Goal: Task Accomplishment & Management: Complete application form

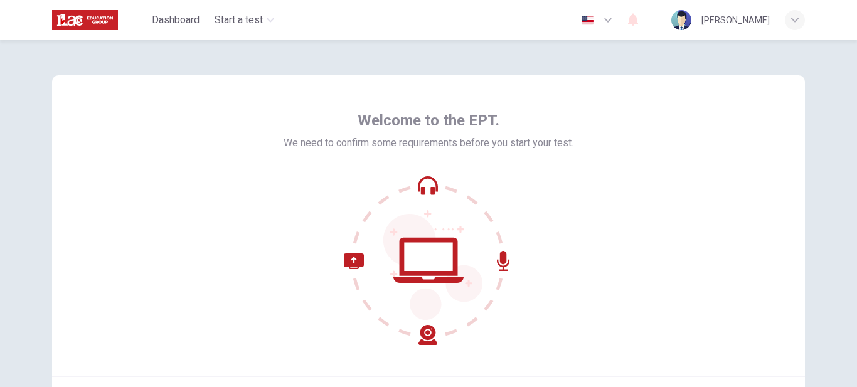
click at [727, 106] on div "Welcome to the EPT. We need to confirm some requirements before you start your …" at bounding box center [428, 225] width 753 height 301
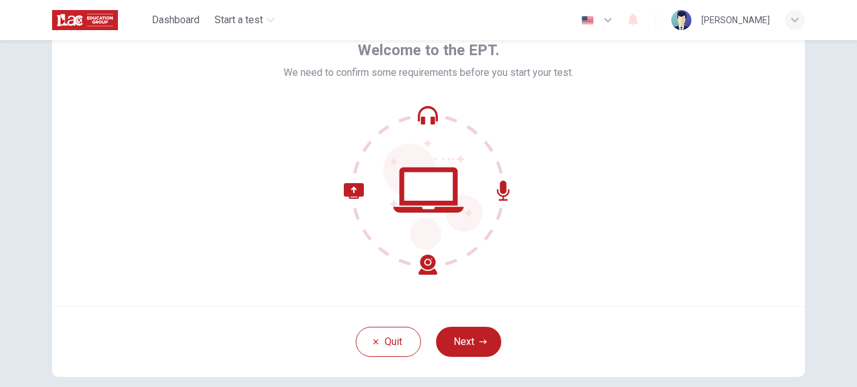
scroll to position [77, 0]
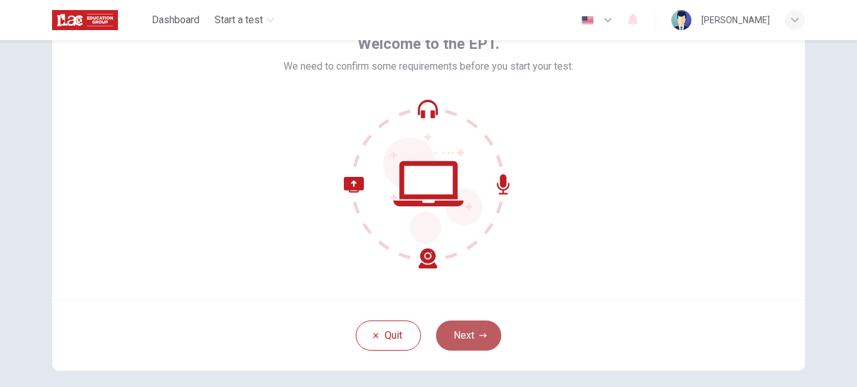
click at [466, 336] on button "Next" at bounding box center [468, 336] width 65 height 30
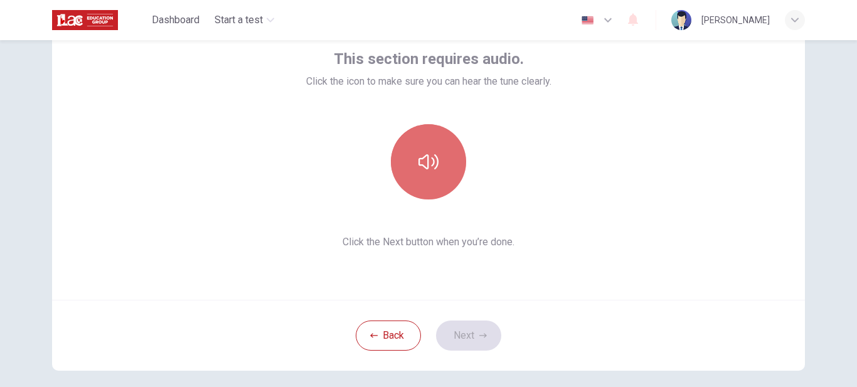
click at [436, 147] on button "button" at bounding box center [428, 161] width 75 height 75
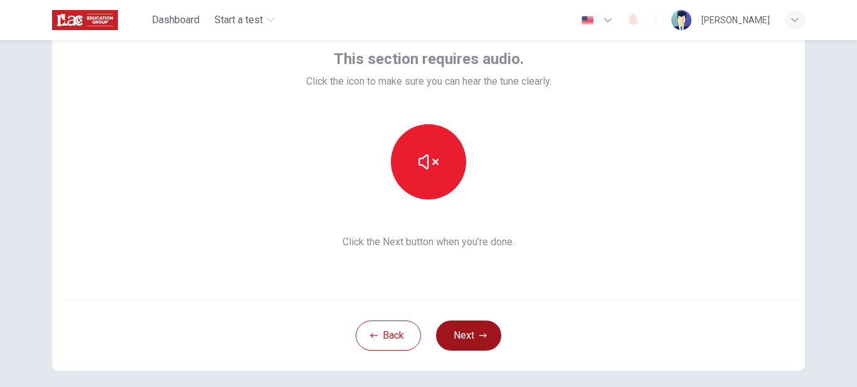
click at [459, 332] on button "Next" at bounding box center [468, 336] width 65 height 30
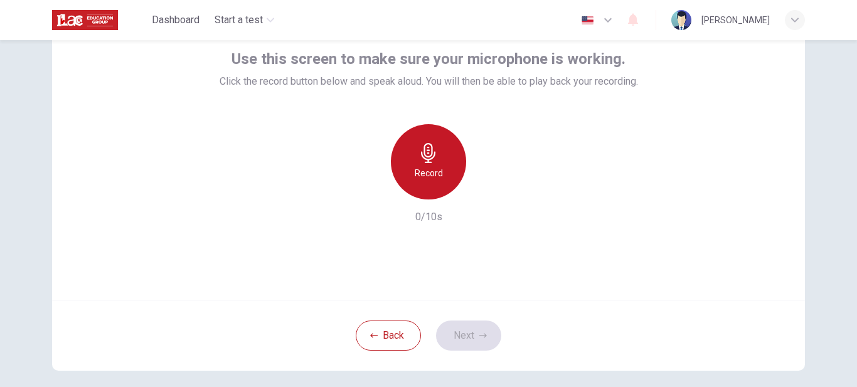
click at [424, 183] on div "Record" at bounding box center [428, 161] width 75 height 75
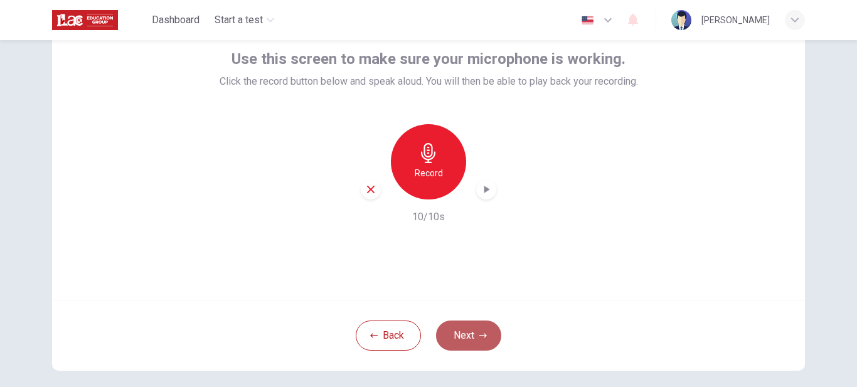
click at [476, 331] on button "Next" at bounding box center [468, 336] width 65 height 30
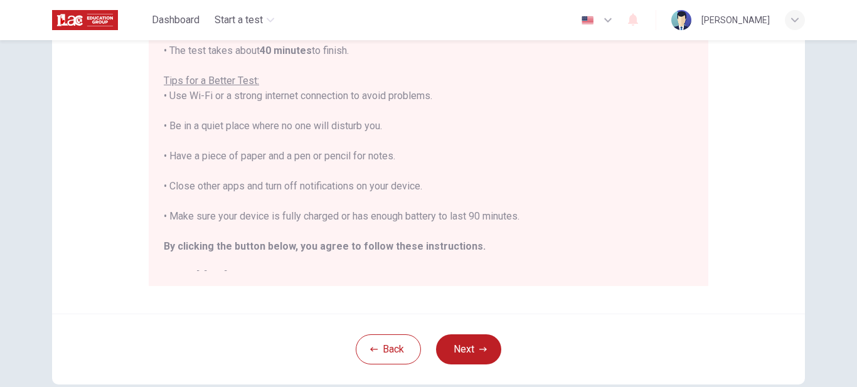
scroll to position [239, 0]
click at [850, 180] on div "Disclaimer: You are about to start a Placement Test . Before You Start the Test…" at bounding box center [428, 213] width 857 height 347
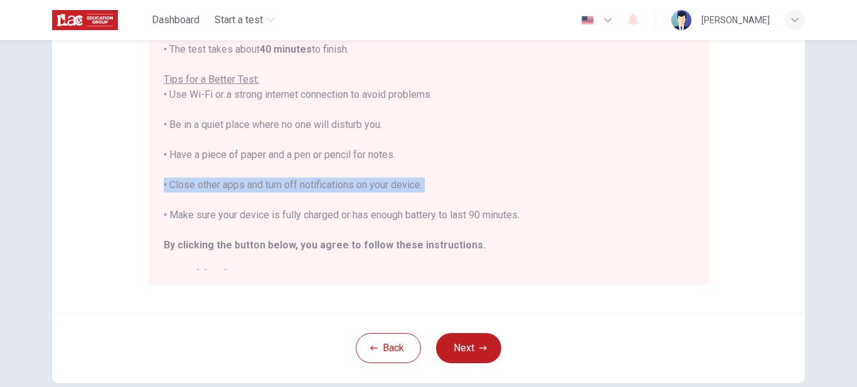
click at [850, 180] on div "Disclaimer: You are about to start a Placement Test . Before You Start the Test…" at bounding box center [428, 213] width 857 height 347
drag, startPoint x: 850, startPoint y: 180, endPoint x: 852, endPoint y: 197, distance: 17.0
click at [852, 197] on div "Disclaimer: You are about to start a Placement Test . Before You Start the Test…" at bounding box center [428, 213] width 857 height 347
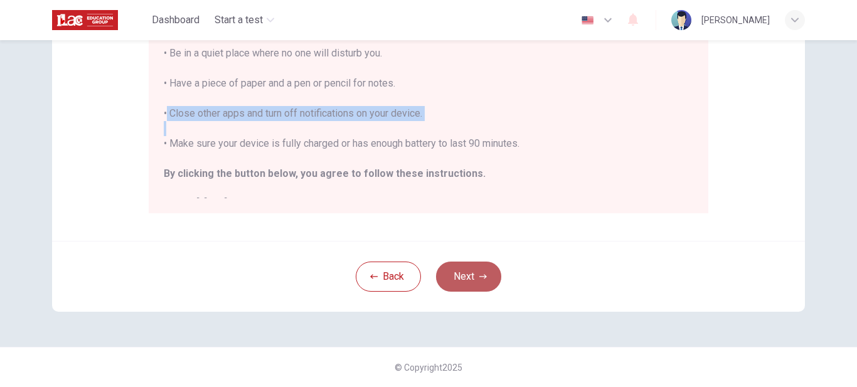
click at [467, 279] on button "Next" at bounding box center [468, 277] width 65 height 30
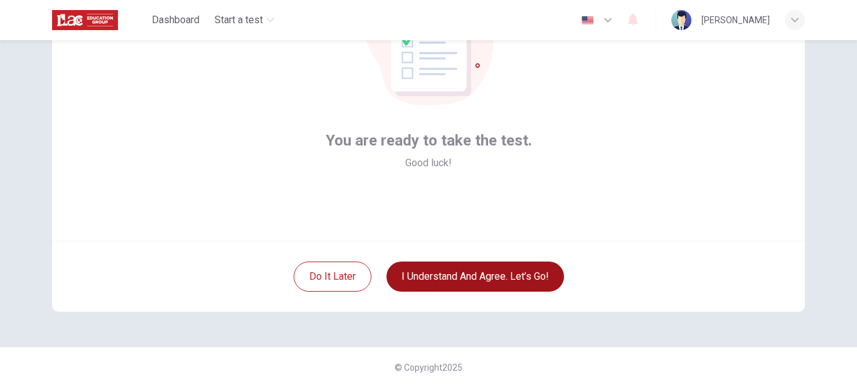
scroll to position [136, 0]
click at [467, 279] on button "I understand and agree. Let’s go!" at bounding box center [476, 277] width 178 height 30
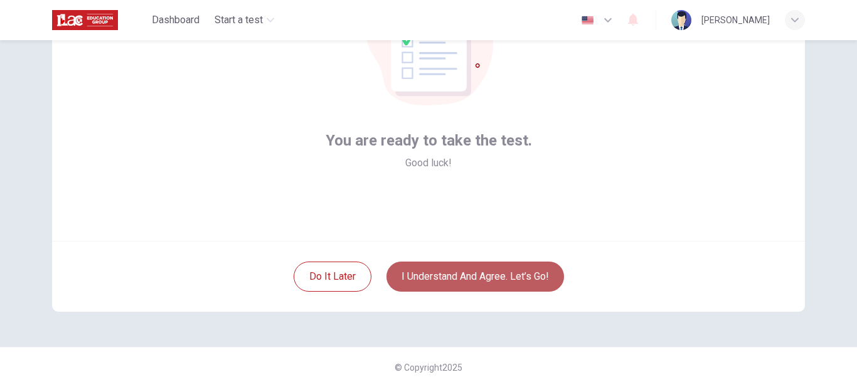
click at [467, 279] on button "I understand and agree. Let’s go!" at bounding box center [476, 277] width 178 height 30
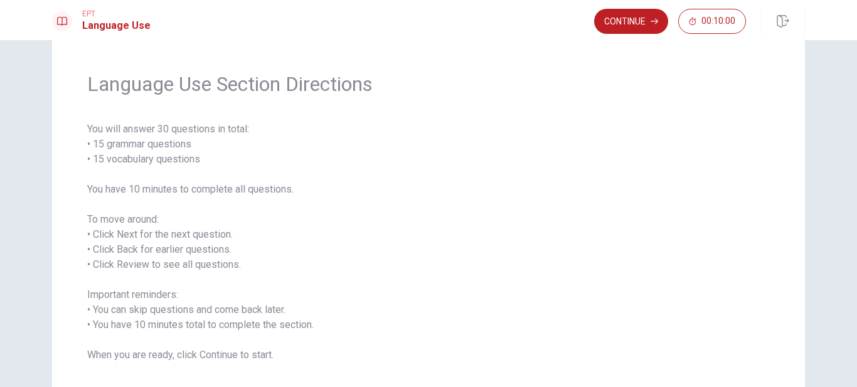
scroll to position [105, 0]
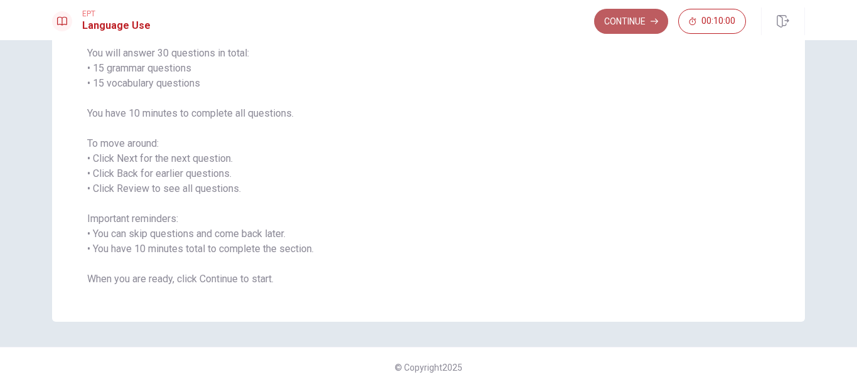
click at [620, 23] on button "Continue" at bounding box center [631, 21] width 74 height 25
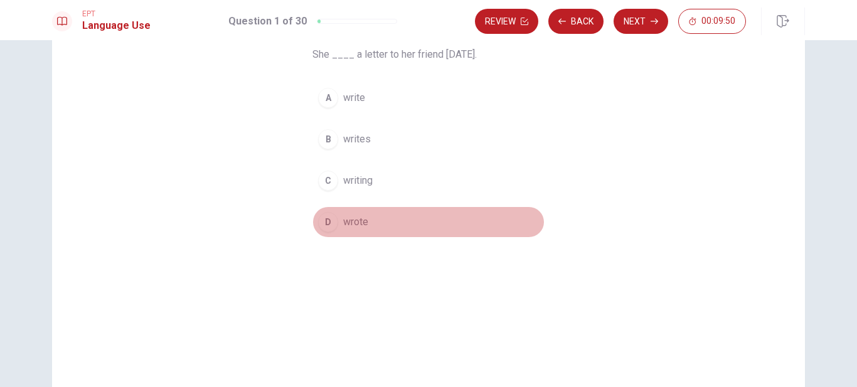
click at [326, 229] on div "D" at bounding box center [328, 222] width 20 height 20
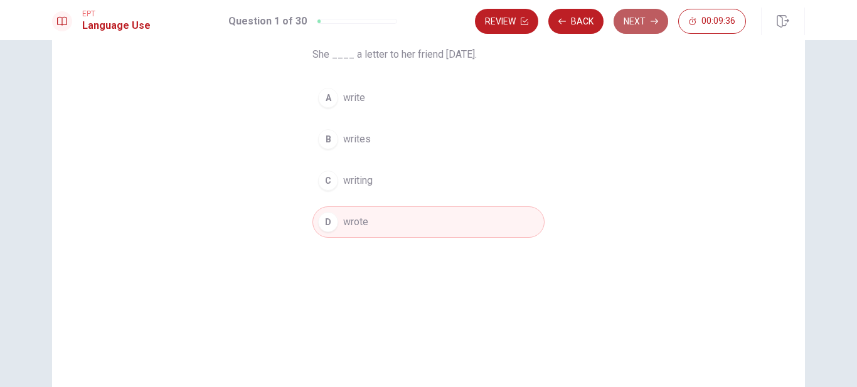
click at [637, 30] on button "Next" at bounding box center [641, 21] width 55 height 25
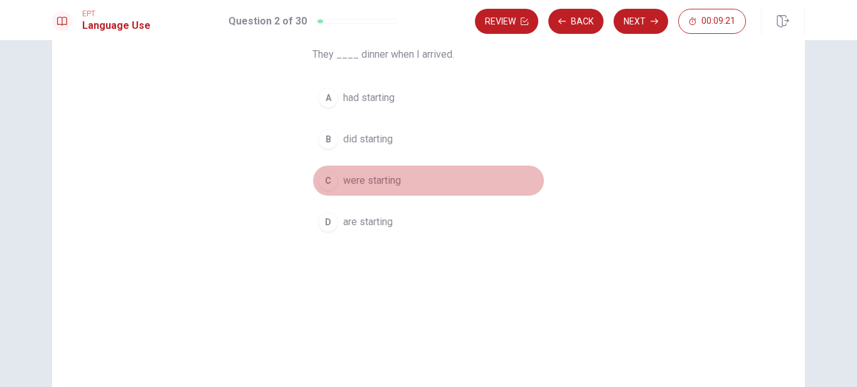
click at [324, 181] on div "C" at bounding box center [328, 181] width 20 height 20
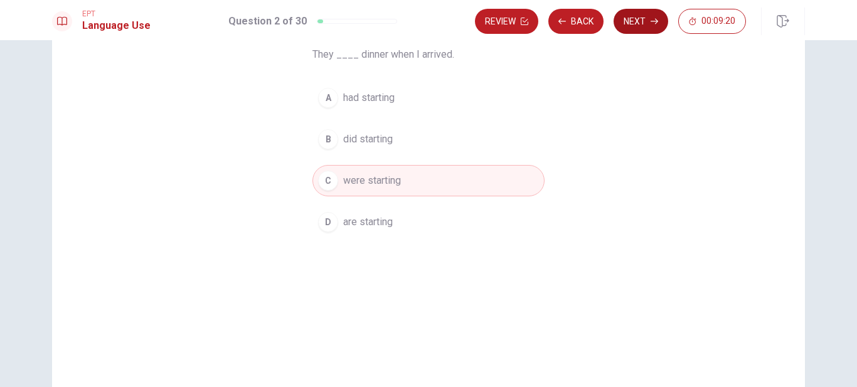
click at [628, 18] on button "Next" at bounding box center [641, 21] width 55 height 25
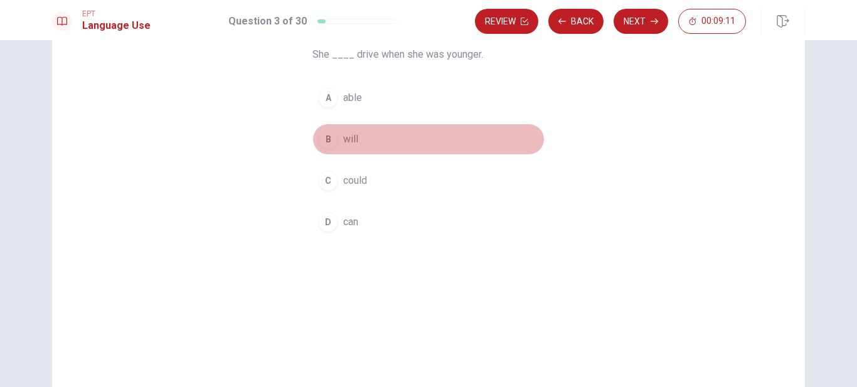
click at [456, 129] on button "B will" at bounding box center [428, 139] width 232 height 31
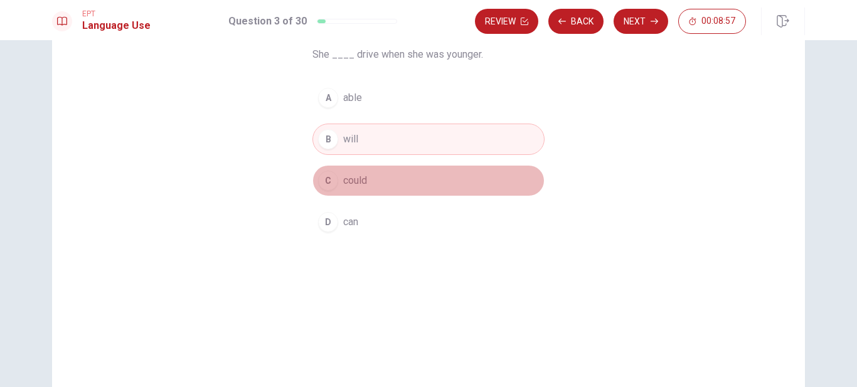
click at [344, 180] on span "could" at bounding box center [355, 180] width 24 height 15
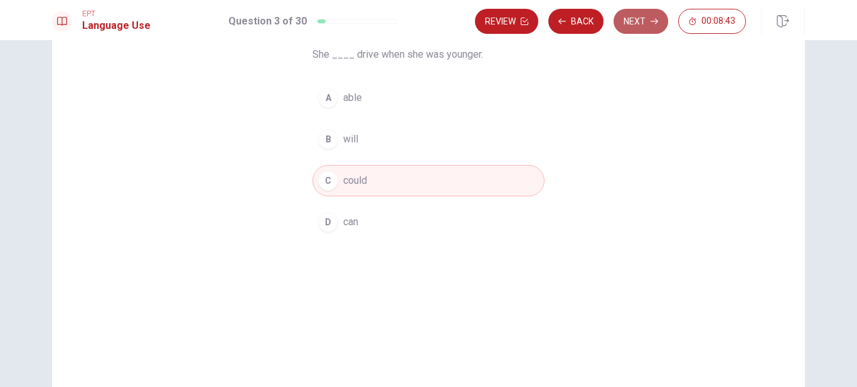
click at [644, 13] on button "Next" at bounding box center [641, 21] width 55 height 25
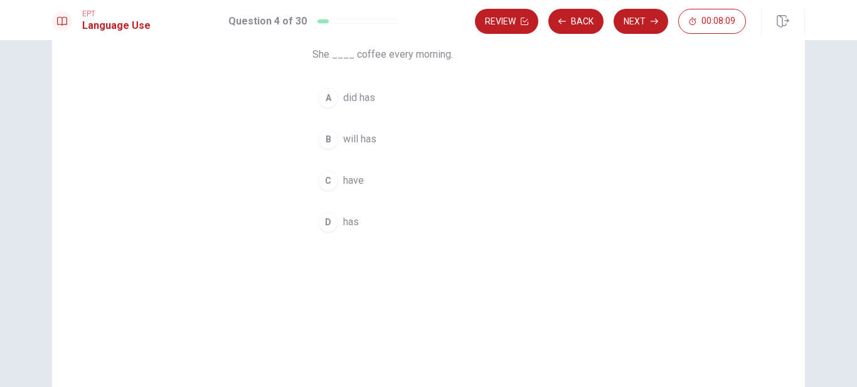
click at [328, 178] on div "C" at bounding box center [328, 181] width 20 height 20
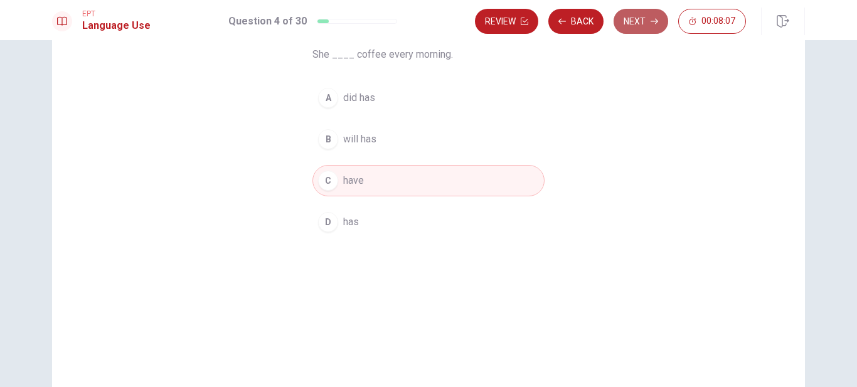
click at [652, 24] on icon "button" at bounding box center [655, 22] width 8 height 8
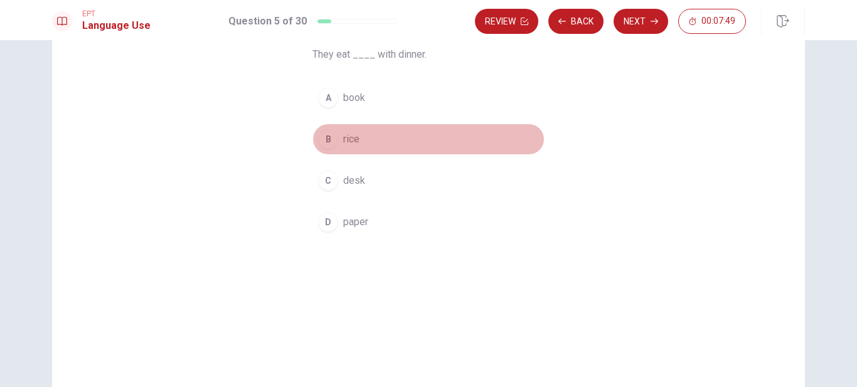
click at [326, 139] on div "B" at bounding box center [328, 139] width 20 height 20
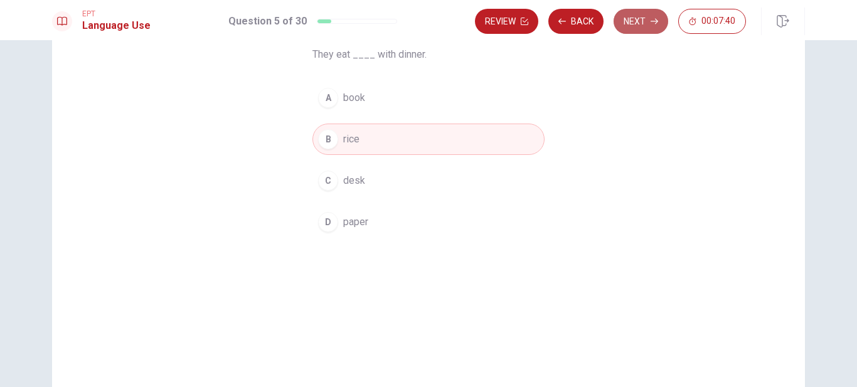
click at [654, 20] on icon "button" at bounding box center [655, 22] width 8 height 8
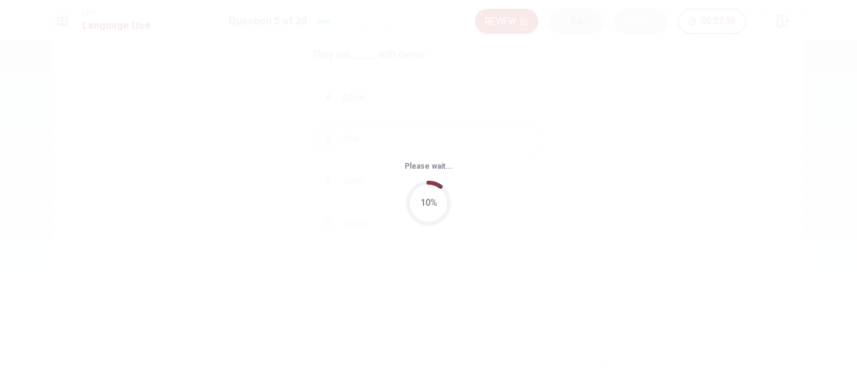
scroll to position [0, 0]
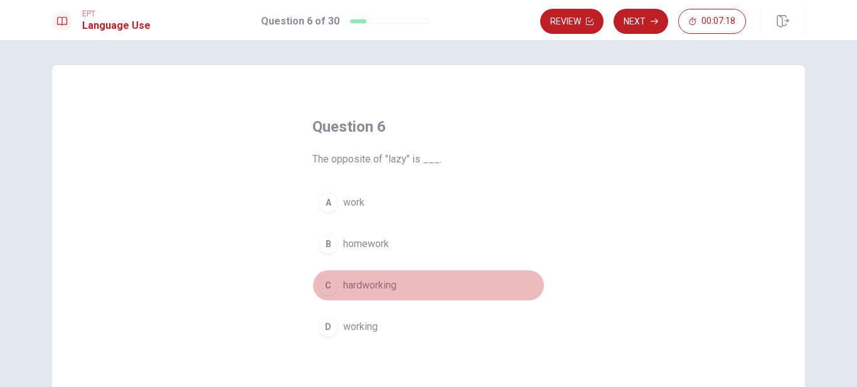
click at [324, 286] on div "C" at bounding box center [328, 285] width 20 height 20
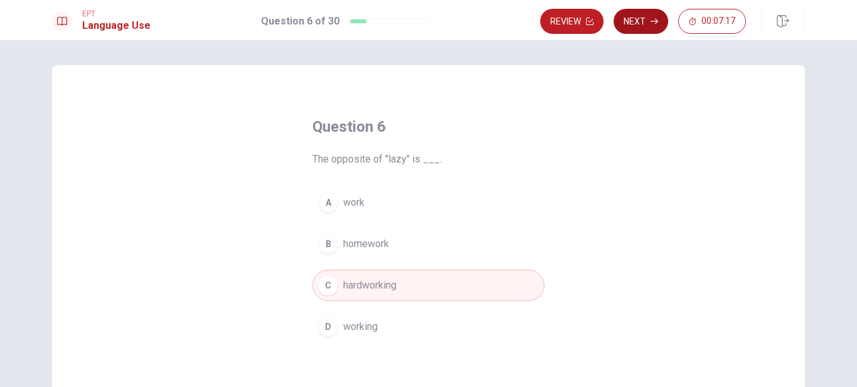
click at [638, 23] on button "Next" at bounding box center [641, 21] width 55 height 25
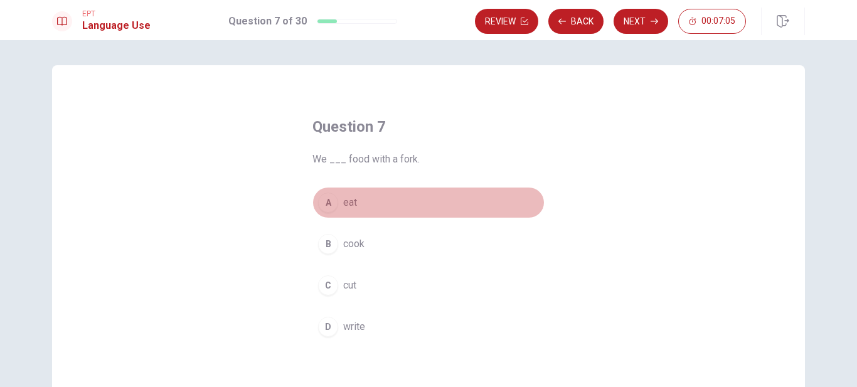
click at [331, 201] on div "A" at bounding box center [328, 203] width 20 height 20
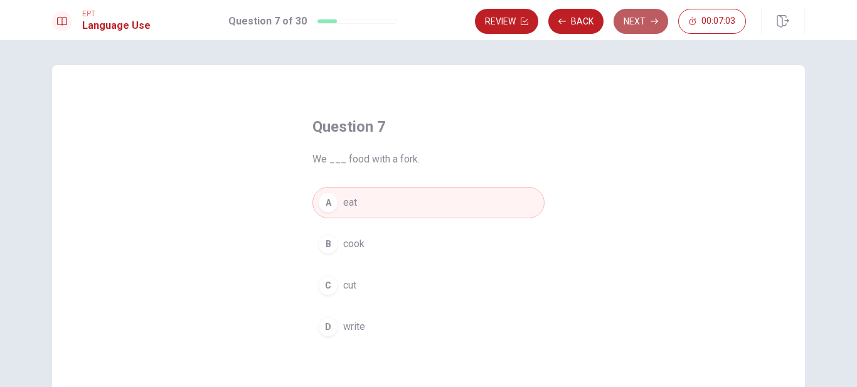
click at [631, 23] on button "Next" at bounding box center [641, 21] width 55 height 25
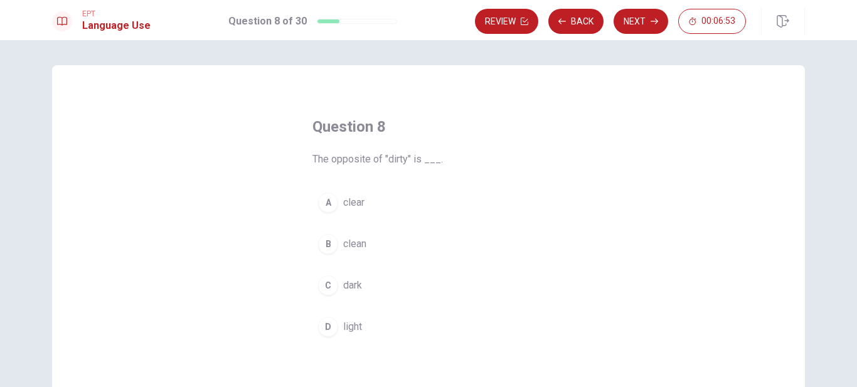
click at [333, 247] on div "B" at bounding box center [328, 244] width 20 height 20
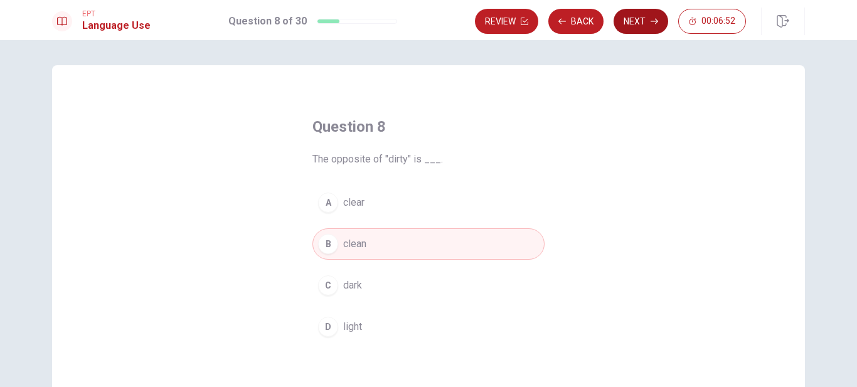
click at [642, 16] on button "Next" at bounding box center [641, 21] width 55 height 25
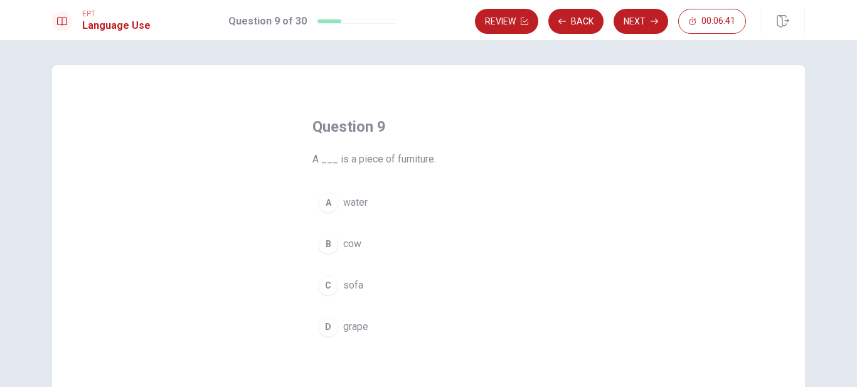
click at [326, 284] on div "C" at bounding box center [328, 285] width 20 height 20
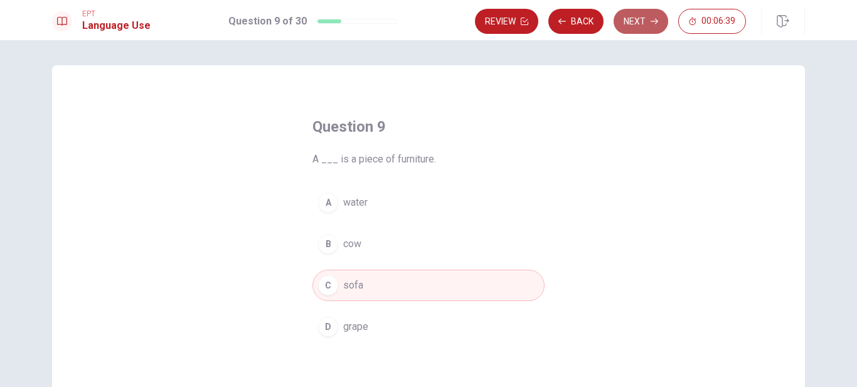
click at [638, 23] on button "Next" at bounding box center [641, 21] width 55 height 25
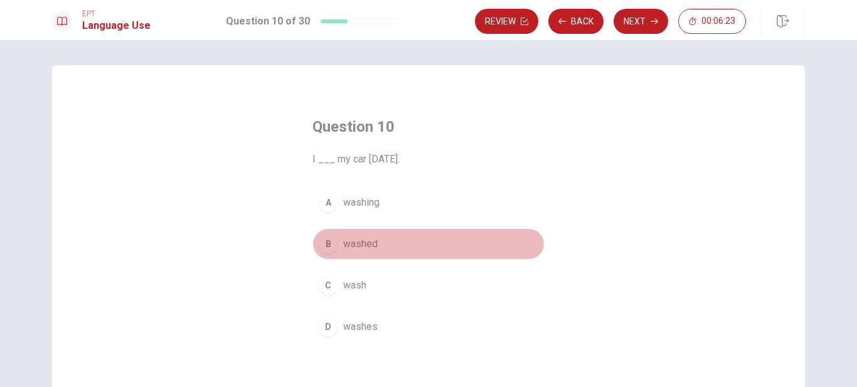
click at [330, 242] on div "B" at bounding box center [328, 244] width 20 height 20
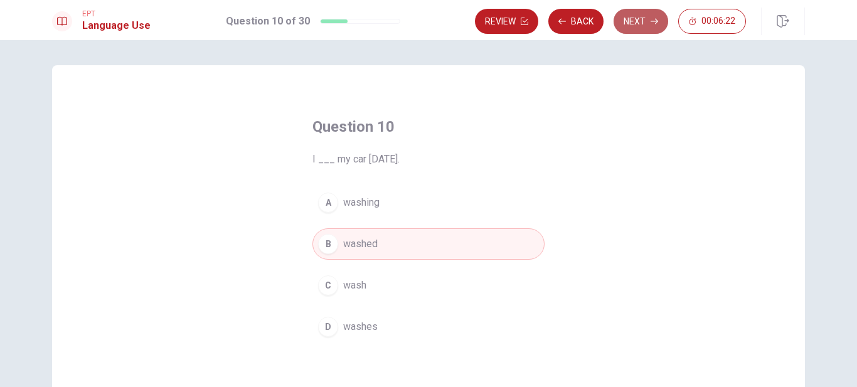
click at [639, 23] on button "Next" at bounding box center [641, 21] width 55 height 25
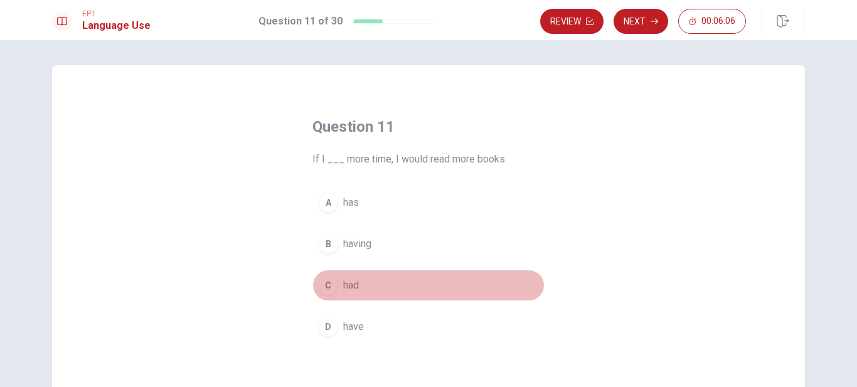
click at [334, 284] on div "C" at bounding box center [328, 285] width 20 height 20
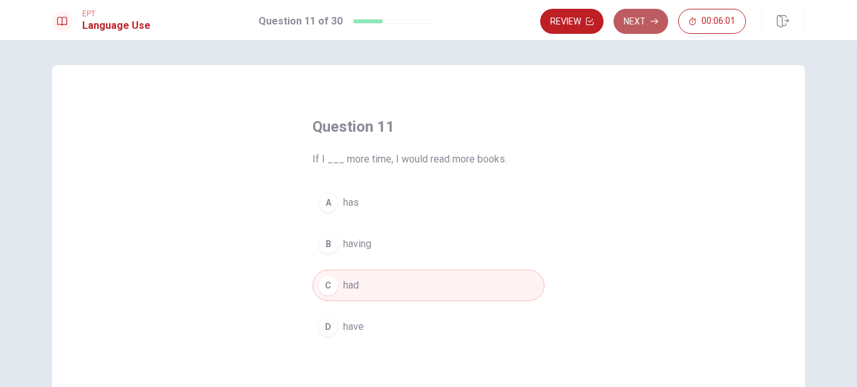
click at [648, 16] on button "Next" at bounding box center [641, 21] width 55 height 25
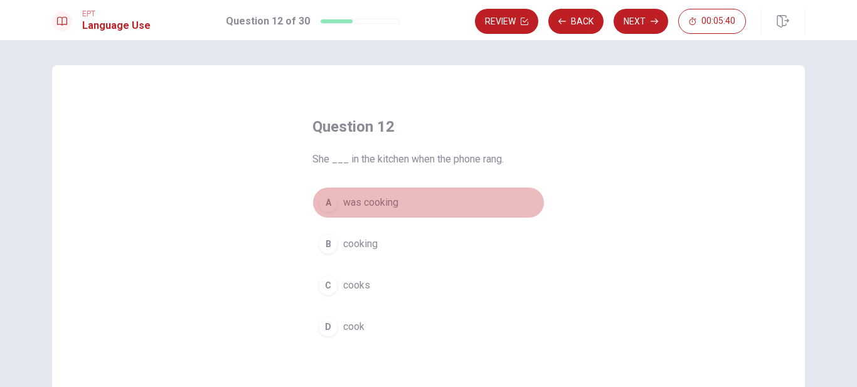
click at [359, 203] on span "was cooking" at bounding box center [370, 202] width 55 height 15
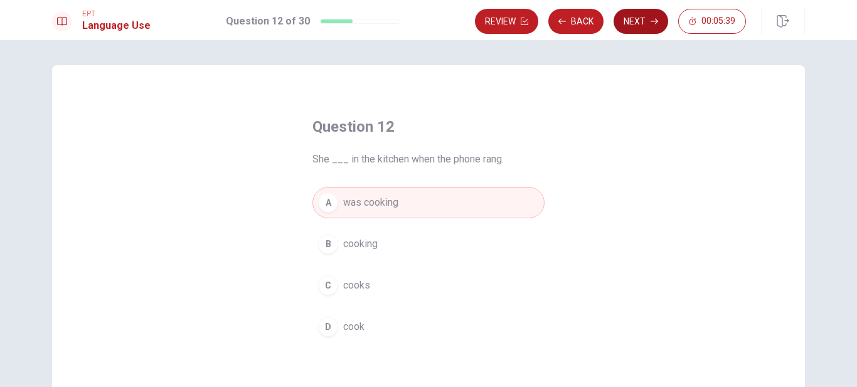
click at [633, 24] on button "Next" at bounding box center [641, 21] width 55 height 25
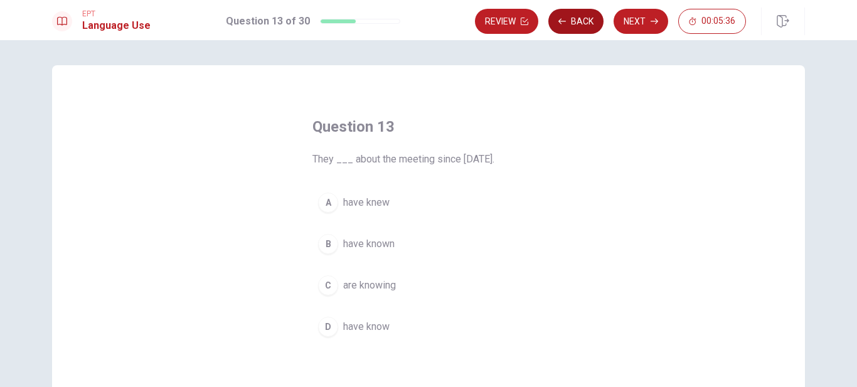
click at [576, 25] on button "Back" at bounding box center [575, 21] width 55 height 25
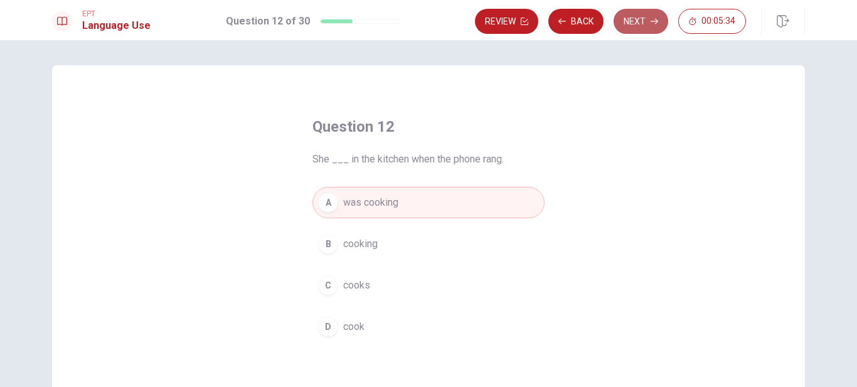
click at [643, 23] on button "Next" at bounding box center [641, 21] width 55 height 25
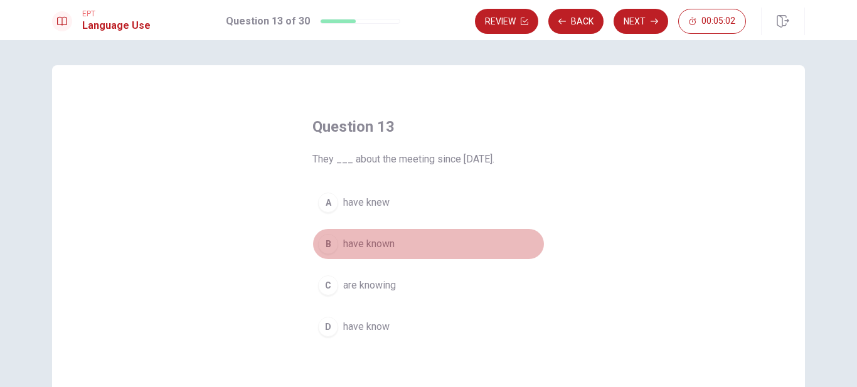
click at [343, 240] on span "have known" at bounding box center [368, 244] width 51 height 15
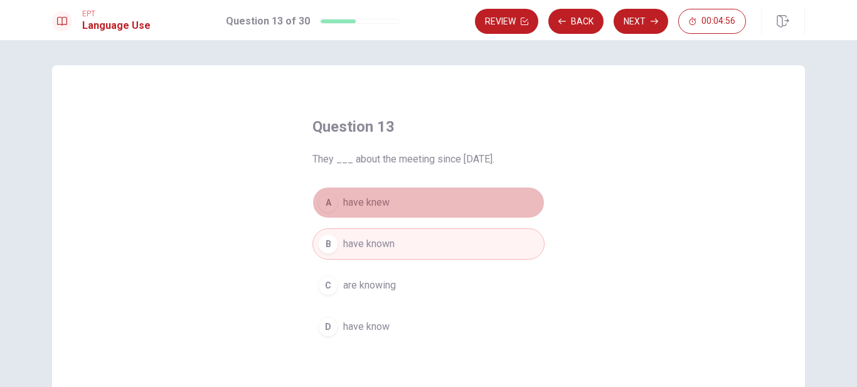
click at [368, 203] on span "have knew" at bounding box center [366, 202] width 46 height 15
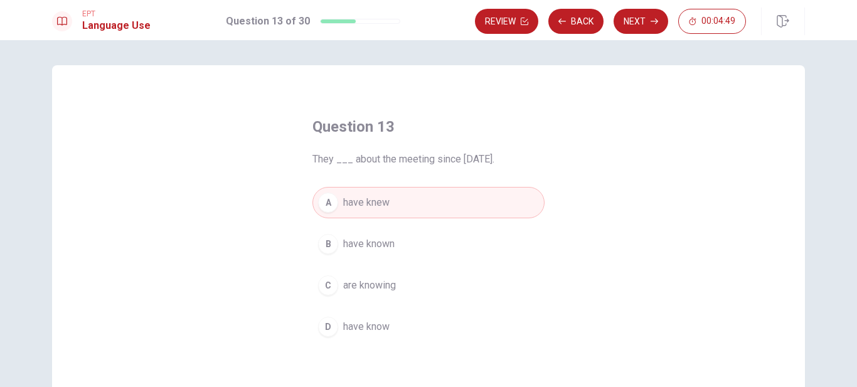
click at [368, 250] on span "have known" at bounding box center [368, 244] width 51 height 15
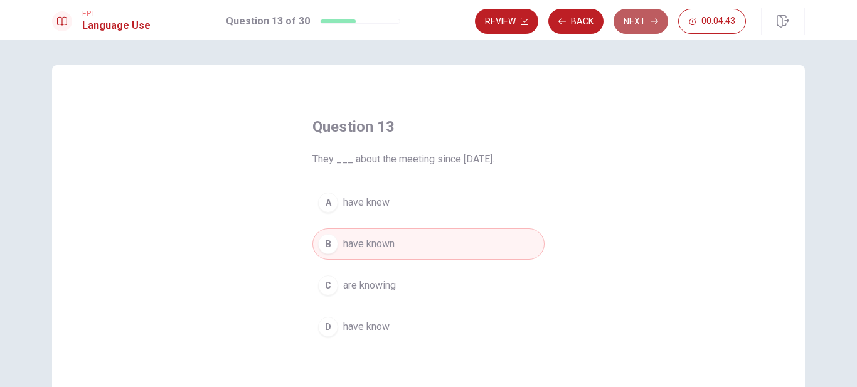
click at [639, 19] on button "Next" at bounding box center [641, 21] width 55 height 25
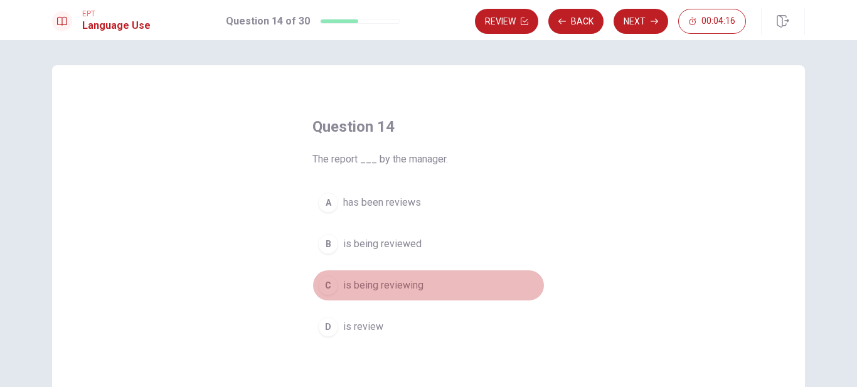
click at [360, 281] on span "is being reviewing" at bounding box center [383, 285] width 80 height 15
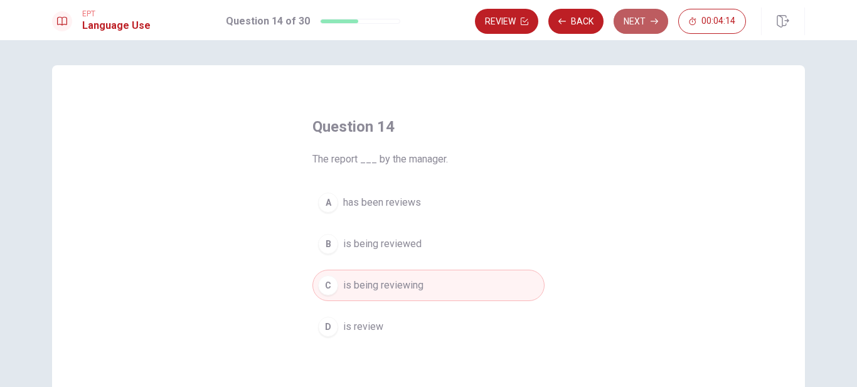
click at [631, 17] on button "Next" at bounding box center [641, 21] width 55 height 25
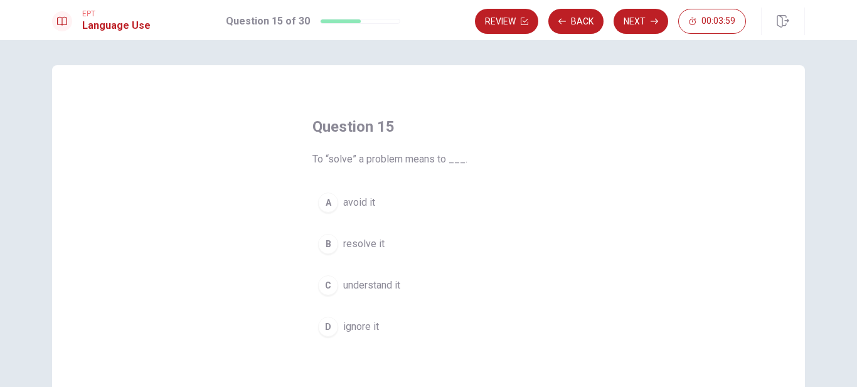
click at [352, 248] on span "resolve it" at bounding box center [363, 244] width 41 height 15
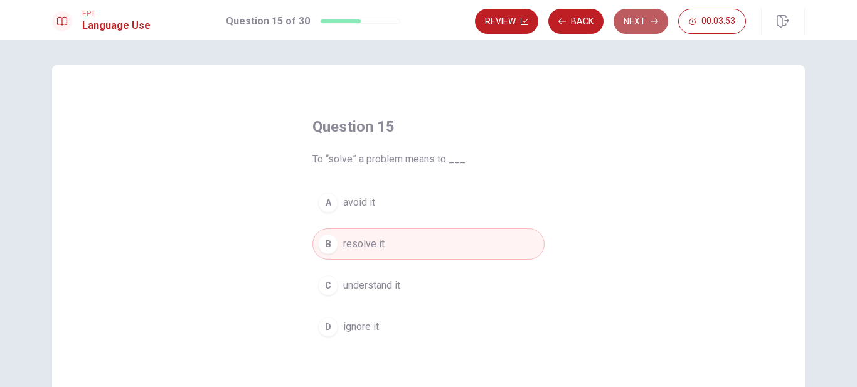
click at [635, 18] on button "Next" at bounding box center [641, 21] width 55 height 25
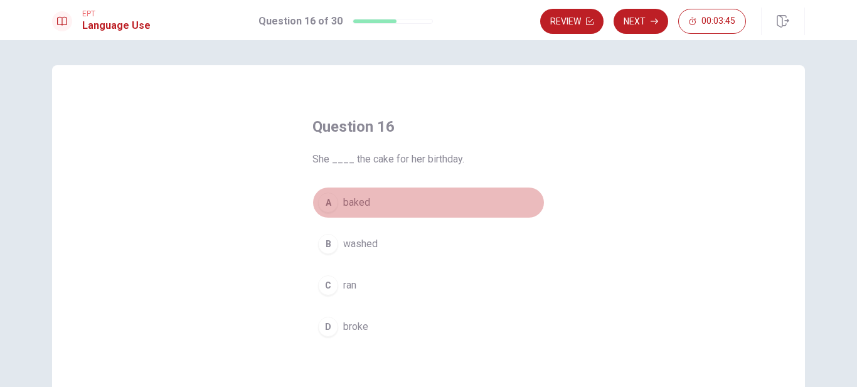
click at [355, 197] on span "baked" at bounding box center [356, 202] width 27 height 15
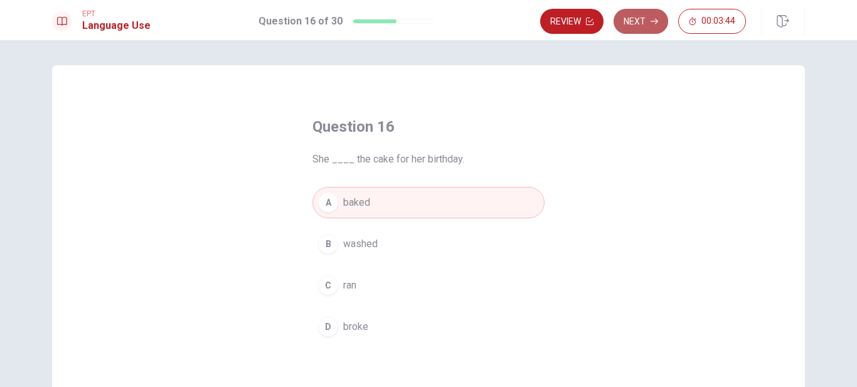
click at [631, 24] on button "Next" at bounding box center [641, 21] width 55 height 25
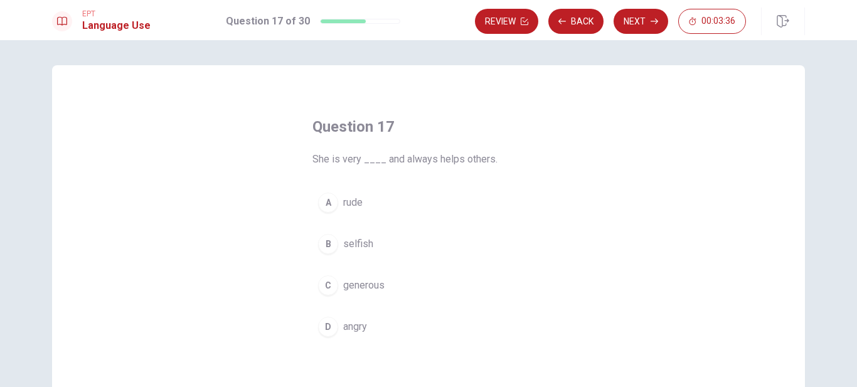
click at [356, 286] on span "generous" at bounding box center [363, 285] width 41 height 15
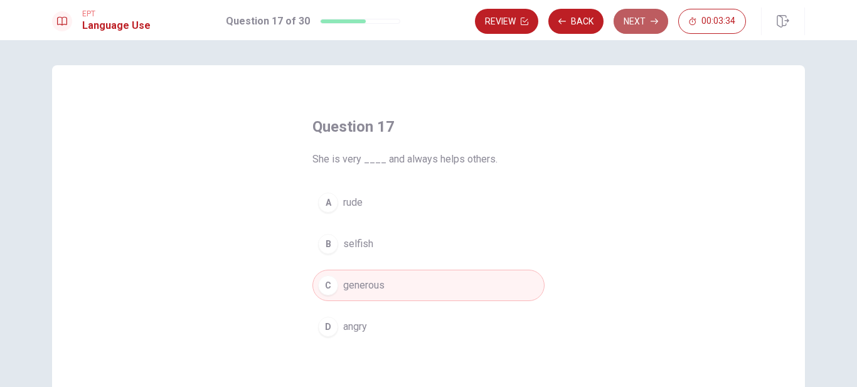
click at [628, 24] on button "Next" at bounding box center [641, 21] width 55 height 25
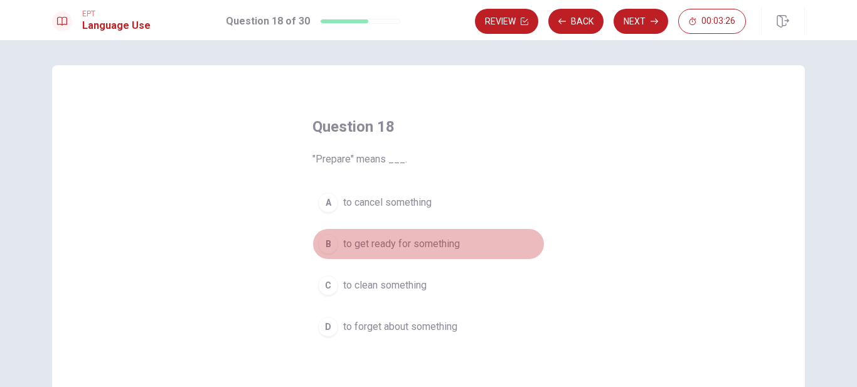
click at [385, 245] on span "to get ready for something" at bounding box center [401, 244] width 117 height 15
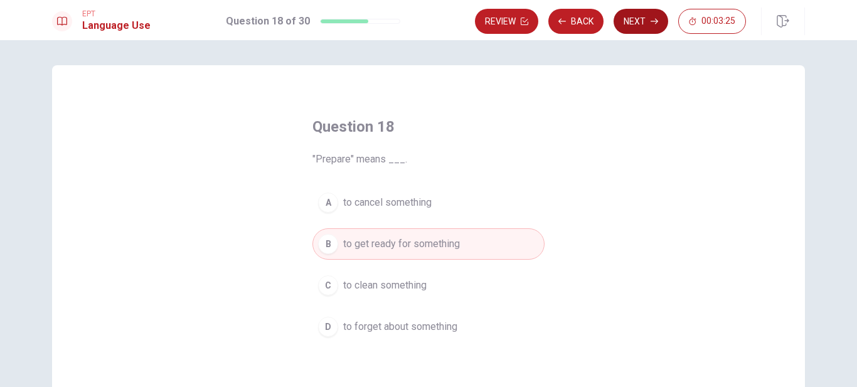
click at [629, 19] on button "Next" at bounding box center [641, 21] width 55 height 25
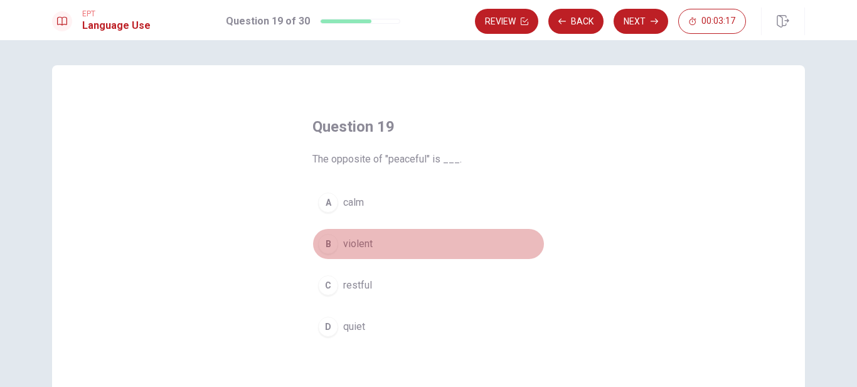
click at [352, 243] on span "violent" at bounding box center [357, 244] width 29 height 15
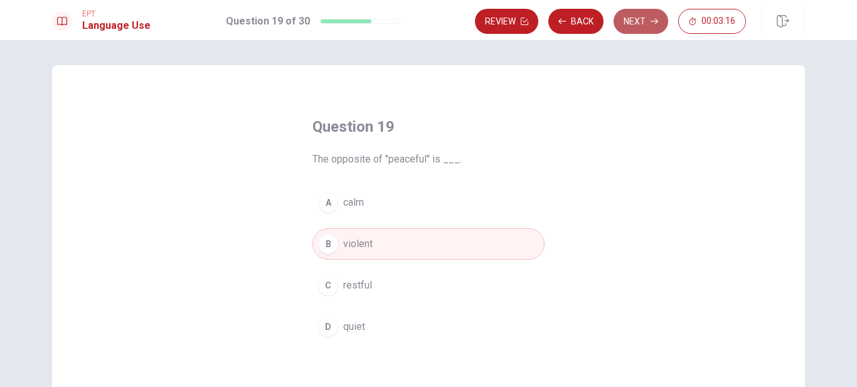
click at [632, 21] on button "Next" at bounding box center [641, 21] width 55 height 25
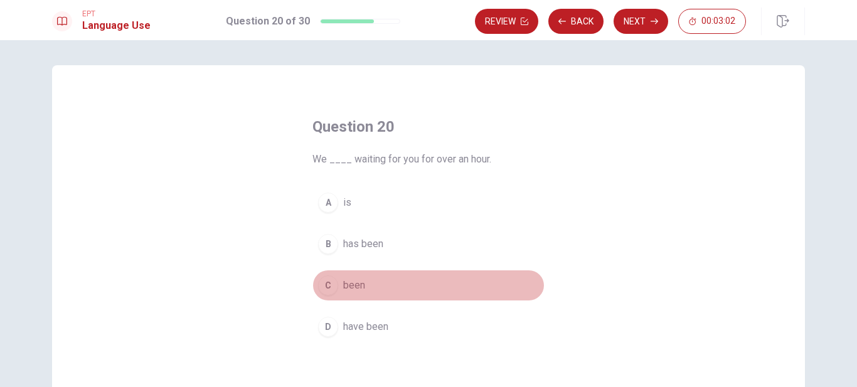
click at [356, 291] on span "been" at bounding box center [354, 285] width 22 height 15
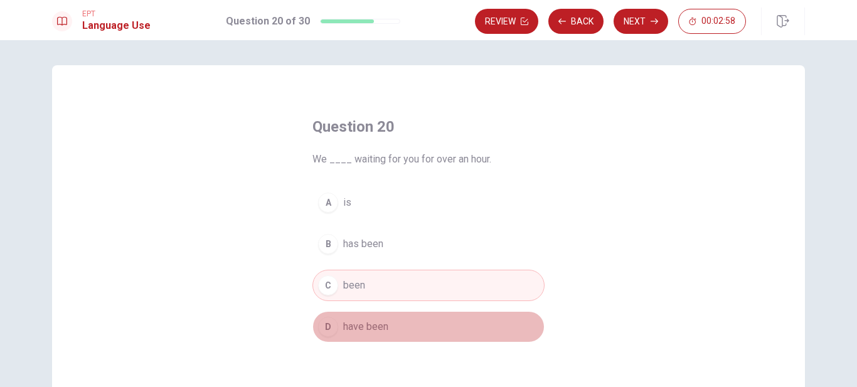
click at [352, 321] on span "have been" at bounding box center [365, 326] width 45 height 15
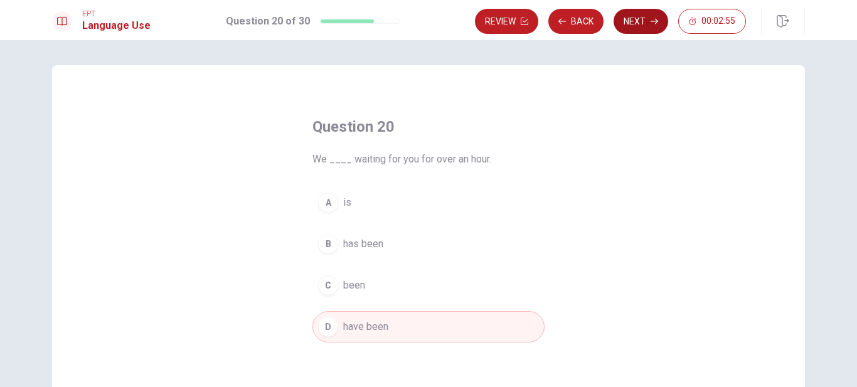
click at [631, 17] on button "Next" at bounding box center [641, 21] width 55 height 25
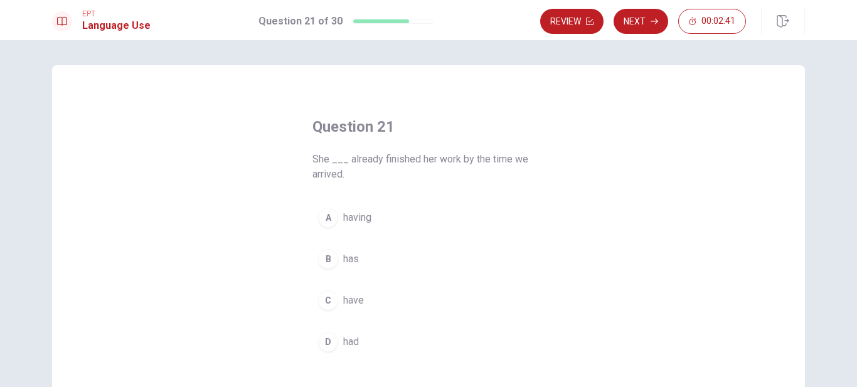
click at [345, 338] on span "had" at bounding box center [351, 341] width 16 height 15
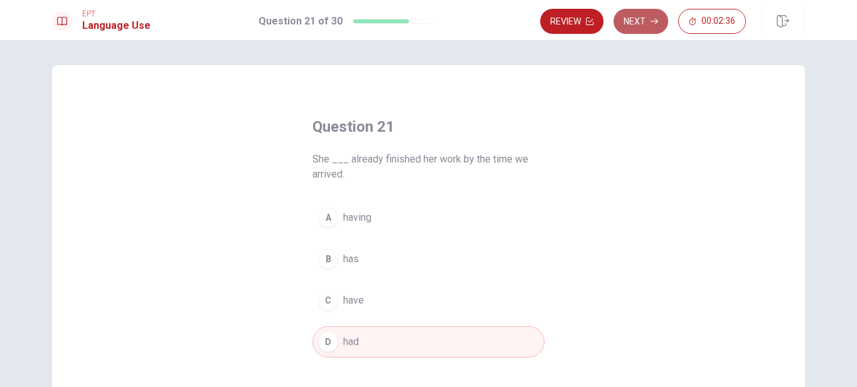
click at [648, 25] on button "Next" at bounding box center [641, 21] width 55 height 25
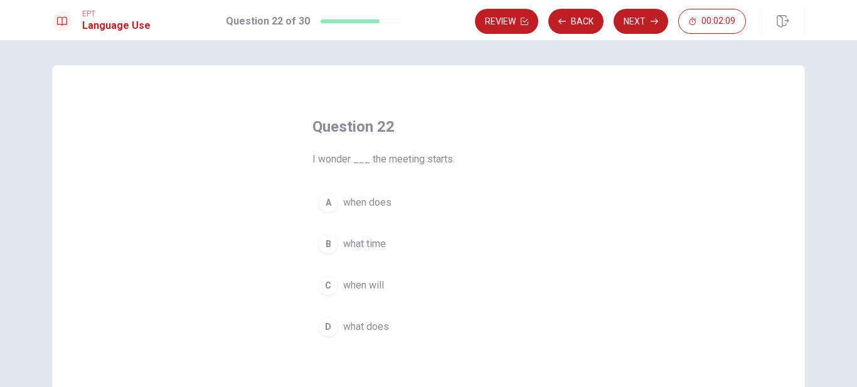
click at [358, 196] on span "when does" at bounding box center [367, 202] width 48 height 15
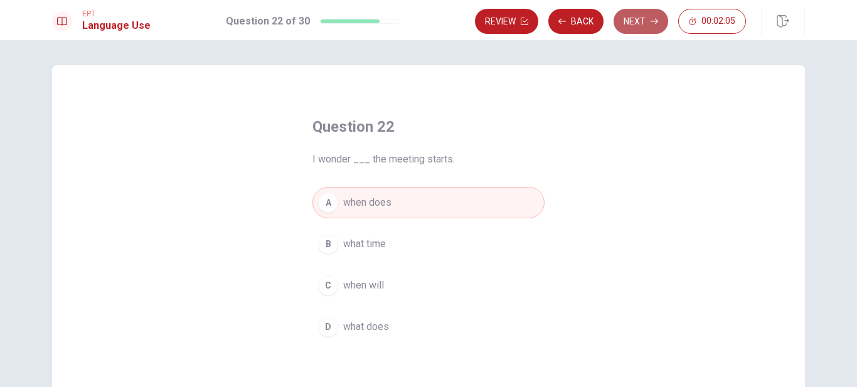
click at [642, 25] on button "Next" at bounding box center [641, 21] width 55 height 25
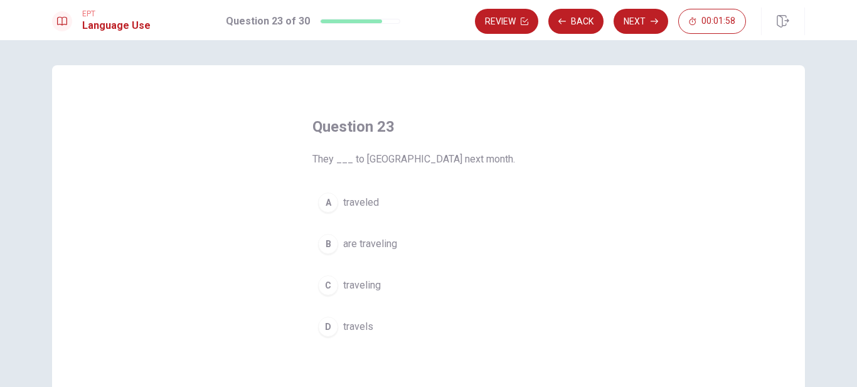
click at [375, 241] on span "are traveling" at bounding box center [370, 244] width 54 height 15
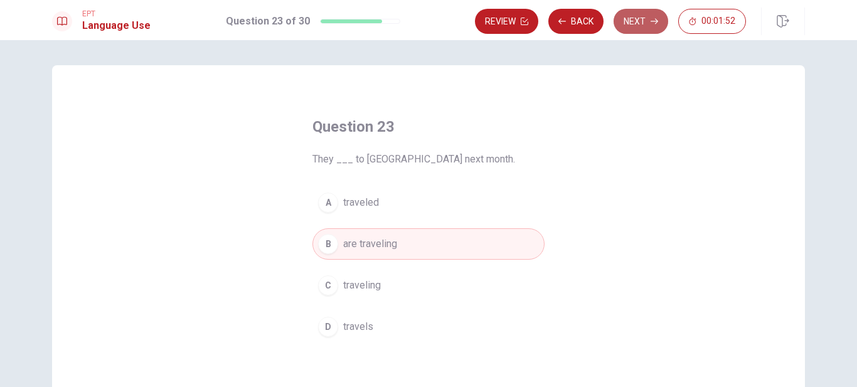
click at [642, 20] on button "Next" at bounding box center [641, 21] width 55 height 25
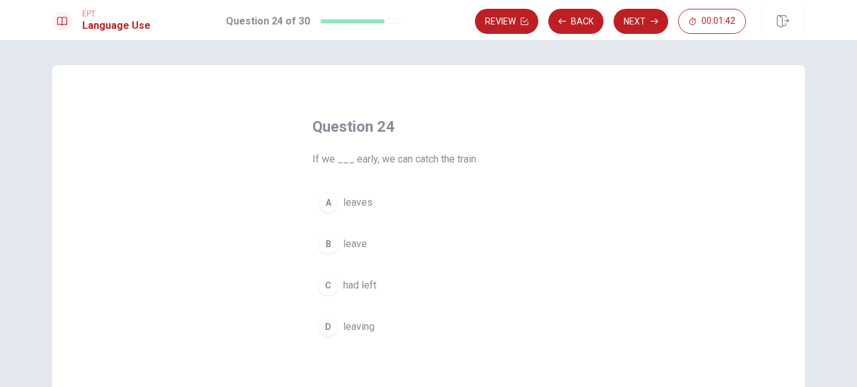
click at [347, 280] on span "had left" at bounding box center [359, 285] width 33 height 15
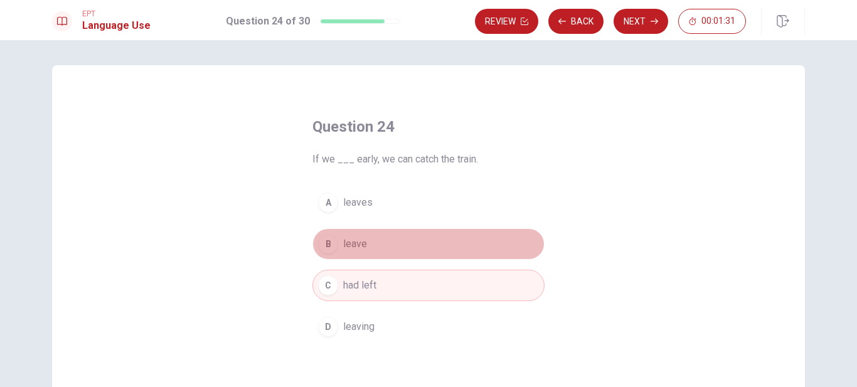
click at [343, 241] on span "leave" at bounding box center [355, 244] width 24 height 15
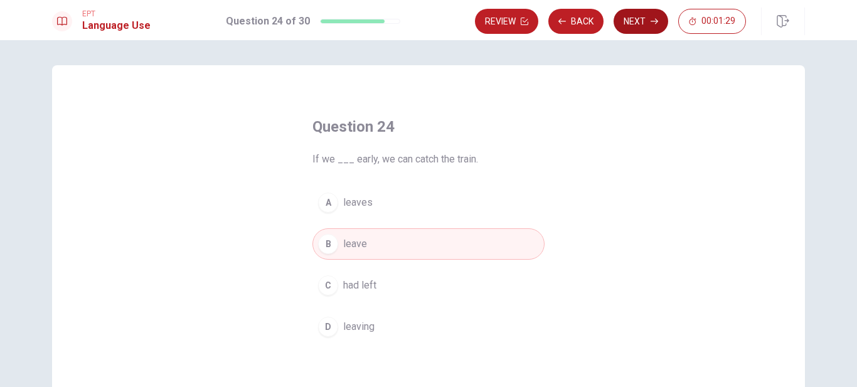
click at [648, 21] on button "Next" at bounding box center [641, 21] width 55 height 25
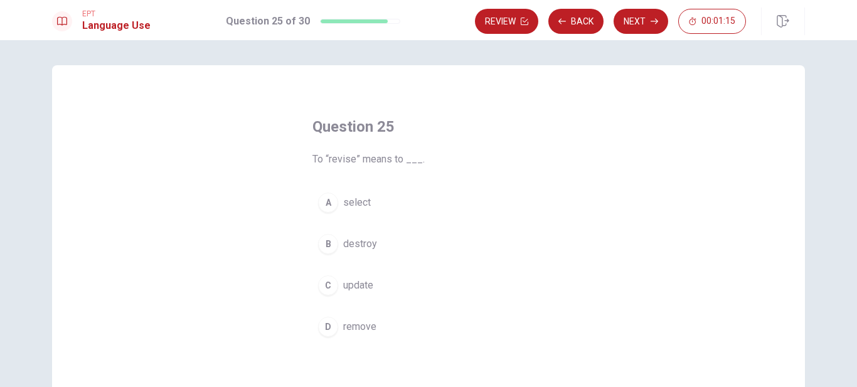
click at [350, 287] on span "update" at bounding box center [358, 285] width 30 height 15
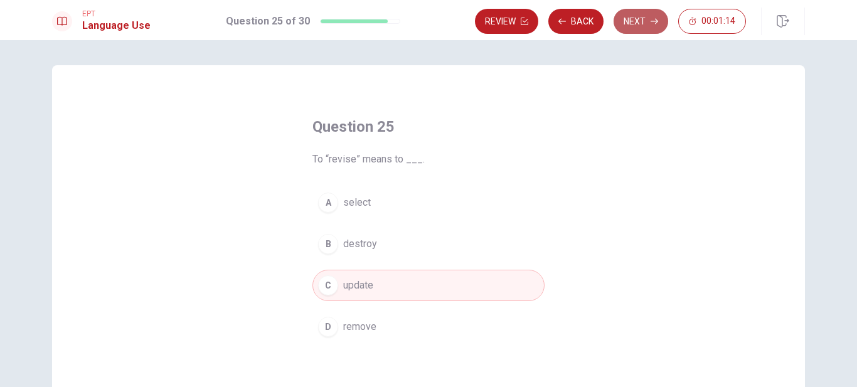
click at [647, 22] on button "Next" at bounding box center [641, 21] width 55 height 25
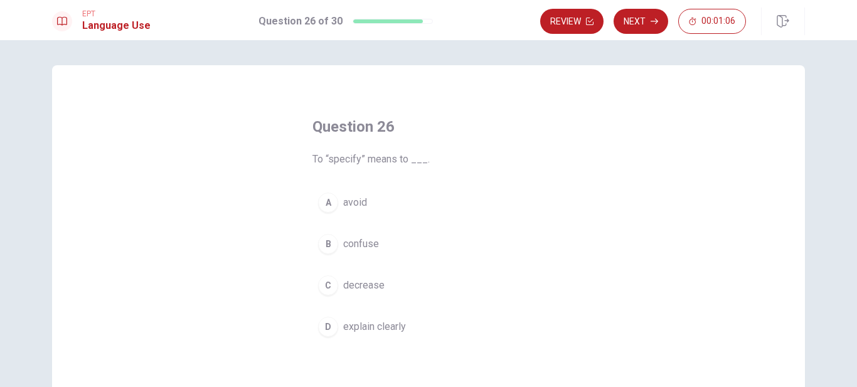
click at [392, 323] on span "explain clearly" at bounding box center [374, 326] width 63 height 15
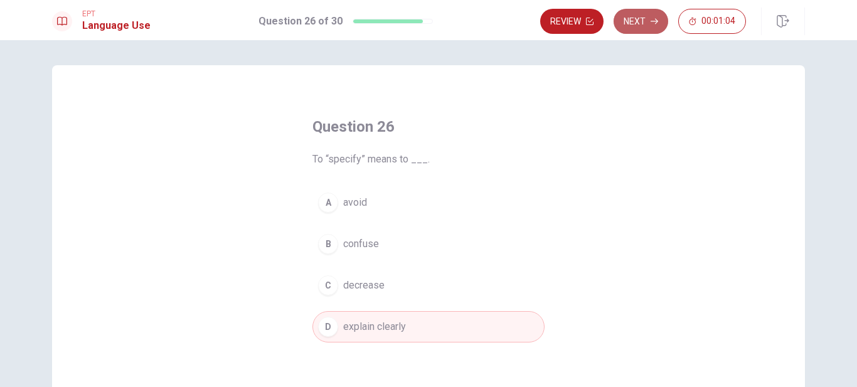
click at [644, 24] on button "Next" at bounding box center [641, 21] width 55 height 25
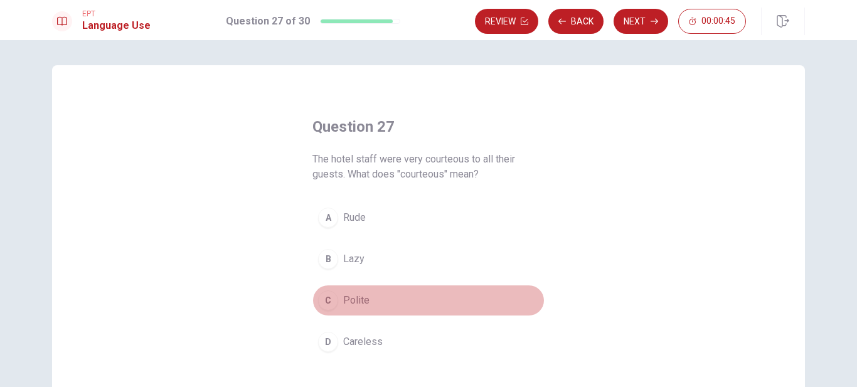
click at [357, 298] on span "Polite" at bounding box center [356, 300] width 26 height 15
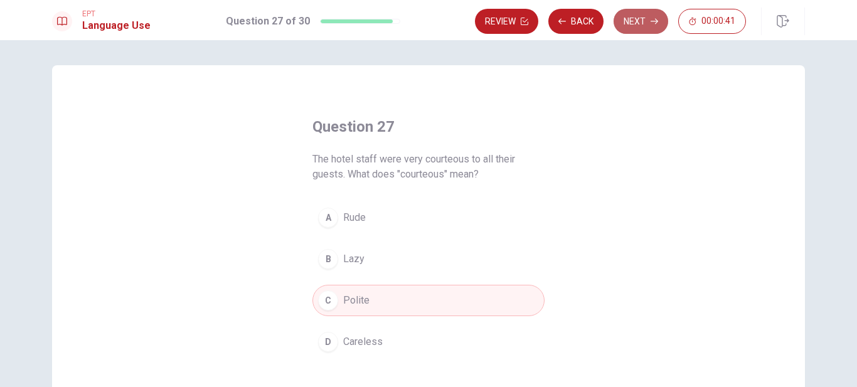
click at [639, 18] on button "Next" at bounding box center [641, 21] width 55 height 25
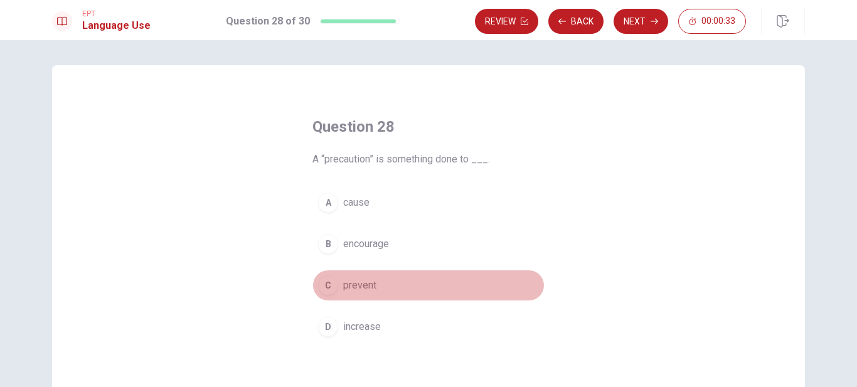
click at [351, 287] on span "prevent" at bounding box center [359, 285] width 33 height 15
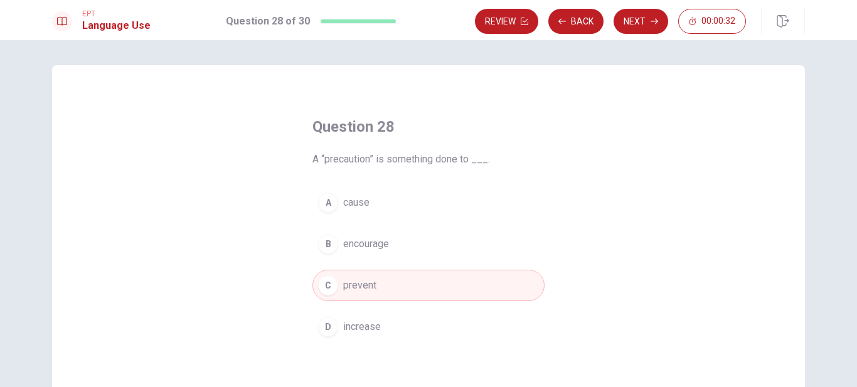
click at [637, 26] on button "Next" at bounding box center [641, 21] width 55 height 25
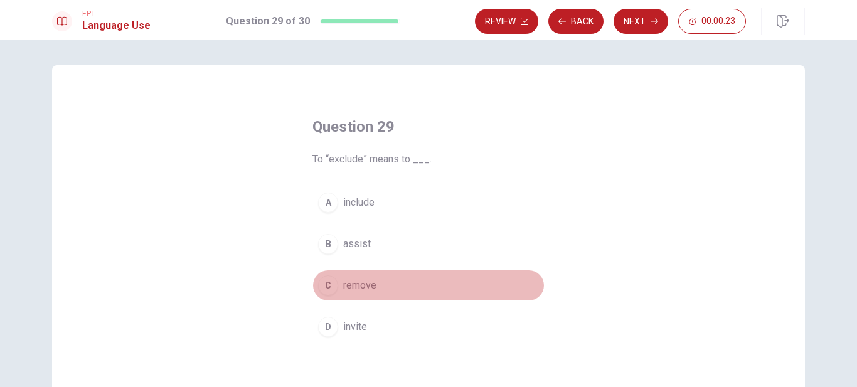
click at [346, 291] on span "remove" at bounding box center [359, 285] width 33 height 15
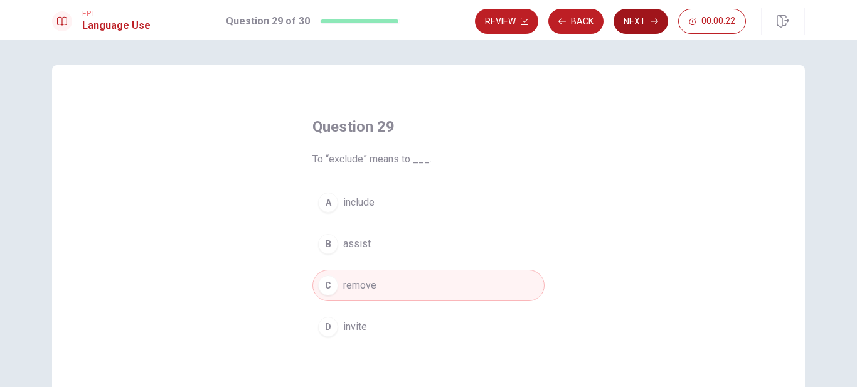
click at [639, 19] on button "Next" at bounding box center [641, 21] width 55 height 25
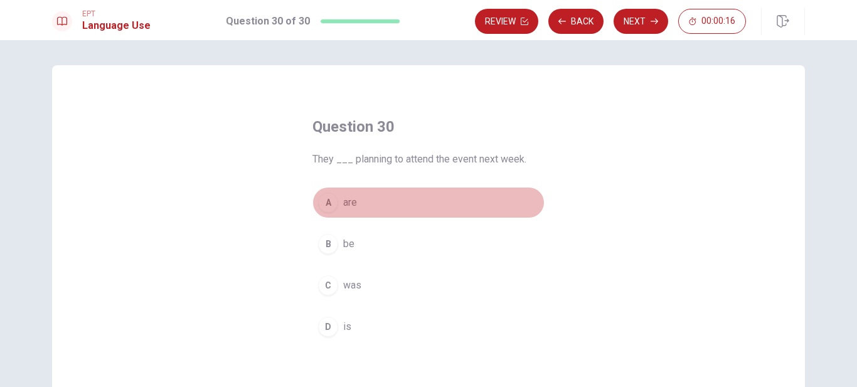
click at [348, 203] on span "are" at bounding box center [350, 202] width 14 height 15
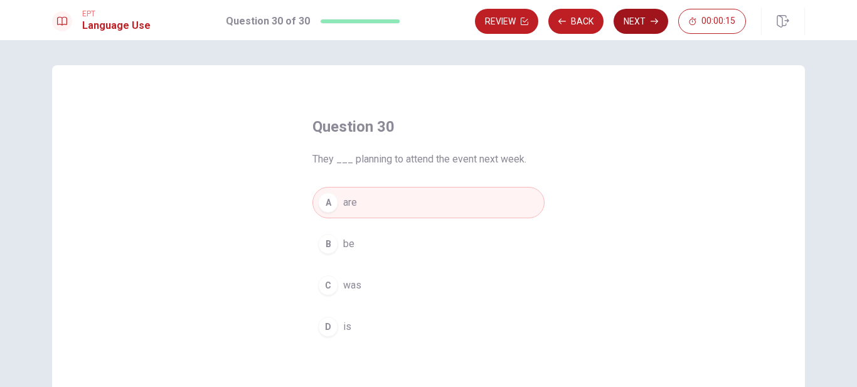
click at [638, 19] on button "Next" at bounding box center [641, 21] width 55 height 25
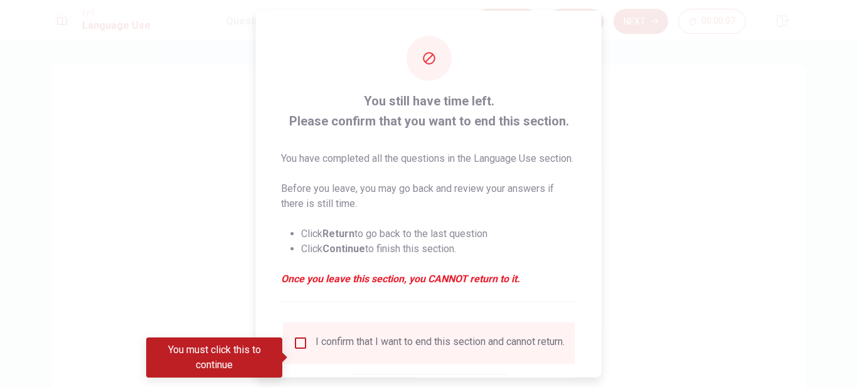
click at [299, 350] on input "You must click this to continue" at bounding box center [300, 342] width 15 height 15
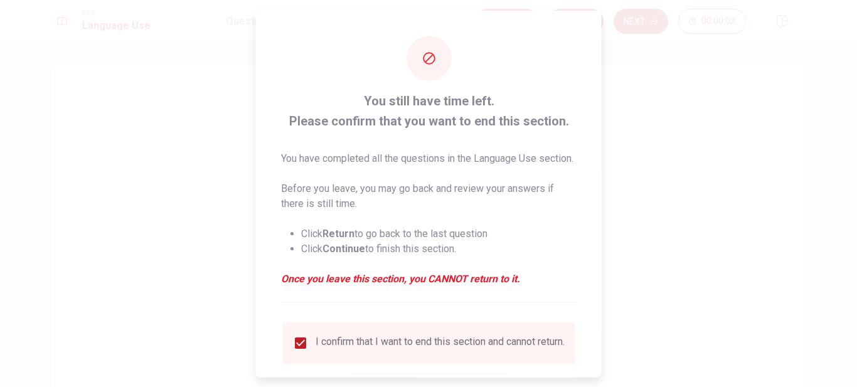
scroll to position [96, 0]
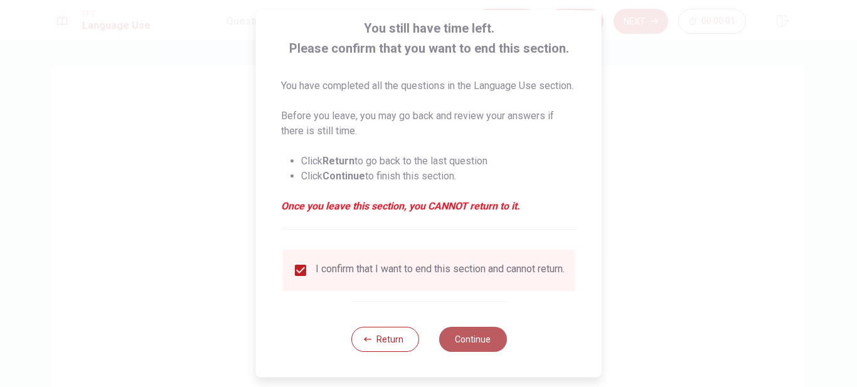
click at [484, 336] on button "Continue" at bounding box center [473, 339] width 68 height 25
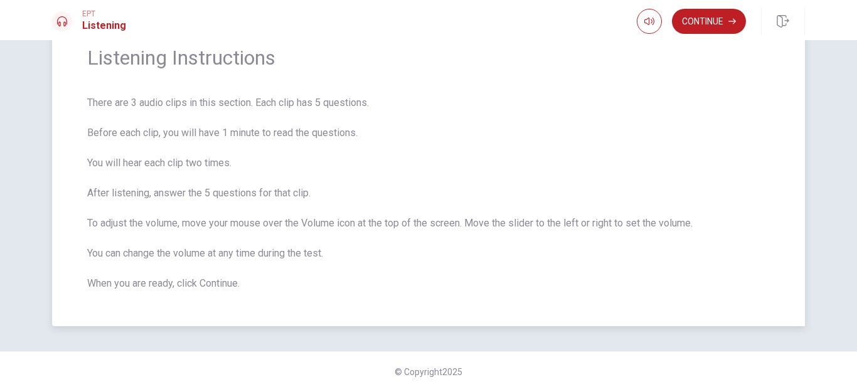
scroll to position [60, 0]
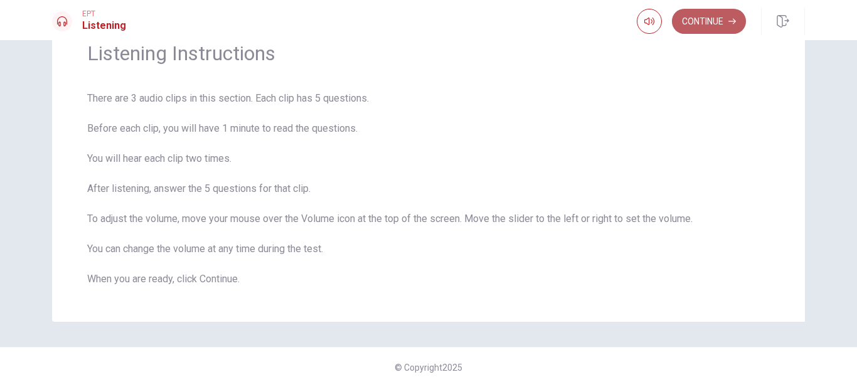
click at [687, 21] on button "Continue" at bounding box center [709, 21] width 74 height 25
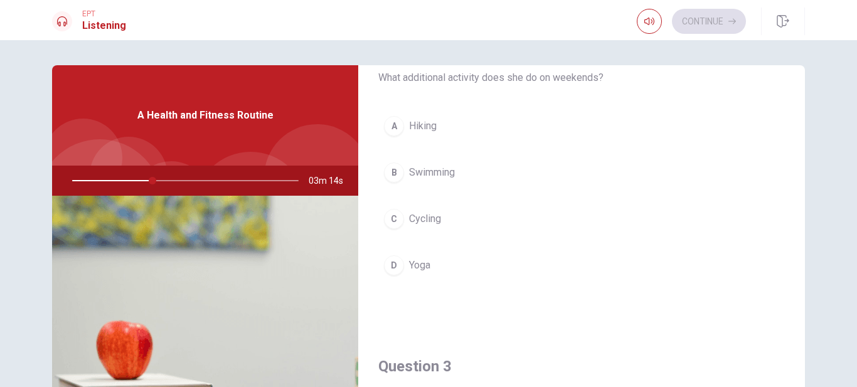
scroll to position [314, 0]
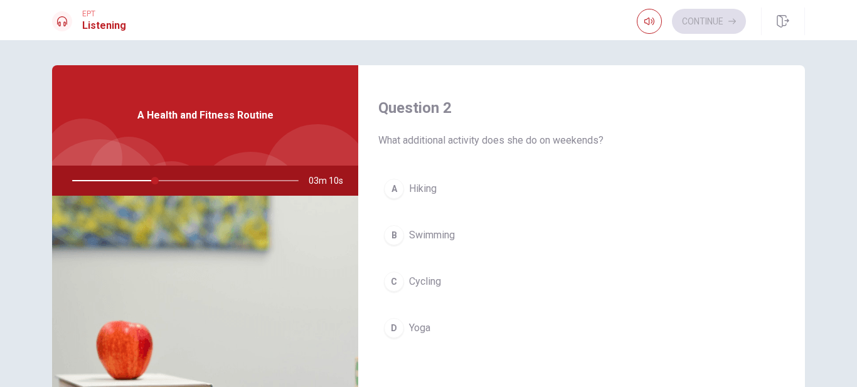
click at [398, 331] on div "D" at bounding box center [394, 328] width 20 height 20
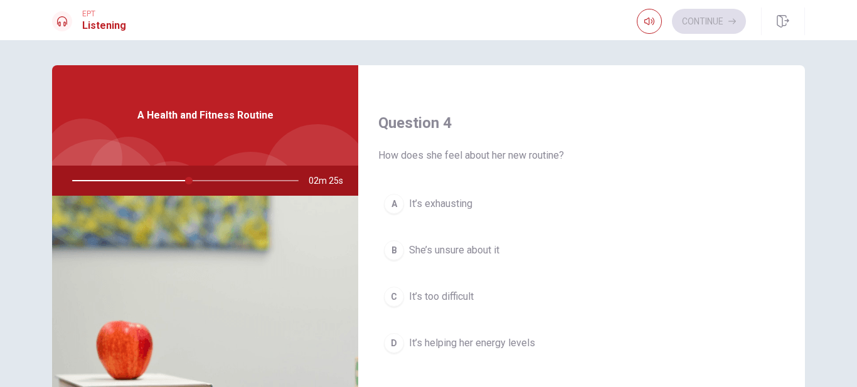
scroll to position [1004, 0]
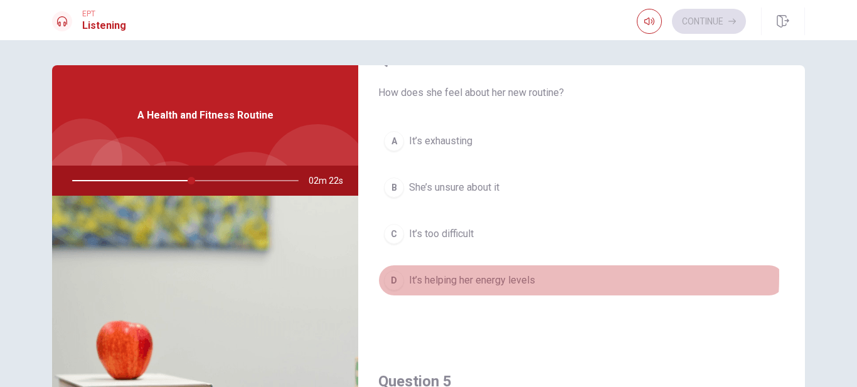
click at [448, 275] on span "It’s helping her energy levels" at bounding box center [472, 280] width 126 height 15
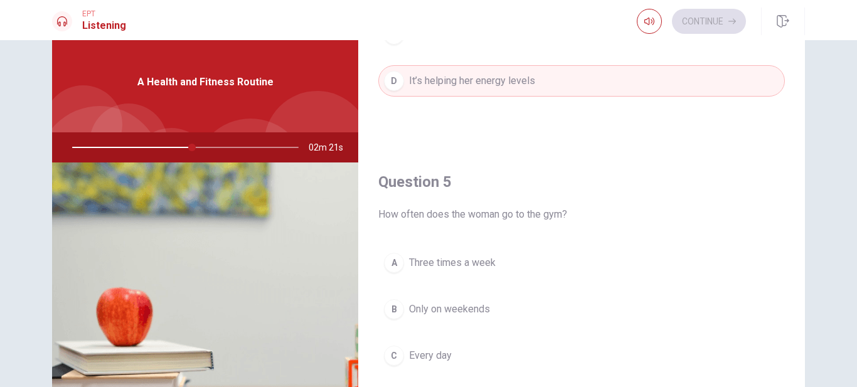
scroll to position [63, 0]
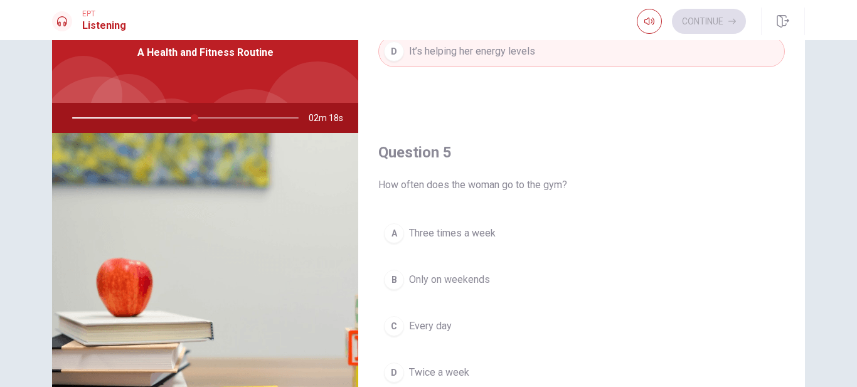
click at [472, 232] on span "Three times a week" at bounding box center [452, 233] width 87 height 15
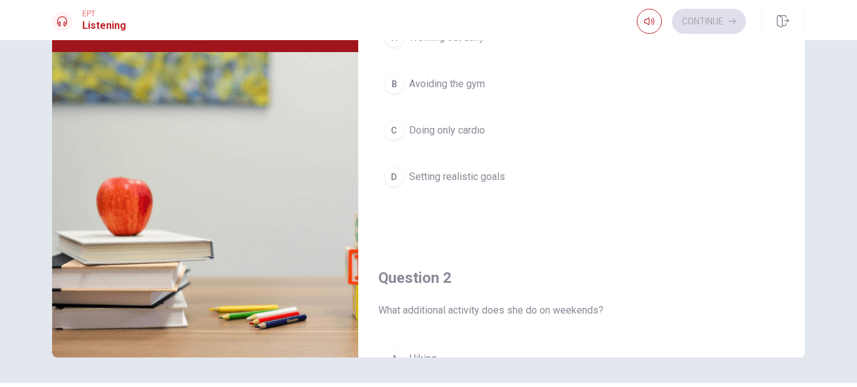
scroll to position [54, 0]
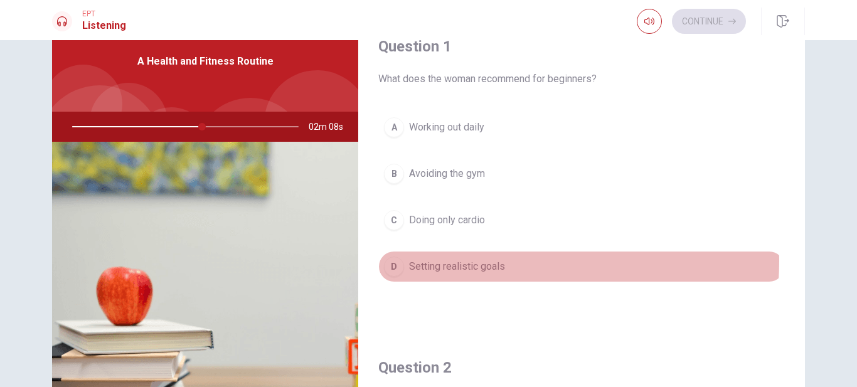
click at [469, 261] on span "Setting realistic goals" at bounding box center [457, 266] width 96 height 15
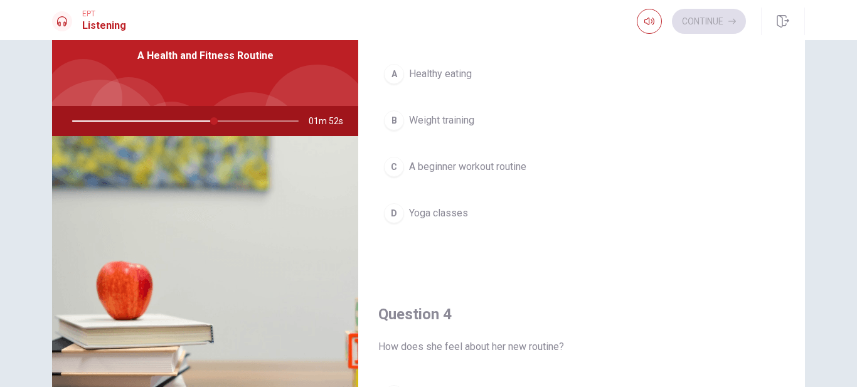
scroll to position [0, 0]
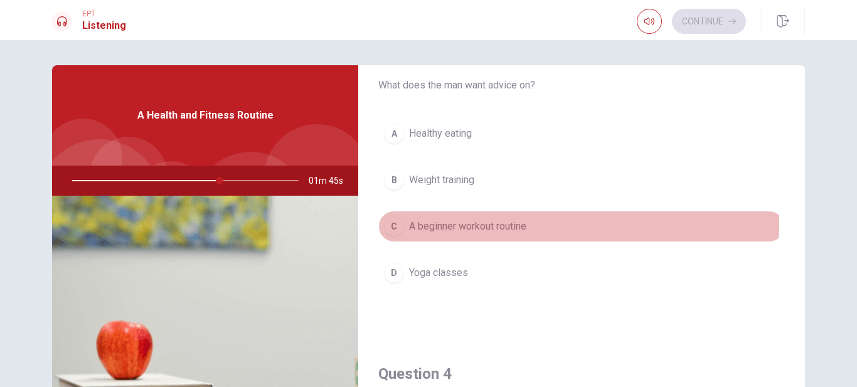
drag, startPoint x: 420, startPoint y: 222, endPoint x: 427, endPoint y: 223, distance: 7.2
click at [422, 222] on span "A beginner workout routine" at bounding box center [467, 226] width 117 height 15
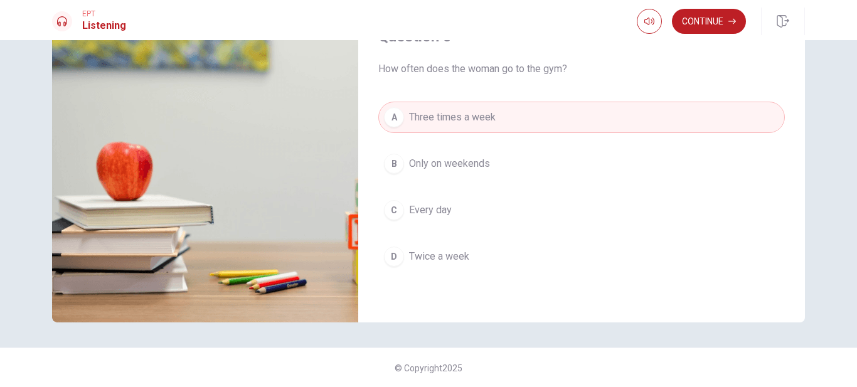
scroll to position [179, 0]
click at [702, 25] on button "Continue" at bounding box center [709, 21] width 74 height 25
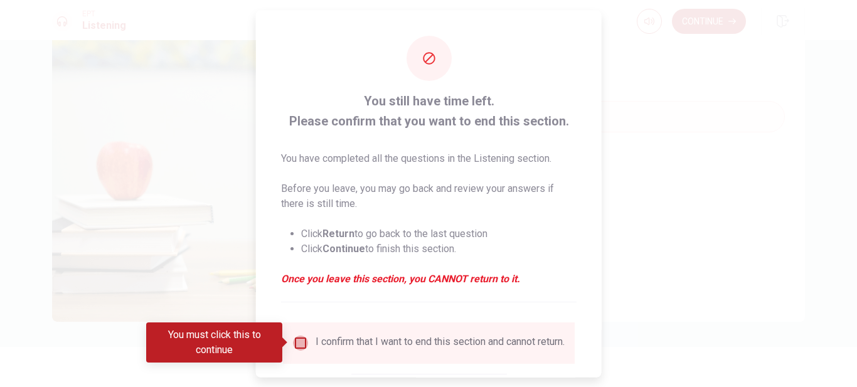
click at [305, 336] on input "You must click this to continue" at bounding box center [300, 342] width 15 height 15
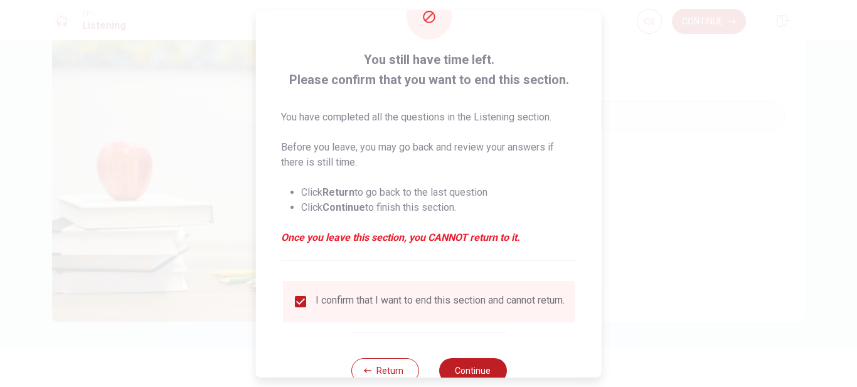
scroll to position [81, 0]
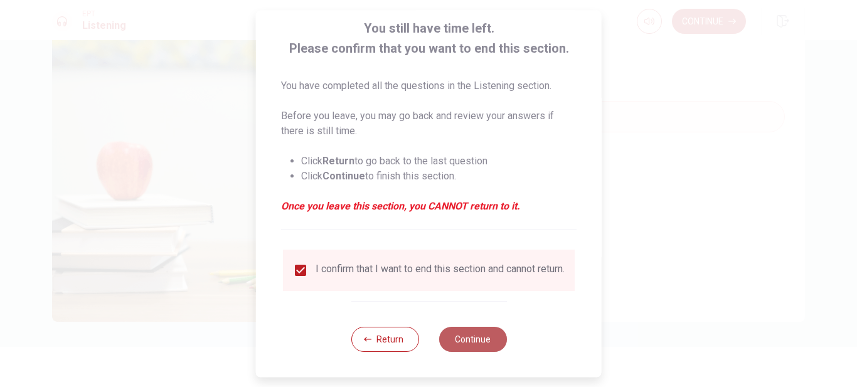
click at [467, 329] on button "Continue" at bounding box center [473, 339] width 68 height 25
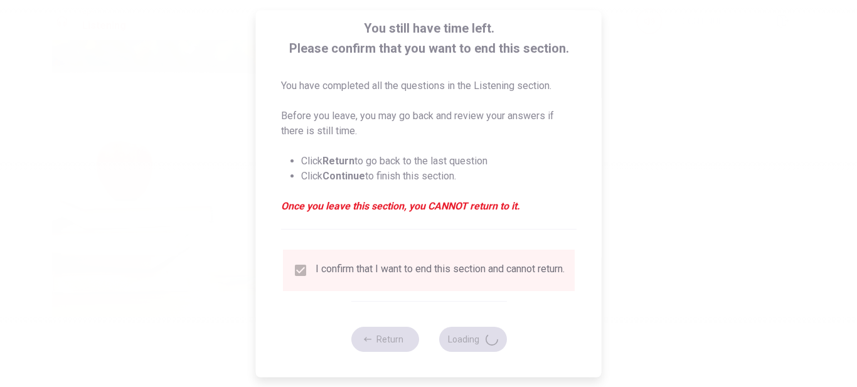
type input "77"
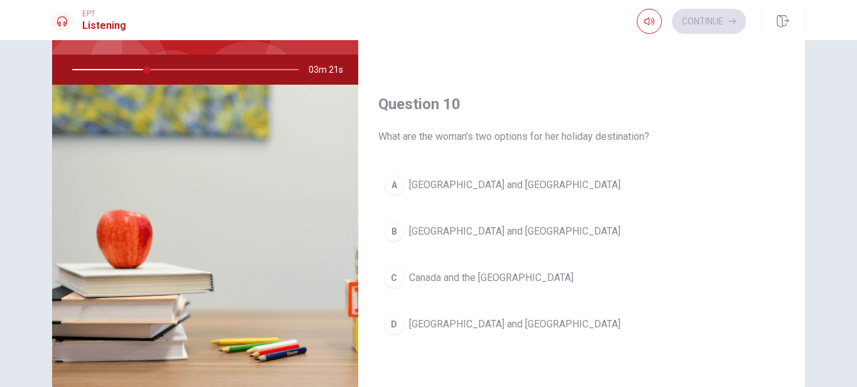
scroll to position [179, 0]
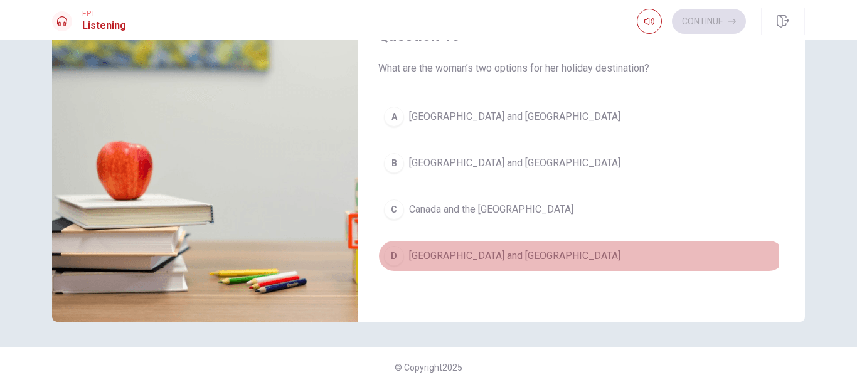
click at [440, 253] on span "[GEOGRAPHIC_DATA] and [GEOGRAPHIC_DATA]" at bounding box center [514, 255] width 211 height 15
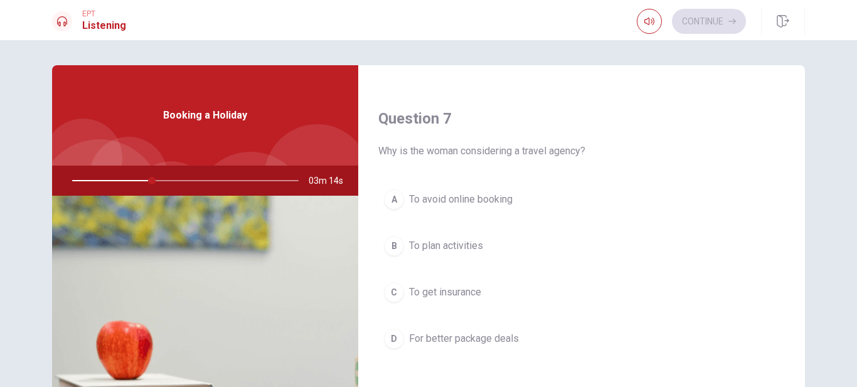
scroll to position [377, 0]
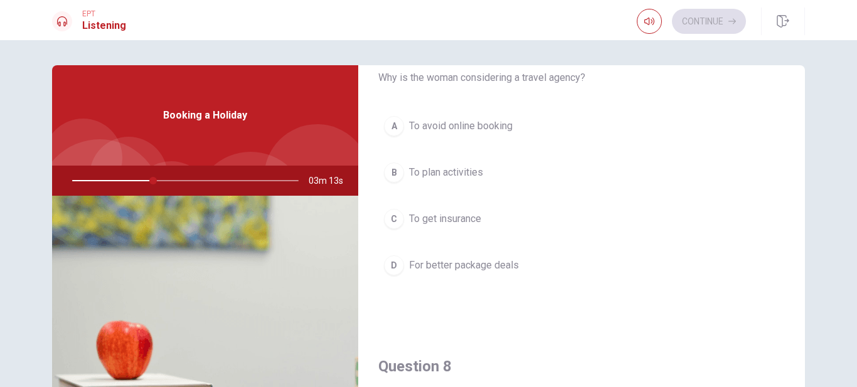
click at [452, 270] on span "For better package deals" at bounding box center [464, 265] width 110 height 15
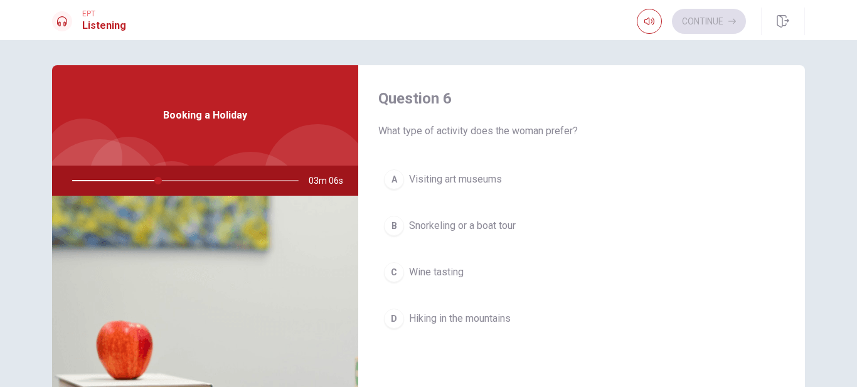
scroll to position [0, 0]
click at [505, 223] on span "Snorkeling or a boat tour" at bounding box center [462, 227] width 107 height 15
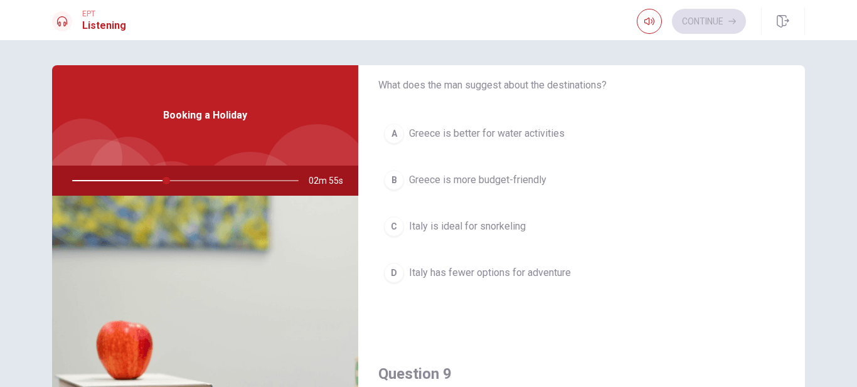
scroll to position [628, 0]
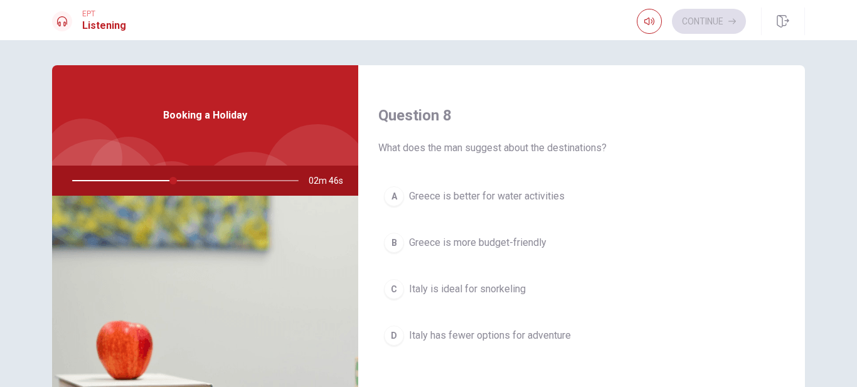
click at [481, 200] on span "Greece is better for water activities" at bounding box center [487, 196] width 156 height 15
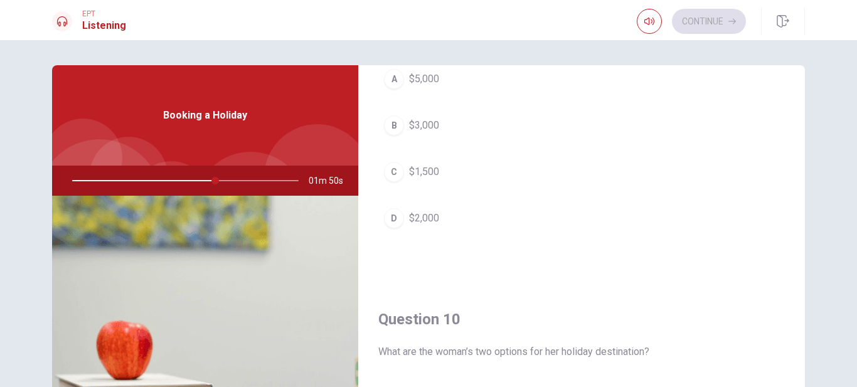
scroll to position [1067, 0]
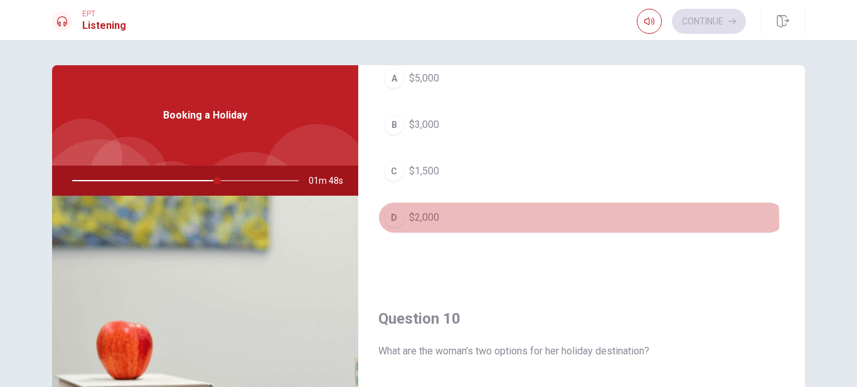
click at [429, 224] on span "$2,000" at bounding box center [424, 217] width 30 height 15
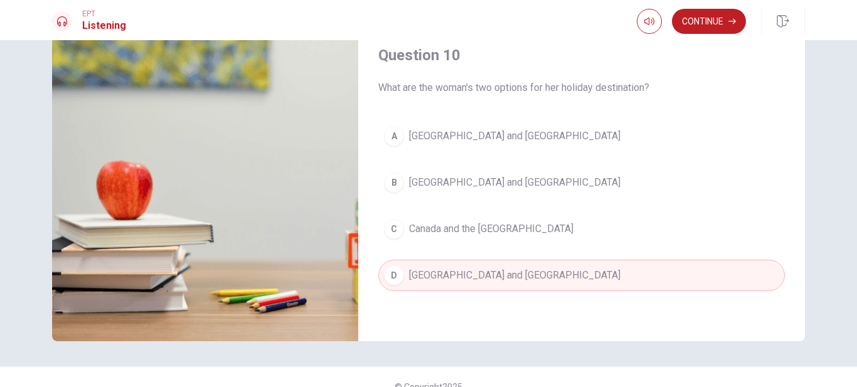
scroll to position [179, 0]
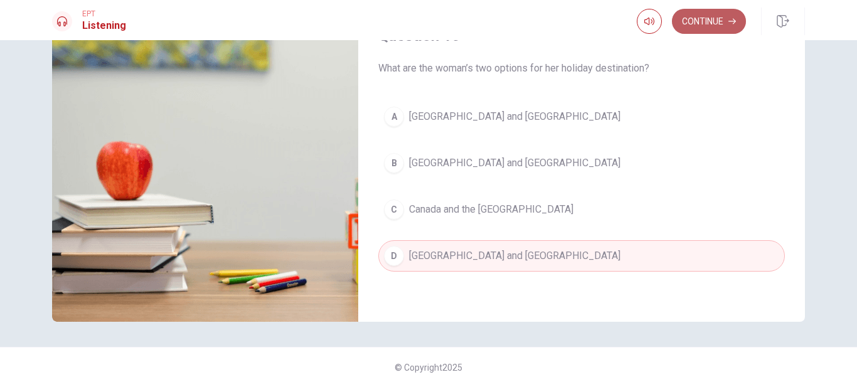
click at [710, 23] on button "Continue" at bounding box center [709, 21] width 74 height 25
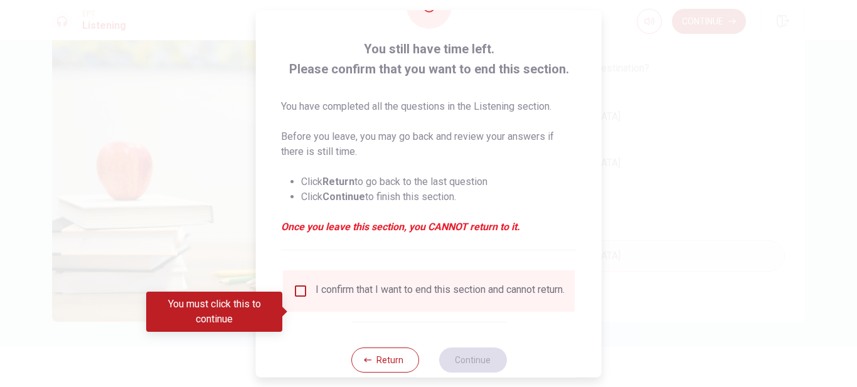
scroll to position [81, 0]
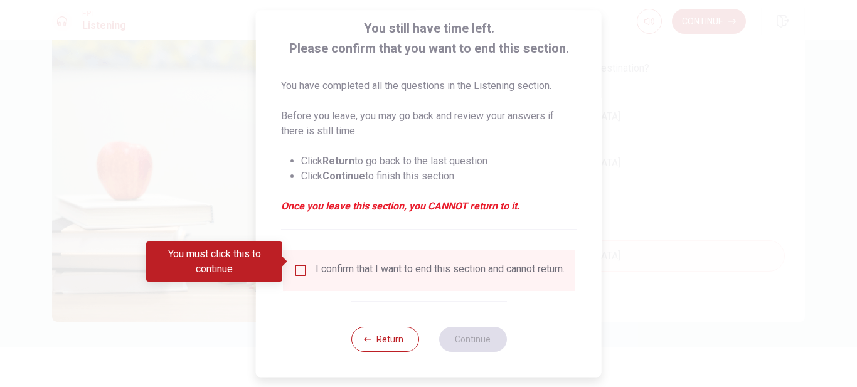
click at [304, 265] on input "You must click this to continue" at bounding box center [300, 270] width 15 height 15
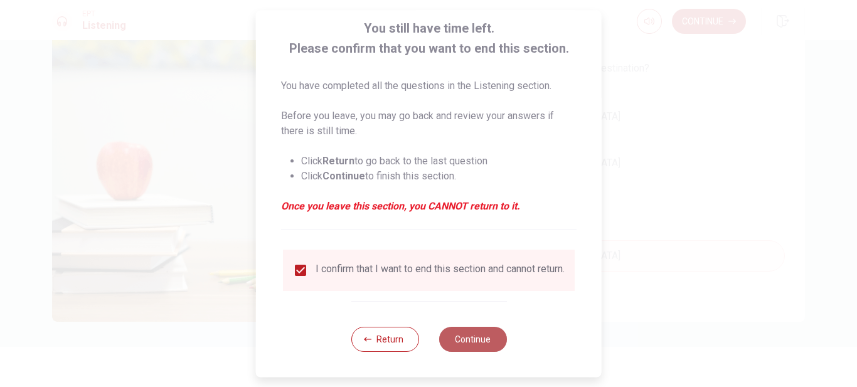
click at [462, 334] on button "Continue" at bounding box center [473, 339] width 68 height 25
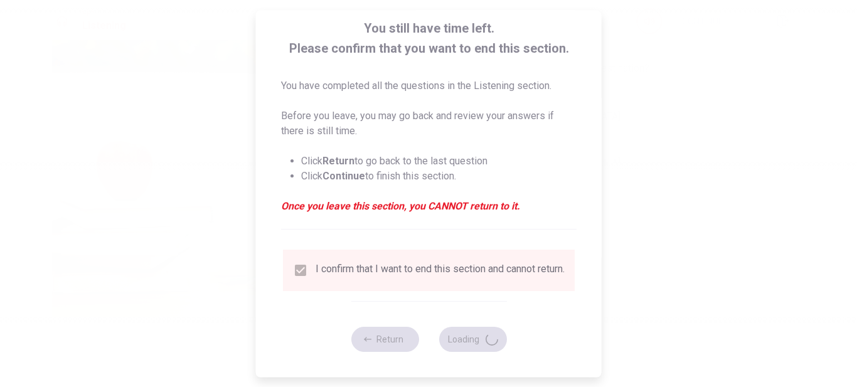
type input "75"
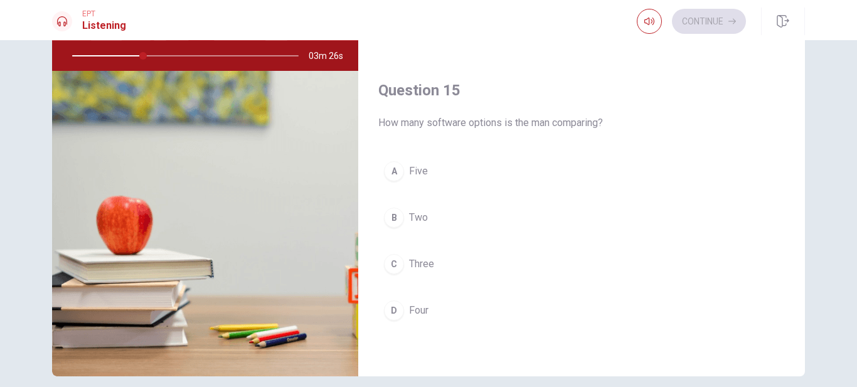
scroll to position [179, 0]
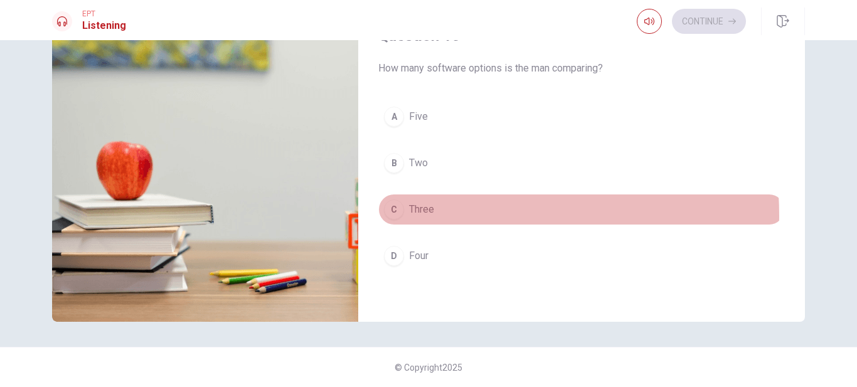
click at [418, 216] on span "Three" at bounding box center [421, 209] width 25 height 15
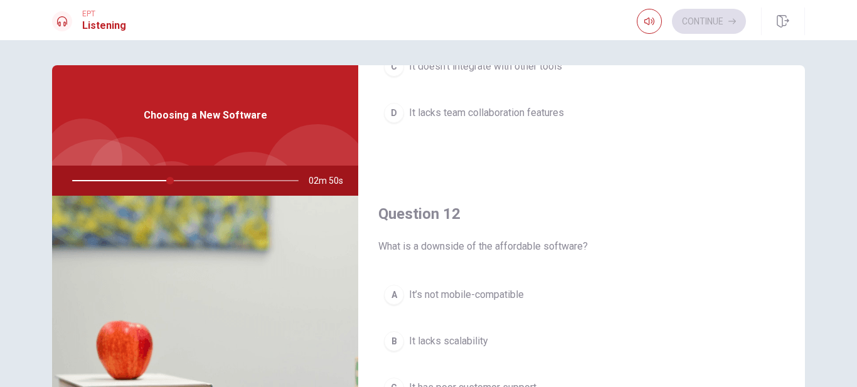
scroll to position [0, 0]
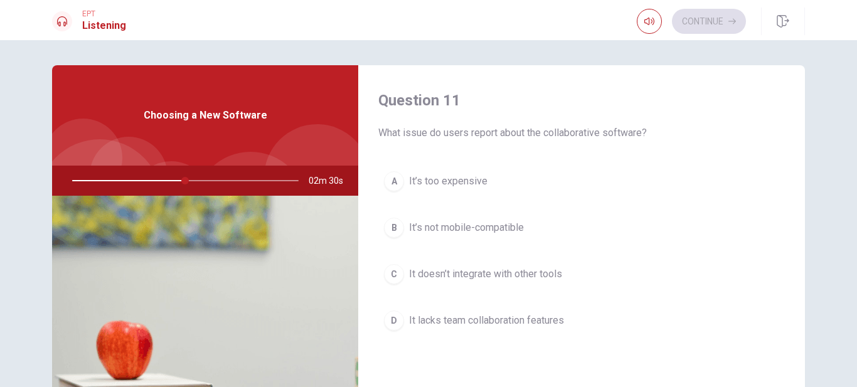
click at [439, 229] on span "It’s not mobile-compatible" at bounding box center [466, 227] width 115 height 15
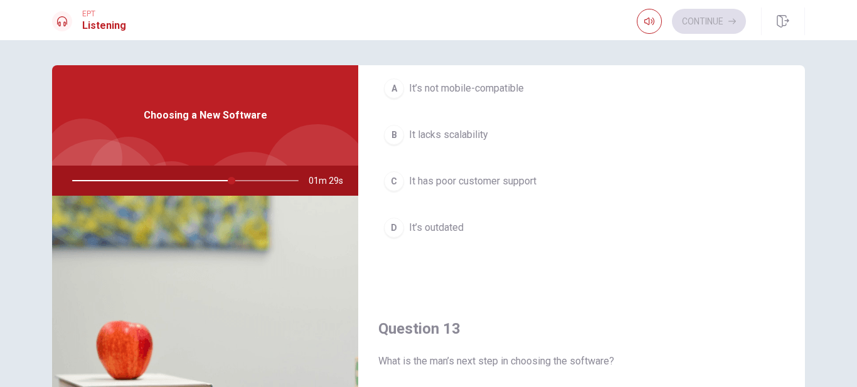
scroll to position [377, 0]
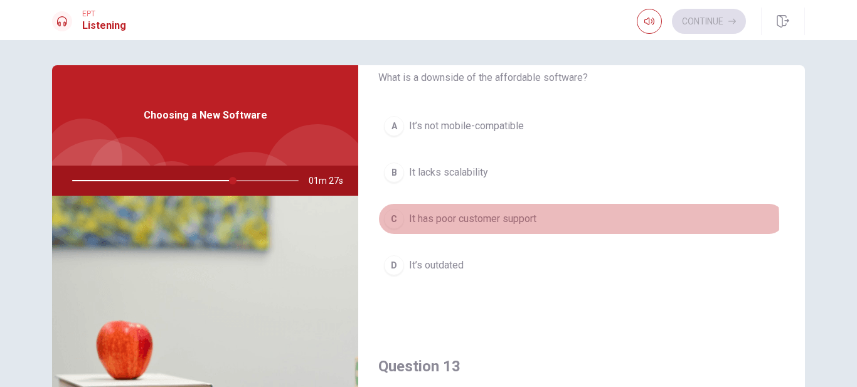
click at [471, 223] on span "It has poor customer support" at bounding box center [472, 218] width 127 height 15
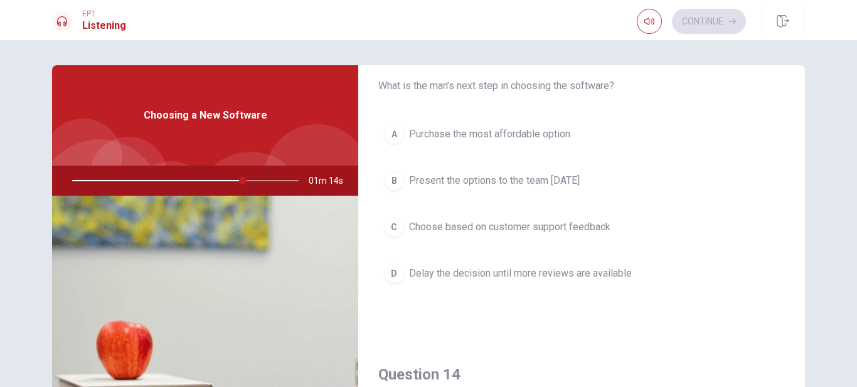
scroll to position [690, 0]
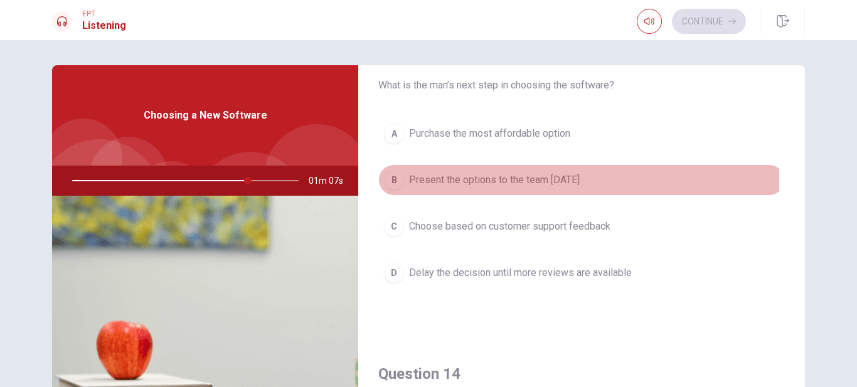
click at [470, 180] on span "Present the options to the team [DATE]" at bounding box center [494, 180] width 171 height 15
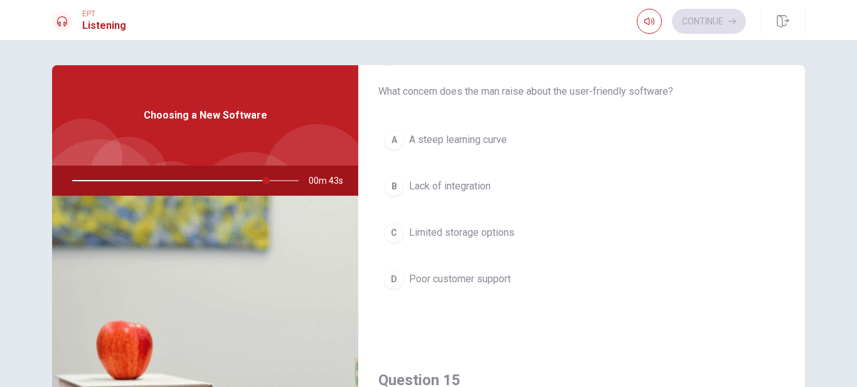
scroll to position [1067, 0]
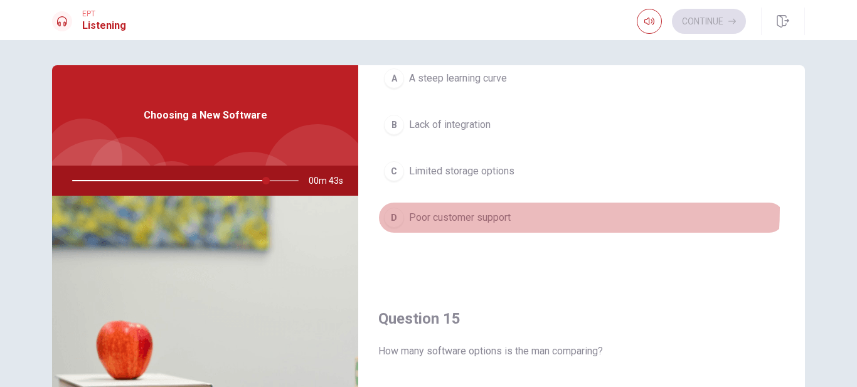
click at [428, 209] on button "D Poor customer support" at bounding box center [581, 217] width 407 height 31
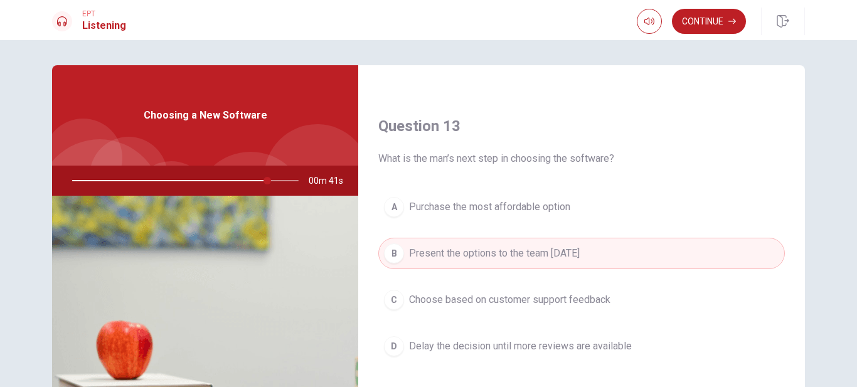
scroll to position [377, 0]
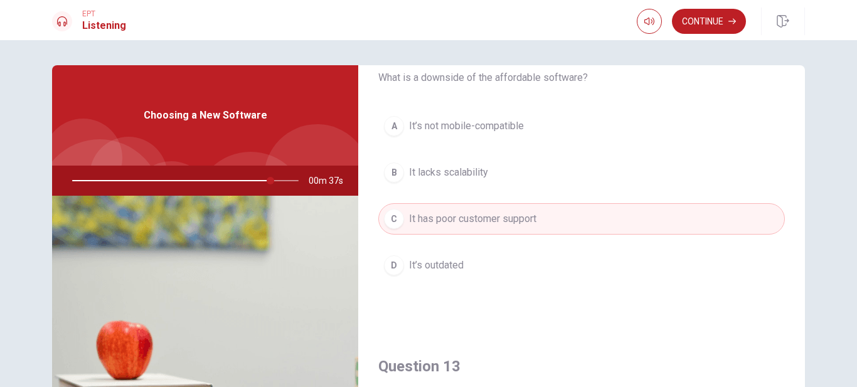
click at [445, 175] on span "It lacks scalability" at bounding box center [448, 172] width 79 height 15
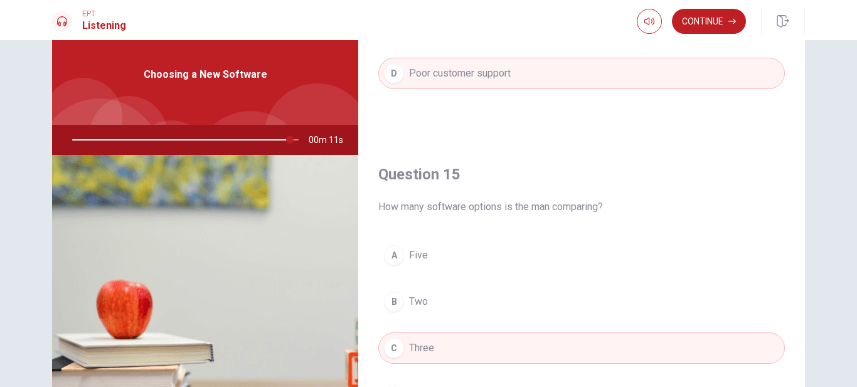
scroll to position [63, 0]
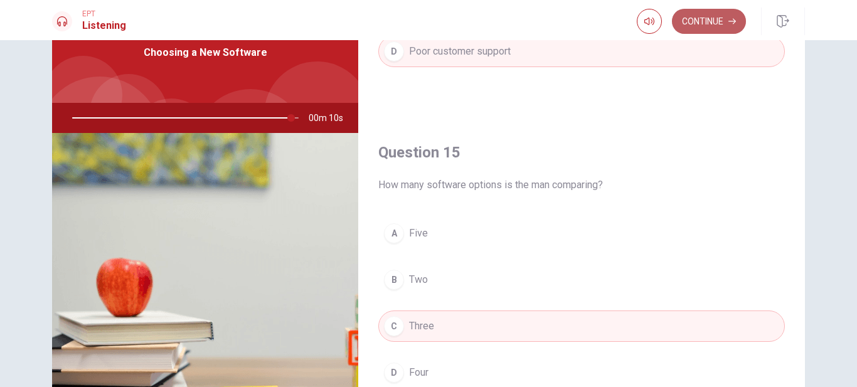
click at [685, 21] on button "Continue" at bounding box center [709, 21] width 74 height 25
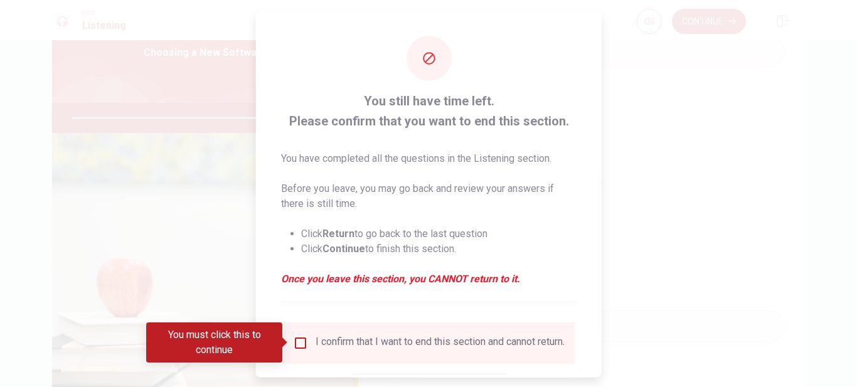
click at [302, 345] on input "You must click this to continue" at bounding box center [300, 342] width 15 height 15
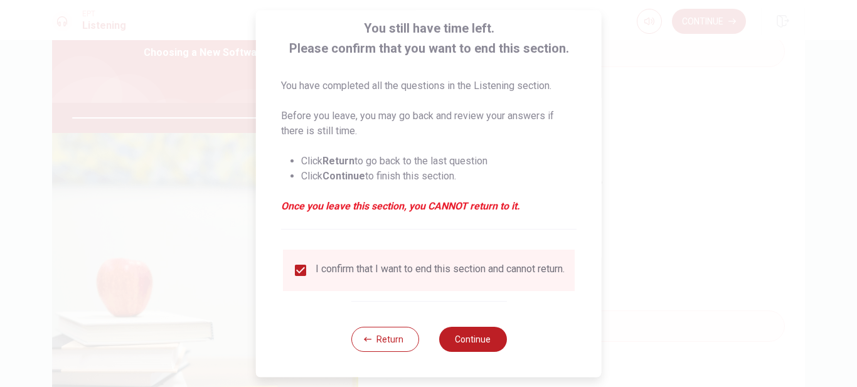
scroll to position [81, 0]
click at [446, 337] on button "Continue" at bounding box center [473, 339] width 68 height 25
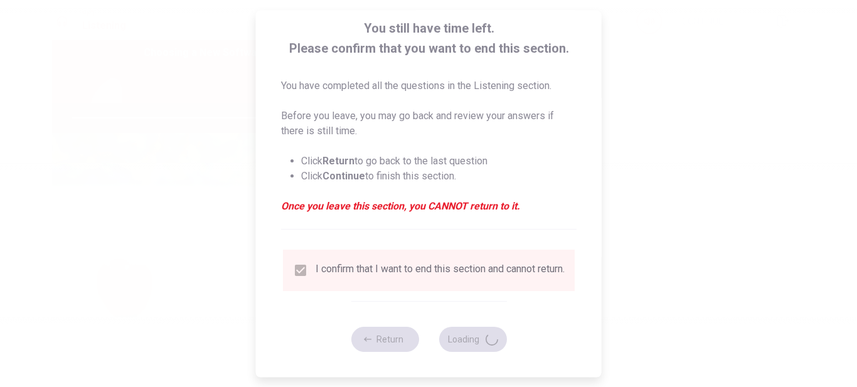
type input "98"
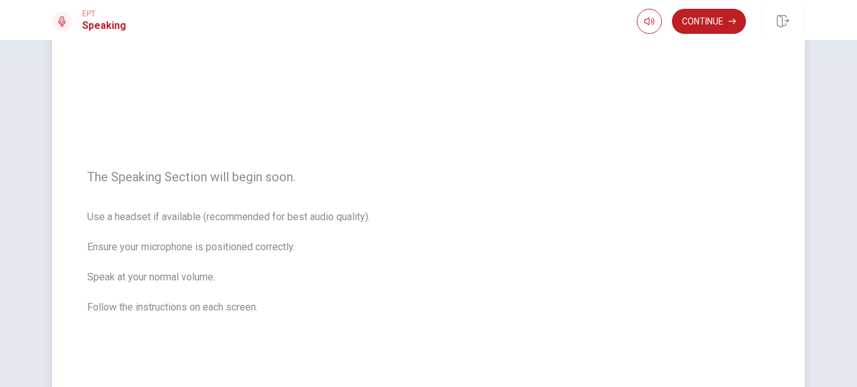
scroll to position [40, 0]
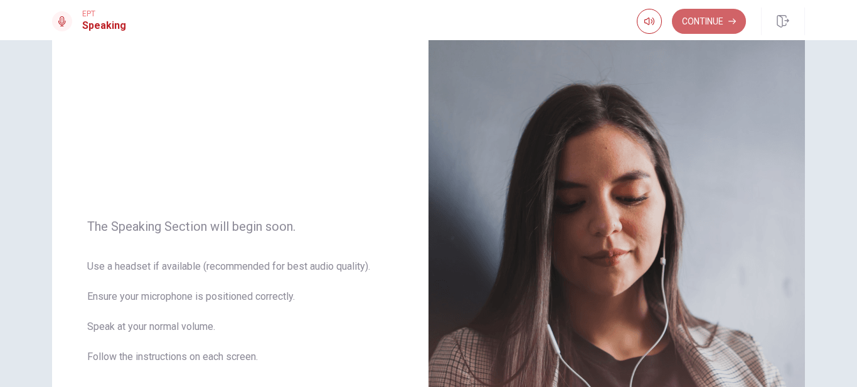
click at [684, 24] on button "Continue" at bounding box center [709, 21] width 74 height 25
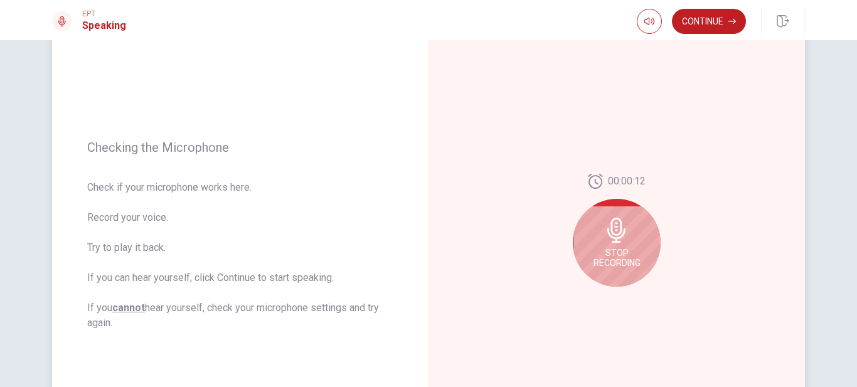
scroll to position [165, 0]
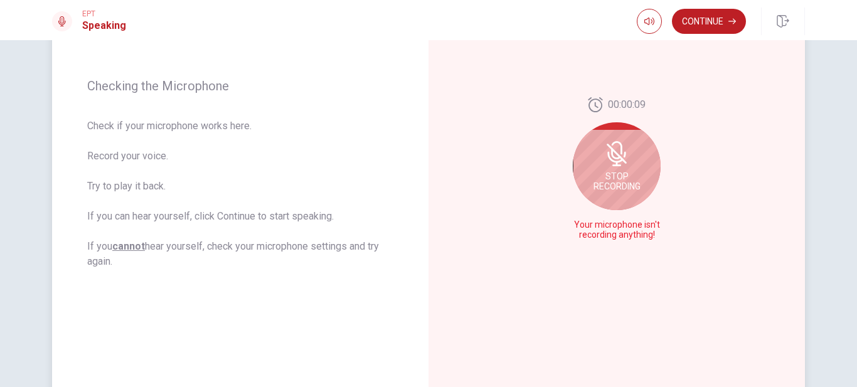
click at [615, 161] on icon at bounding box center [615, 157] width 16 height 11
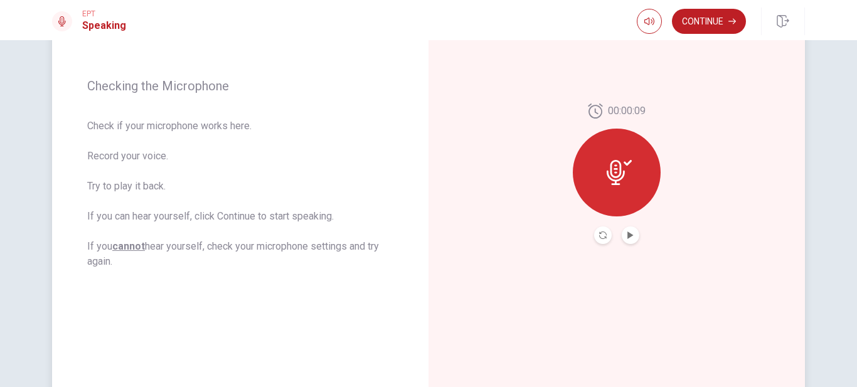
click at [602, 231] on button "Record Again" at bounding box center [603, 236] width 18 height 18
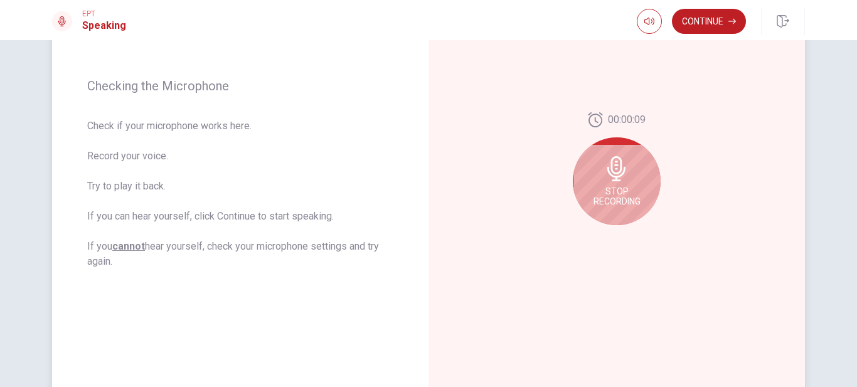
click at [617, 176] on icon at bounding box center [616, 168] width 18 height 25
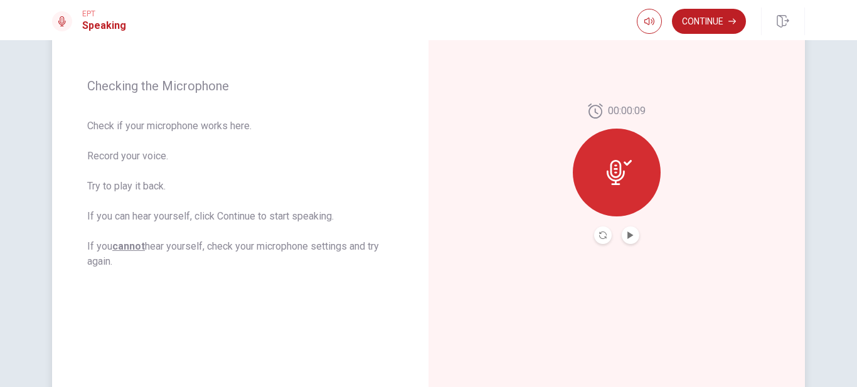
click at [628, 239] on button "Play Audio" at bounding box center [631, 236] width 18 height 18
click at [713, 22] on button "Continue" at bounding box center [709, 21] width 74 height 25
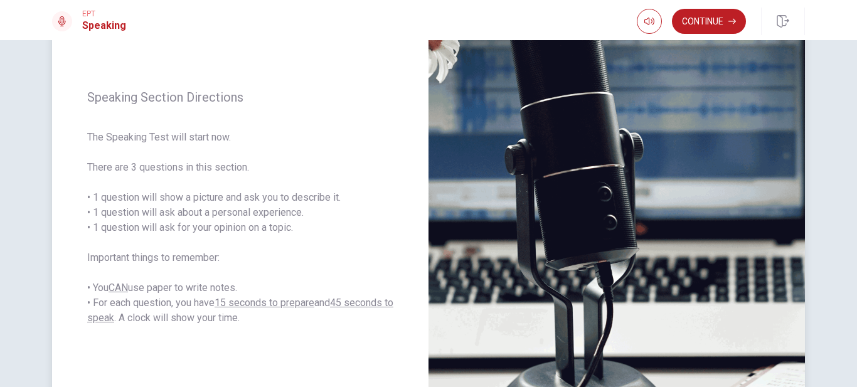
scroll to position [0, 0]
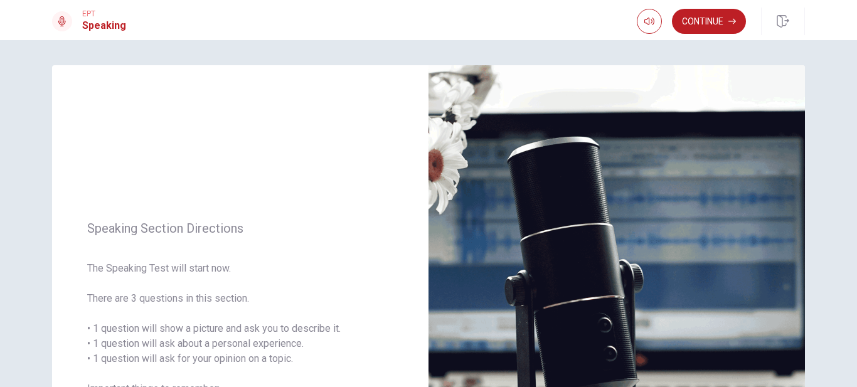
drag, startPoint x: 703, startPoint y: 24, endPoint x: 631, endPoint y: 60, distance: 80.3
click at [704, 24] on button "Continue" at bounding box center [709, 21] width 74 height 25
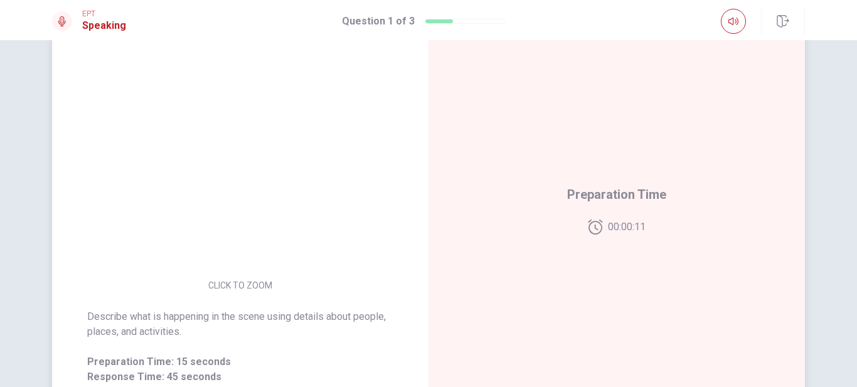
scroll to position [38, 0]
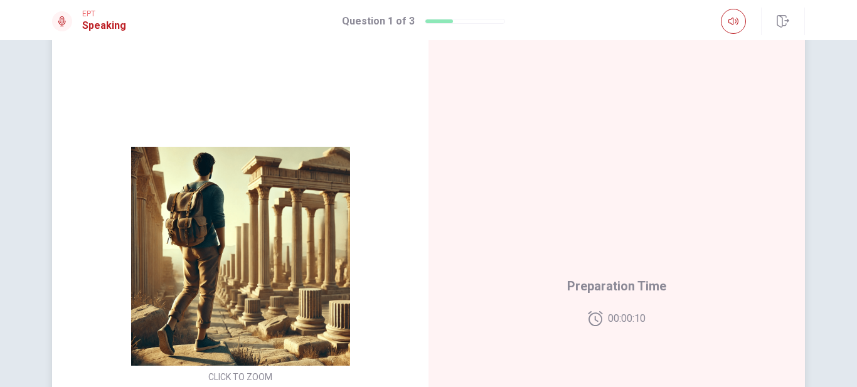
click at [210, 214] on img at bounding box center [240, 256] width 241 height 219
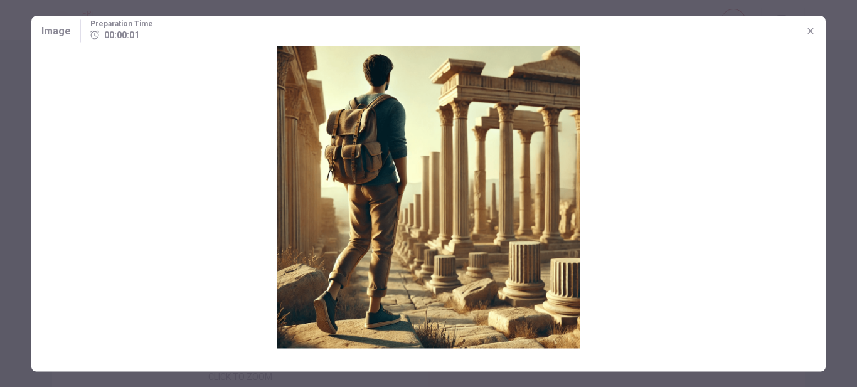
click at [4, 200] on div at bounding box center [428, 193] width 857 height 387
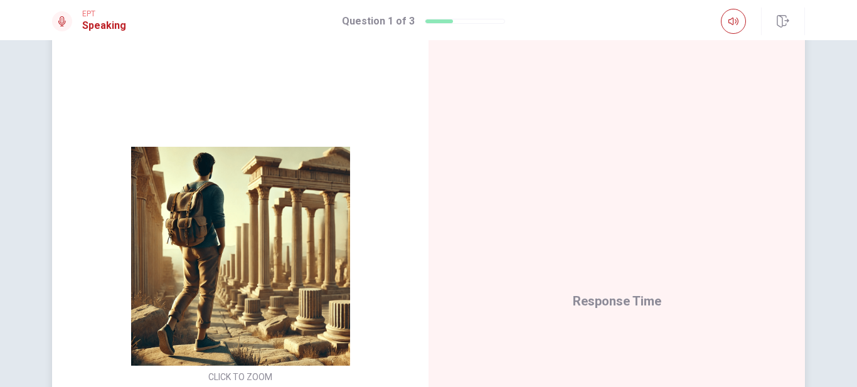
click at [264, 217] on img at bounding box center [240, 256] width 241 height 219
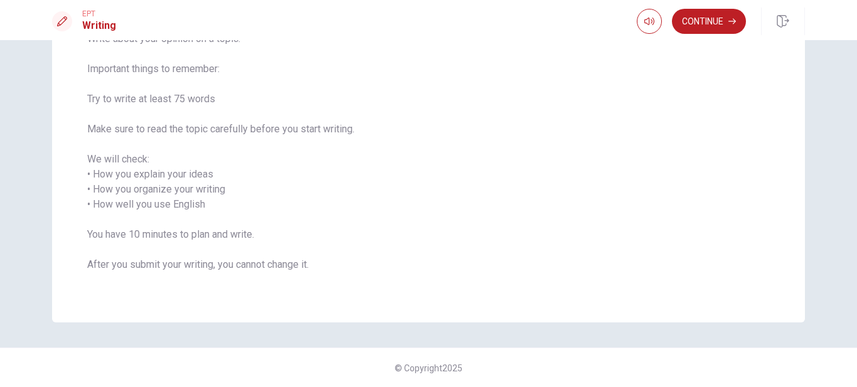
scroll to position [120, 0]
click at [711, 28] on button "Continue" at bounding box center [709, 21] width 74 height 25
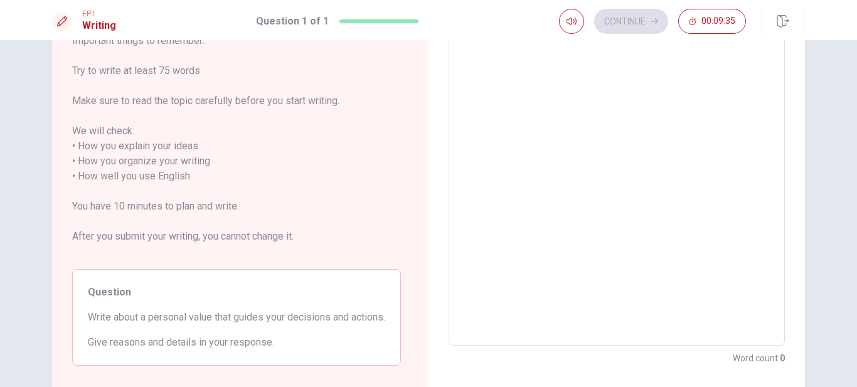
scroll to position [0, 0]
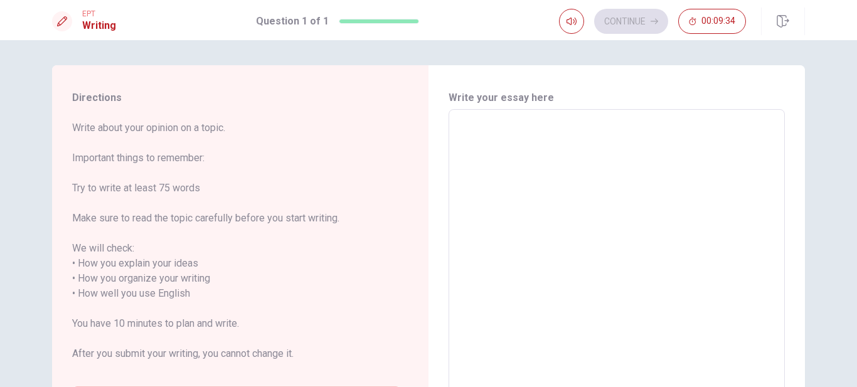
click at [478, 141] on textarea at bounding box center [616, 286] width 319 height 333
type textarea "I"
type textarea "x"
type textarea "It"
type textarea "x"
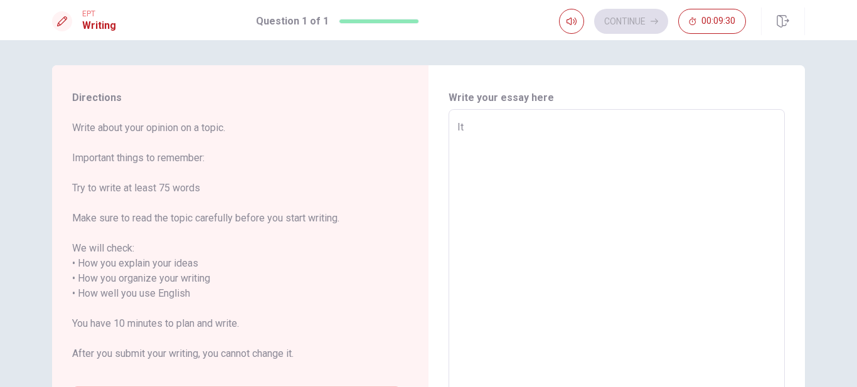
type textarea "It"
type textarea "x"
type textarea "It i"
type textarea "x"
type textarea "It is"
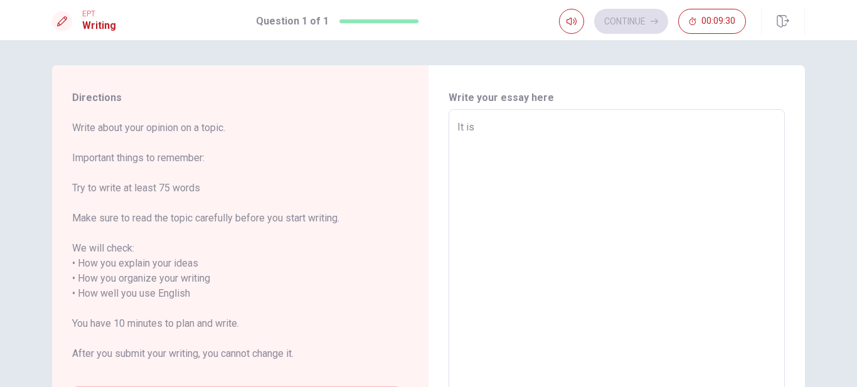
type textarea "x"
type textarea "It is"
type textarea "x"
type textarea "It is v"
type textarea "x"
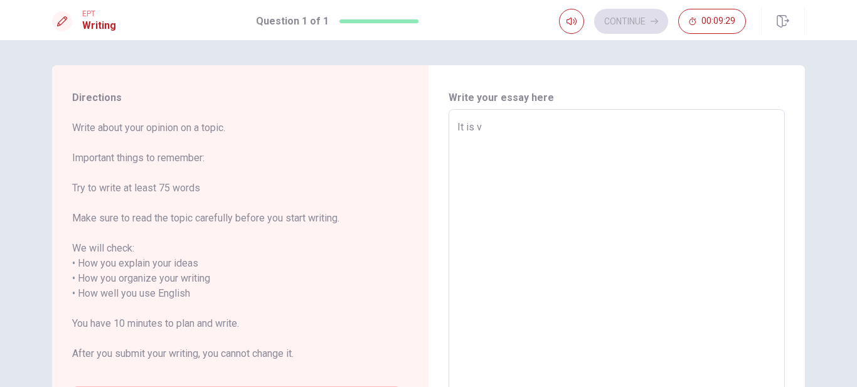
type textarea "It is ve"
type textarea "x"
type textarea "It is ver"
type textarea "x"
type textarea "It is very"
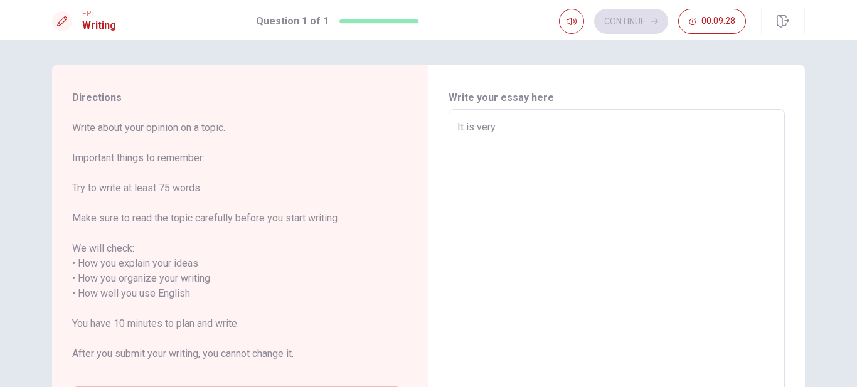
type textarea "x"
type textarea "It is very"
type textarea "x"
type textarea "It is very i"
type textarea "x"
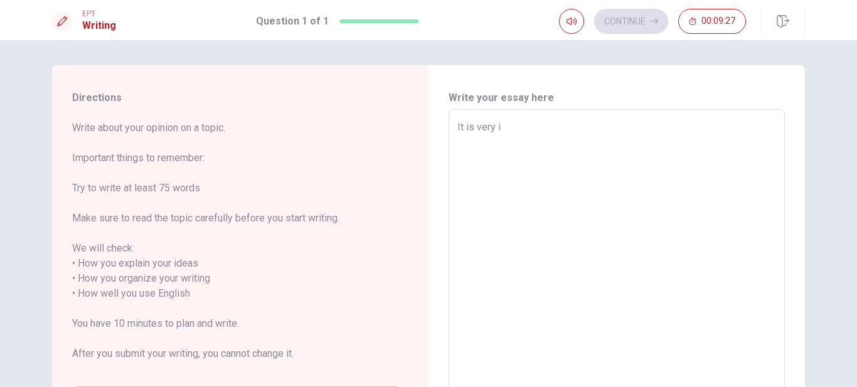
type textarea "It is very im"
type textarea "x"
type textarea "It is very imp"
type textarea "x"
type textarea "It is very impr"
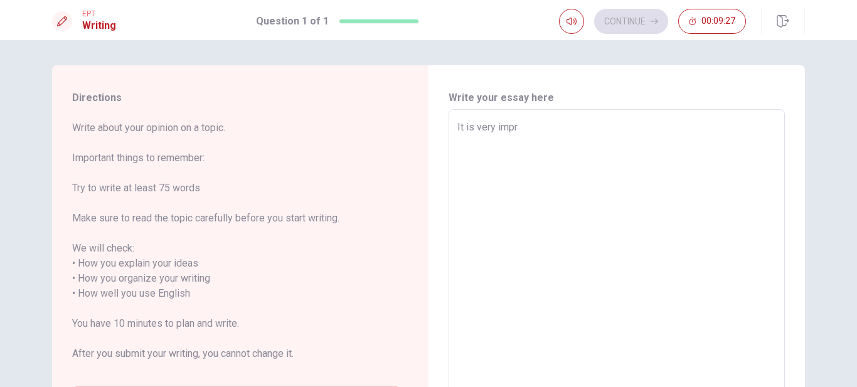
type textarea "x"
type textarea "It is very imp"
type textarea "x"
type textarea "It is very impo"
type textarea "x"
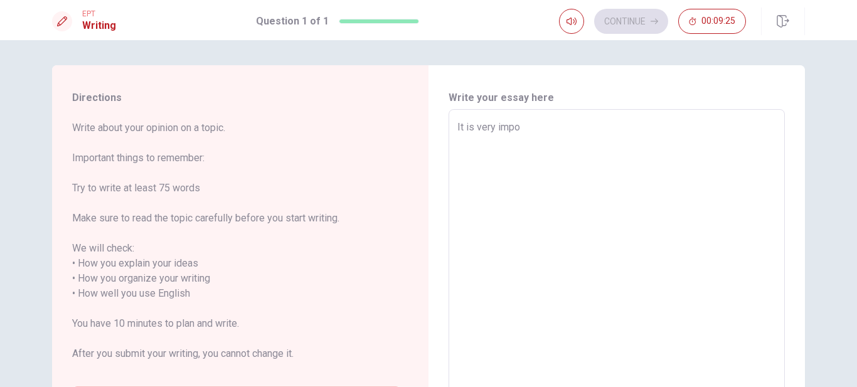
type textarea "It is very impor"
type textarea "x"
type textarea "It is very import"
type textarea "x"
type textarea "It is very importa"
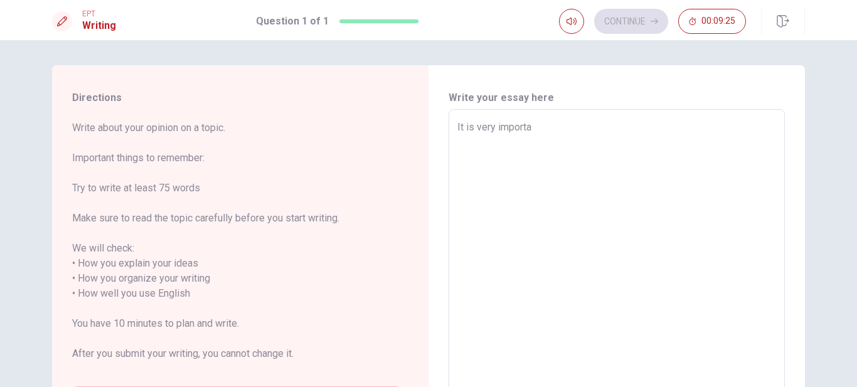
type textarea "x"
type textarea "It is very importan"
type textarea "x"
type textarea "It is very important"
type textarea "x"
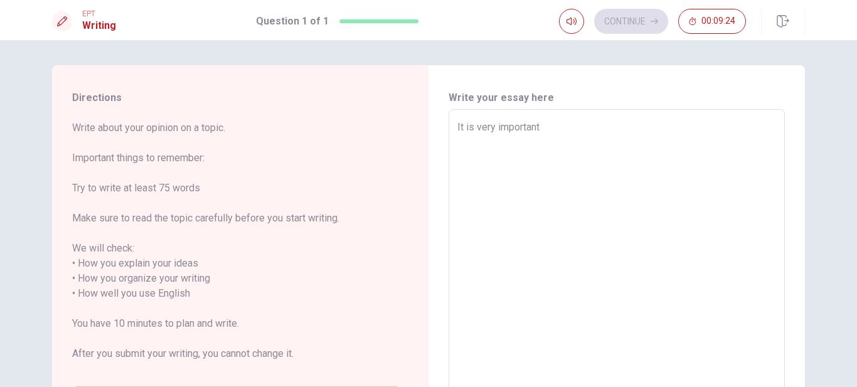
type textarea "It is very important"
type textarea "x"
type textarea "It is very important t"
type textarea "x"
type textarea "It is very important to"
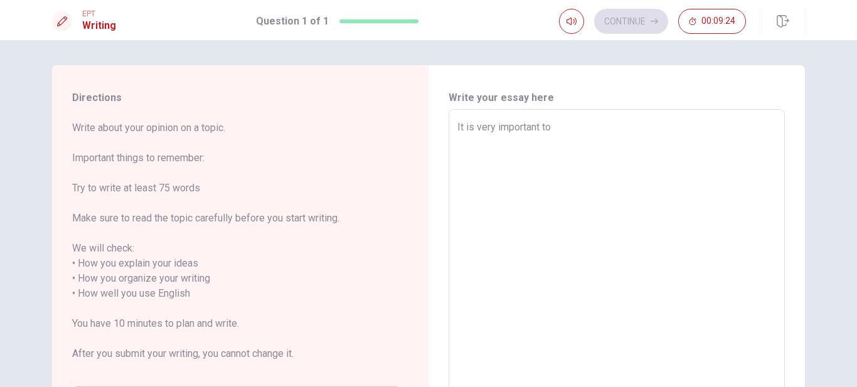
type textarea "x"
type textarea "It is very important to"
type textarea "x"
type textarea "It is very important to h"
type textarea "x"
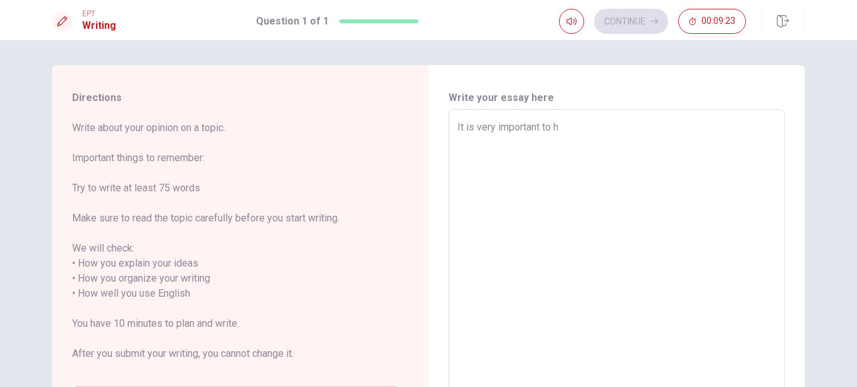
type textarea "It is very important to ha"
type textarea "x"
type textarea "It is very important to hav"
type textarea "x"
type textarea "It is very important to have"
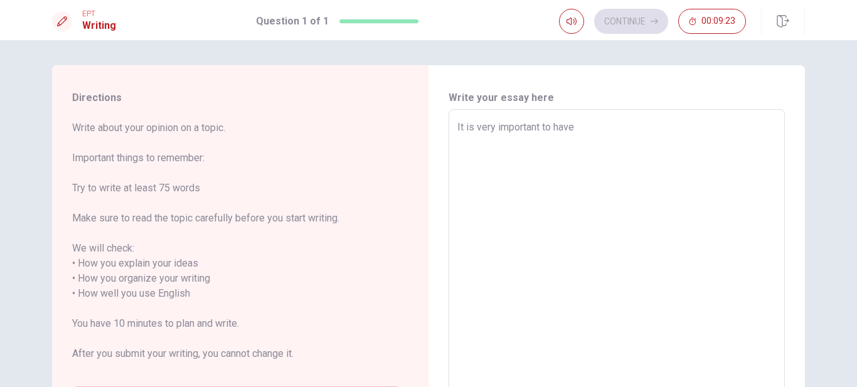
type textarea "x"
type textarea "It is very important to have"
type textarea "x"
type textarea "It is very important to have p"
type textarea "x"
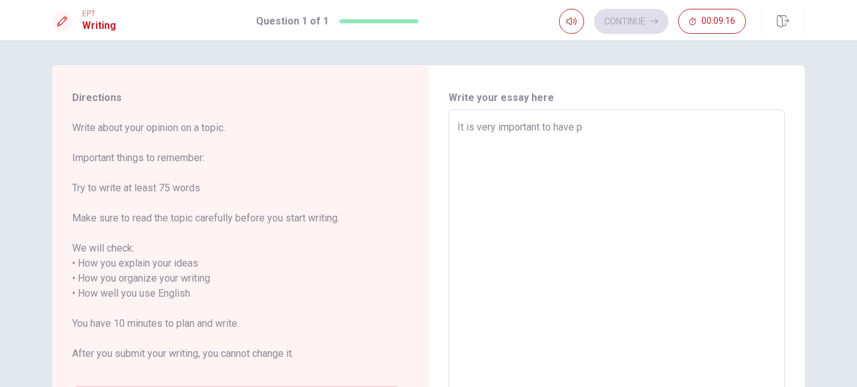
type textarea "It is very important to have pe"
type textarea "x"
type textarea "It is very important to have per"
type textarea "x"
type textarea "It is very important to have pers"
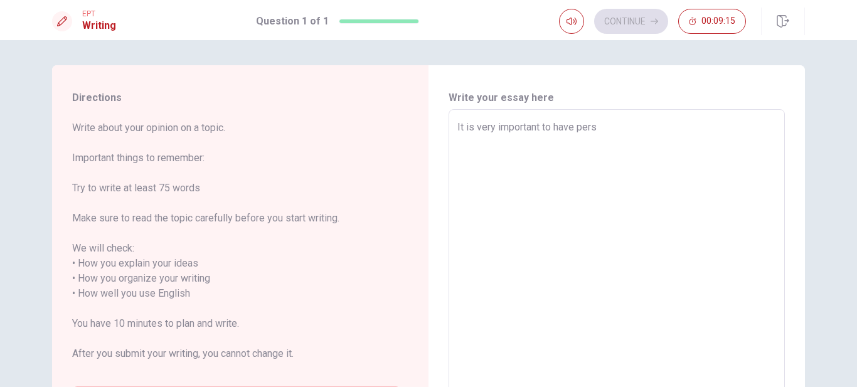
type textarea "x"
type textarea "It is very important to have perso"
type textarea "x"
type textarea "It is very important to have person"
type textarea "x"
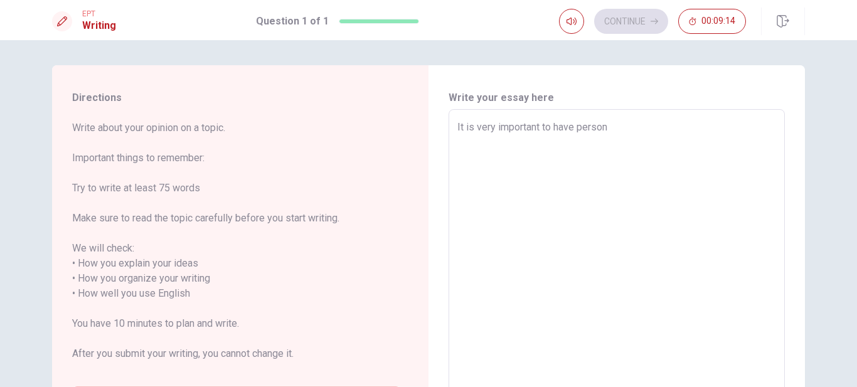
type textarea "It is very important to have persona"
type textarea "x"
type textarea "It is very important to have personal"
type textarea "x"
type textarea "It is very important to have personal"
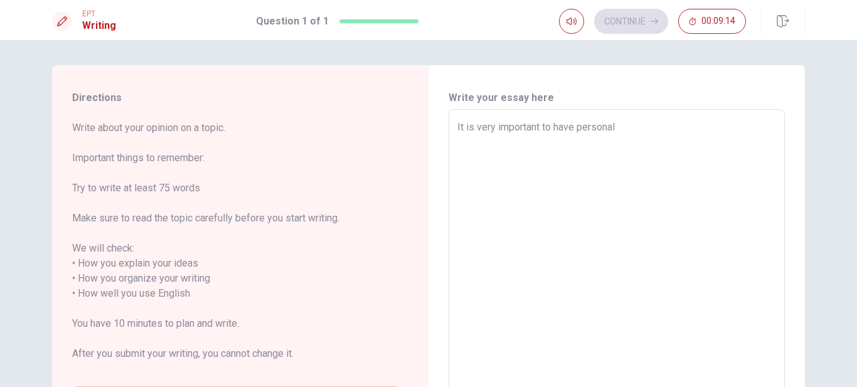
type textarea "x"
type textarea "It is very important to have personal v"
type textarea "x"
type textarea "It is very important to have personal vl"
type textarea "x"
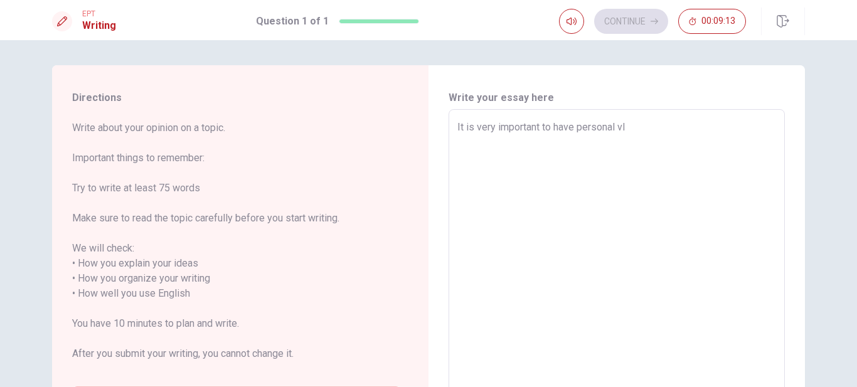
type textarea "It is very important to have personal vlu"
type textarea "x"
type textarea "It is very important to have personal vl"
type textarea "x"
type textarea "It is very important to have personal v"
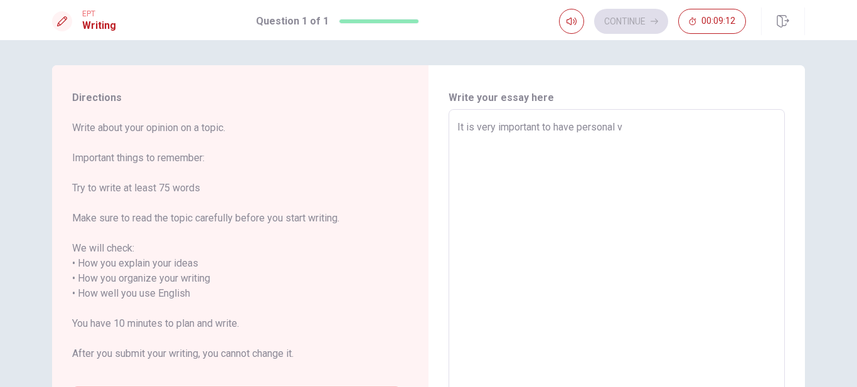
type textarea "x"
type textarea "It is very important to have personal va"
type textarea "x"
type textarea "It is very important to have personal val"
type textarea "x"
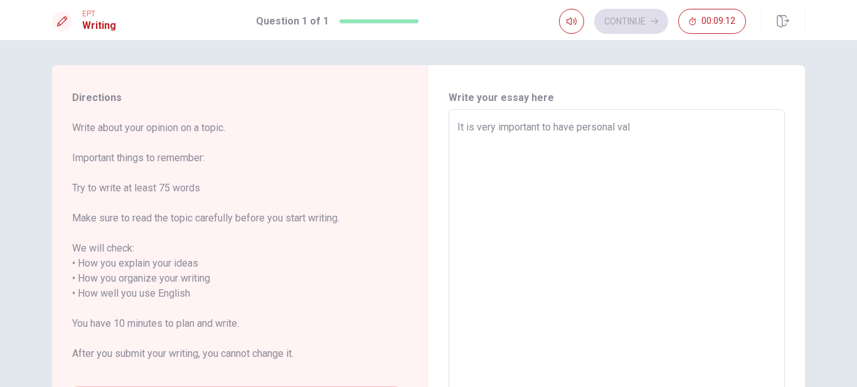
type textarea "It is very important to have personal valu"
type textarea "x"
type textarea "It is very important to have personal value"
type textarea "x"
type textarea "It is very important to have personal value"
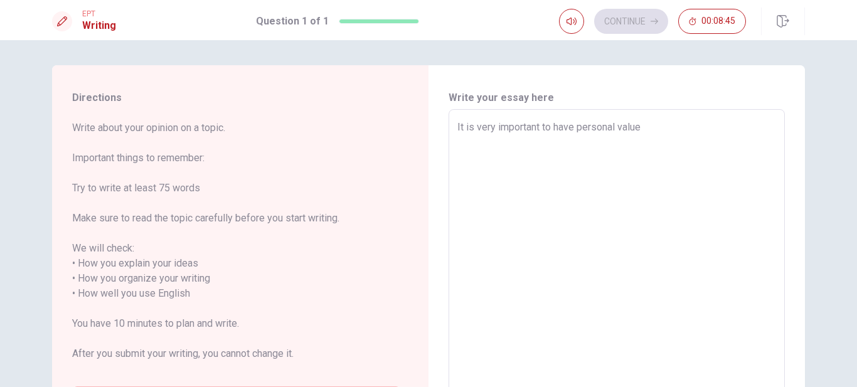
type textarea "x"
type textarea "It is very important to have personal value i"
type textarea "x"
type textarea "It is very important to have personal value im"
type textarea "x"
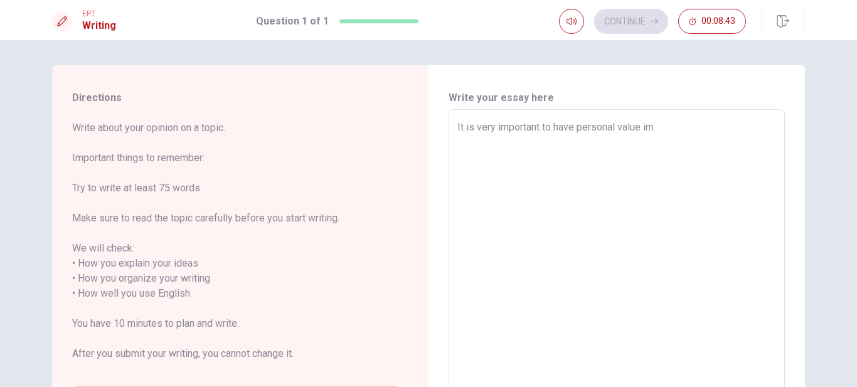
type textarea "It is very important to have personal value i"
type textarea "x"
type textarea "It is very important to have personal value in"
type textarea "x"
type textarea "It is very important to have personal value in"
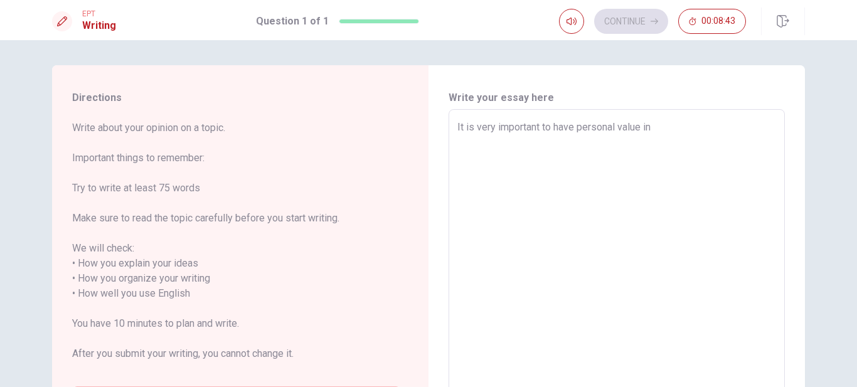
type textarea "x"
type textarea "It is very important to have personal value in t"
type textarea "x"
type textarea "It is very important to have personal value in th"
type textarea "x"
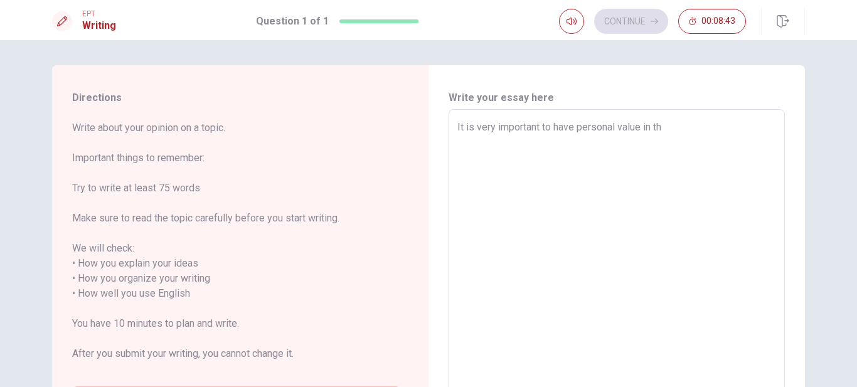
type textarea "It is very important to have personal value in the"
type textarea "x"
type textarea "It is very important to have personal value in the"
type textarea "x"
type textarea "It is very important to have personal value in the l"
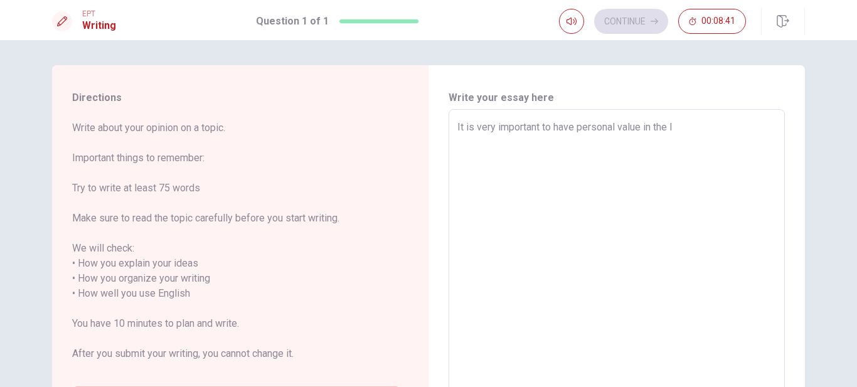
type textarea "x"
type textarea "It is very important to have personal value in the li"
type textarea "x"
type textarea "It is very important to have personal value in the lif"
type textarea "x"
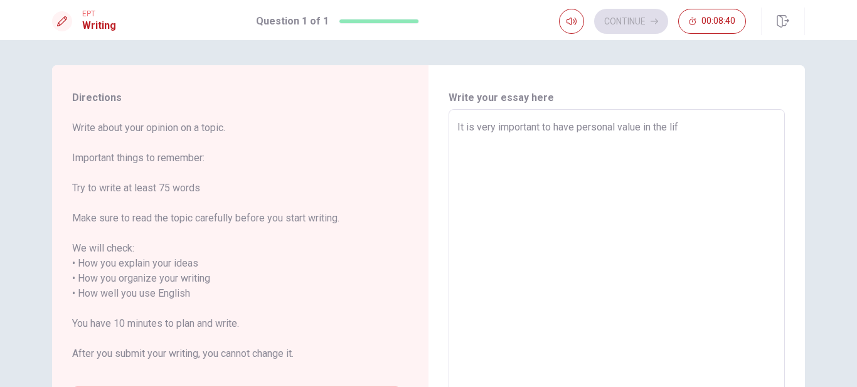
type textarea "It is very important to have personal value in the life"
type textarea "x"
type textarea "It is very important to have personal value in the life"
type textarea "x"
type textarea "It is very important to have personal value in the life a"
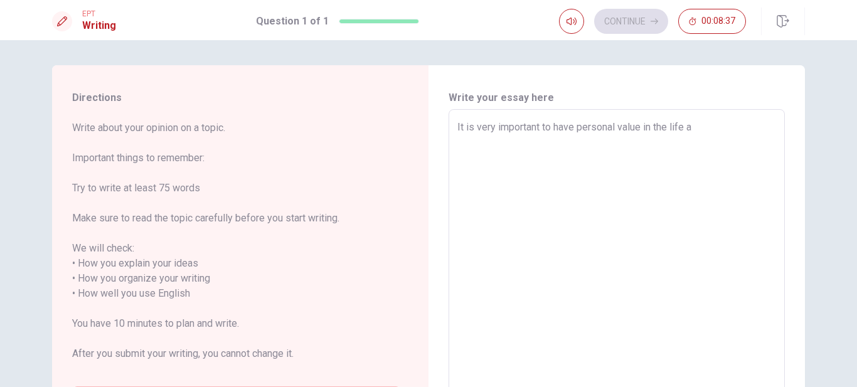
type textarea "x"
type textarea "It is very important to have personal value in the life an"
type textarea "x"
type textarea "It is very important to have personal value in the life and"
type textarea "x"
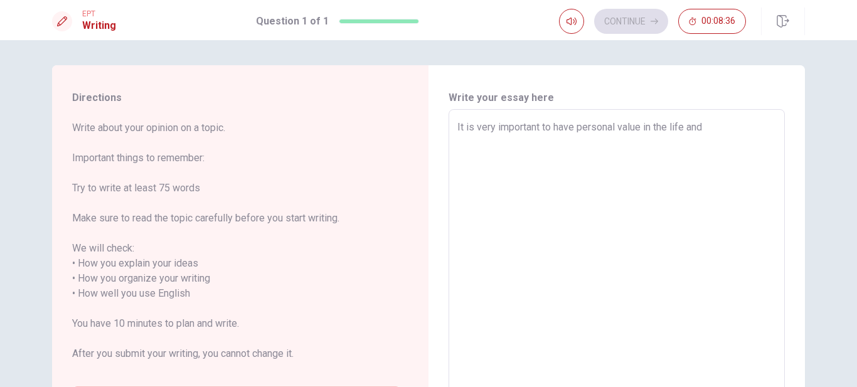
type textarea "It is very important to have personal value in the life and"
type textarea "x"
type textarea "It is very important to have personal value in the life and h"
type textarea "x"
type textarea "It is very important to have personal value in the life and ha"
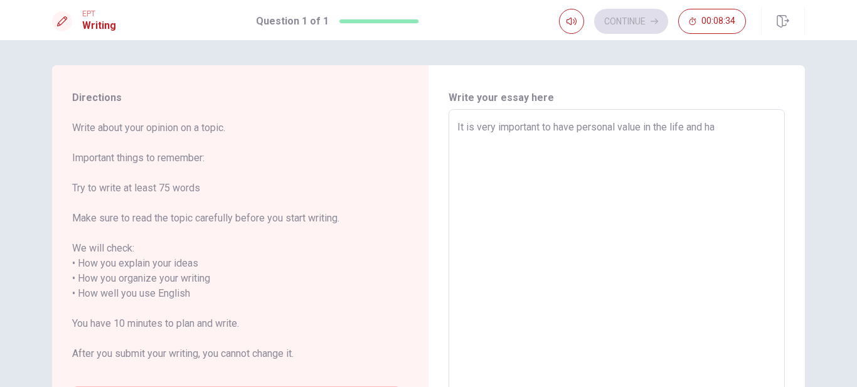
type textarea "x"
type textarea "It is very important to have personal value in the life and hav"
type textarea "x"
type textarea "It is very important to have personal value in the life and have"
type textarea "x"
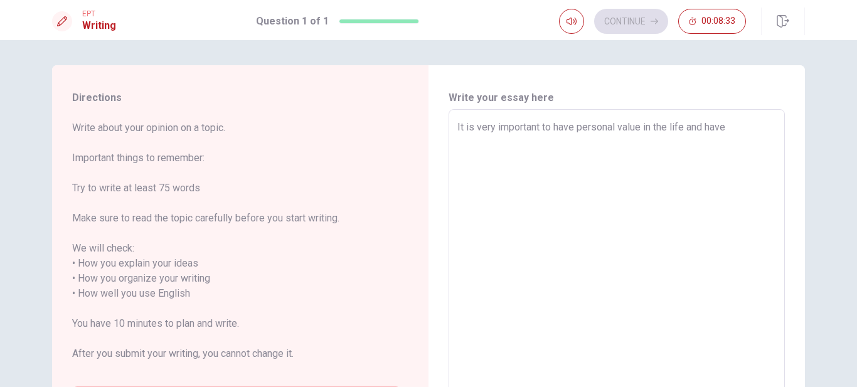
type textarea "It is very important to have personal value in the life and have"
type textarea "x"
type textarea "It is very important to have personal value in the life and have s"
type textarea "x"
type textarea "It is very important to have personal value in the life and have sl"
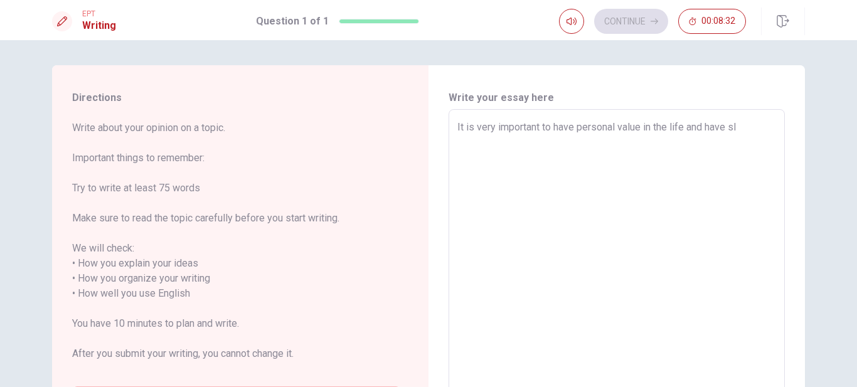
type textarea "x"
type textarea "It is very important to have personal value in the life and have sle"
type textarea "x"
type textarea "It is very important to have personal value in the life and have slef"
type textarea "x"
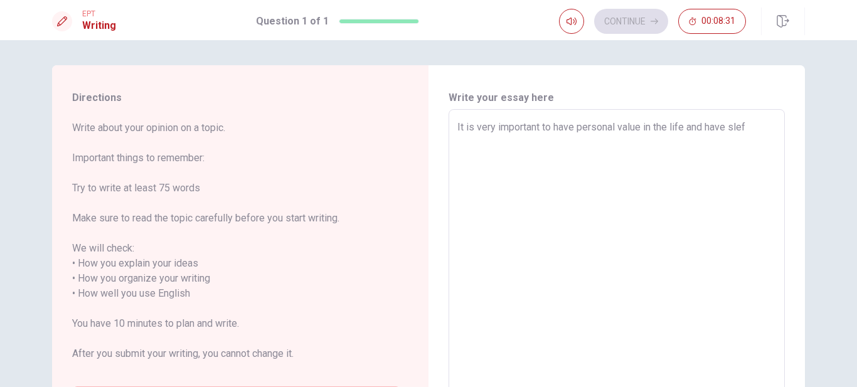
type textarea "It is very important to have personal value in the life and have slef"
type textarea "x"
type textarea "It is very important to have personal value in the life and have slef"
type textarea "x"
type textarea "It is very important to have personal value in the life and have sle"
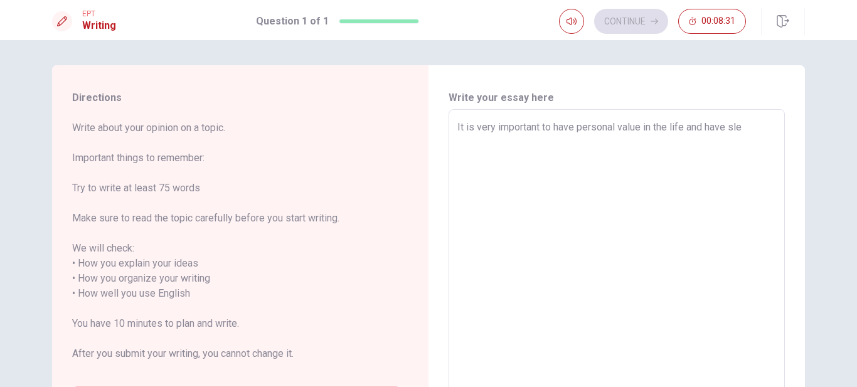
type textarea "x"
type textarea "It is very important to have personal value in the life and have sl"
type textarea "x"
type textarea "It is very important to have personal value in the life and have s"
type textarea "x"
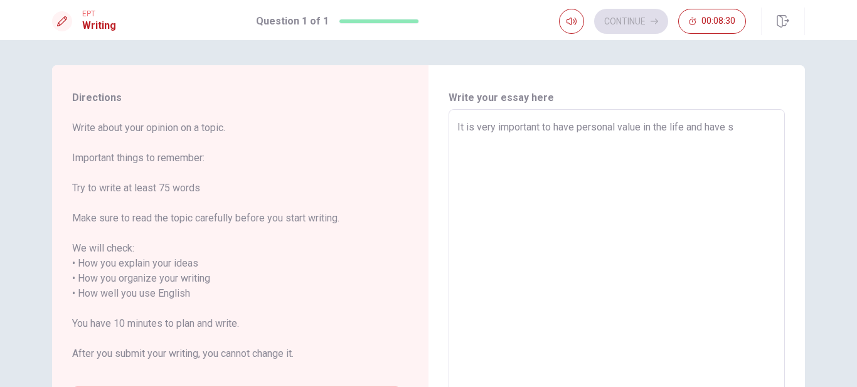
type textarea "It is very important to have personal value in the life and have se"
type textarea "x"
type textarea "It is very important to have personal value in the life and have sel"
type textarea "x"
type textarea "It is very important to have personal value in the life and have self"
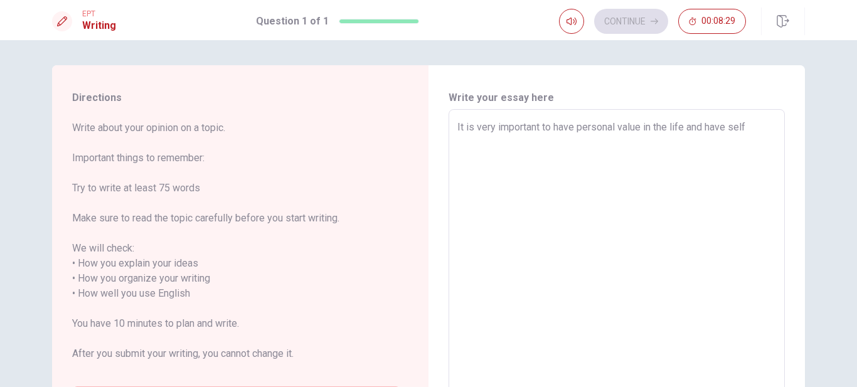
type textarea "x"
type textarea "It is very important to have personal value in the life and have self"
type textarea "x"
type textarea "It is very important to have personal value in the life and have self r"
type textarea "x"
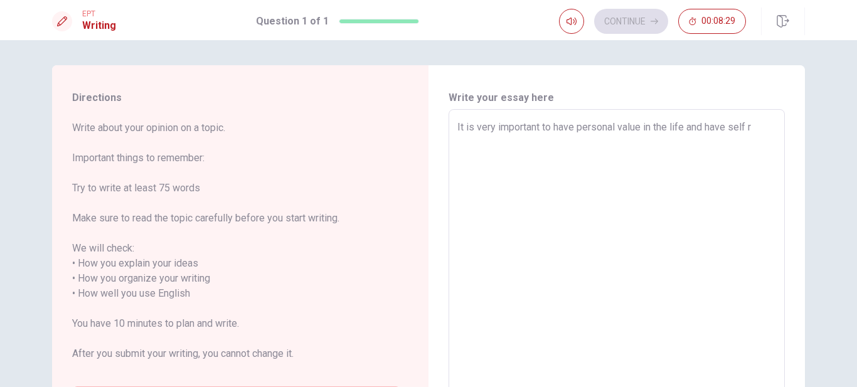
type textarea "It is very important to have personal value in the life and have self re"
type textarea "x"
type textarea "It is very important to have personal value in the life and have self res"
type textarea "x"
type textarea "It is very important to have personal value in the life and have self resc"
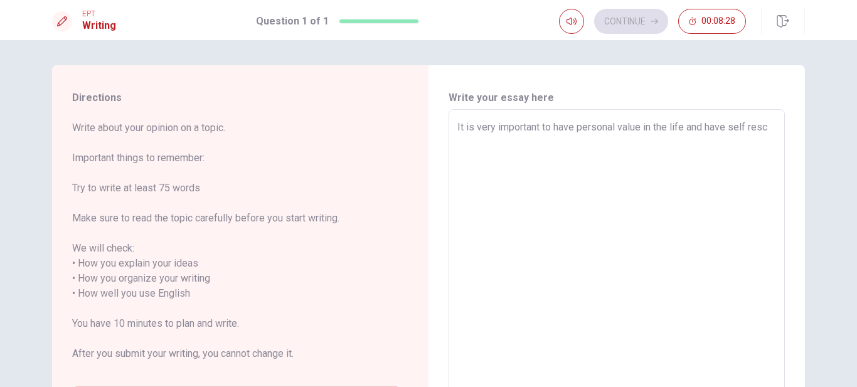
type textarea "x"
type textarea "It is very important to have personal value in the life and have self resce"
type textarea "x"
type textarea "It is very important to have personal value in the life and have self rescet"
type textarea "x"
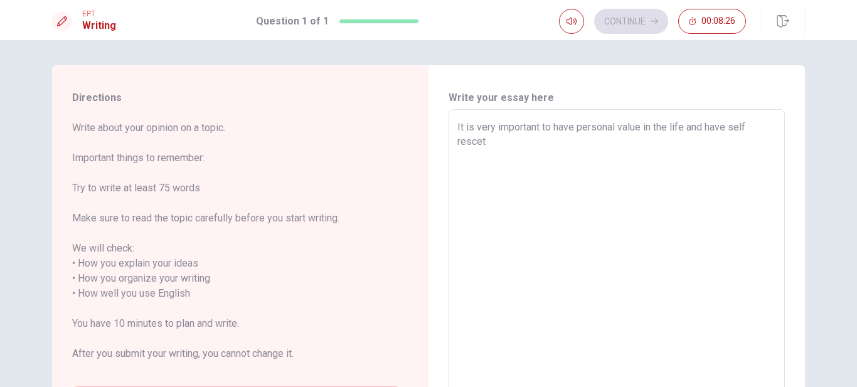
type textarea "It is very important to have personal value in the life and have self resce"
type textarea "x"
type textarea "It is very important to have personal value in the life and have self resc"
type textarea "x"
type textarea "It is very important to have personal value in the life and have self res"
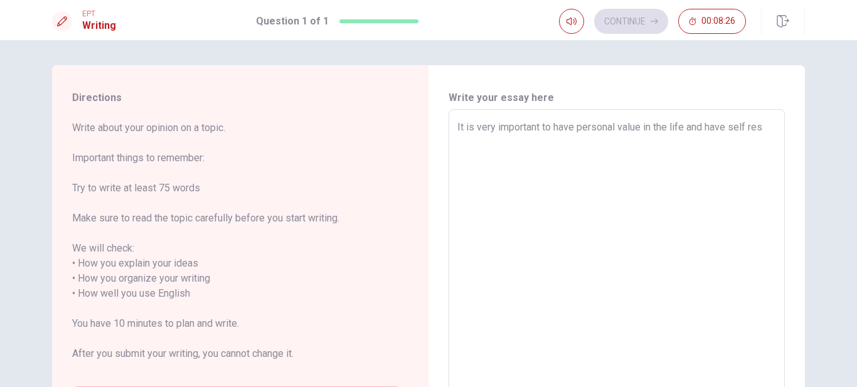
type textarea "x"
type textarea "It is very important to have personal value in the life and have self re"
type textarea "x"
type textarea "It is very important to have personal value in the life and have self rec"
type textarea "x"
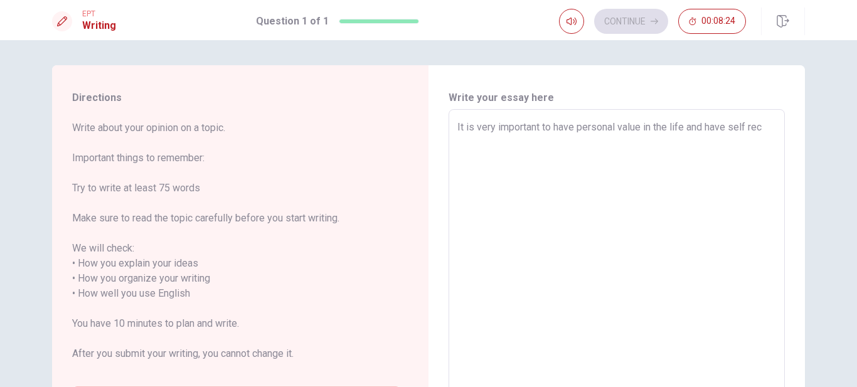
type textarea "It is very important to have personal value in the life and have self re"
type textarea "x"
type textarea "It is very important to have personal value in the life and have self res"
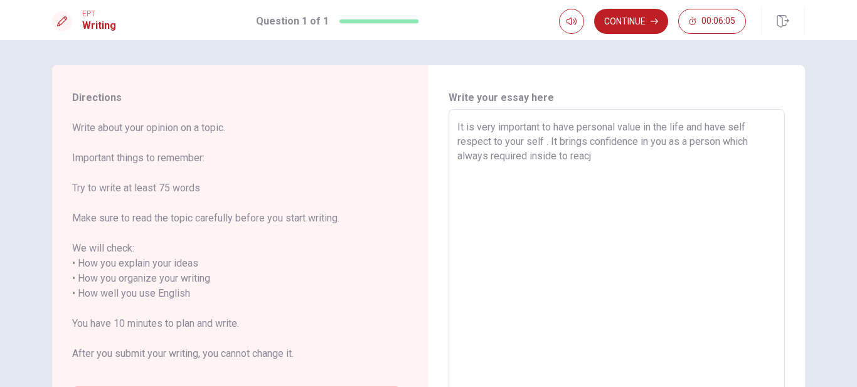
click at [647, 222] on textarea "It is very important to have personal value in the life and have self respect t…" at bounding box center [616, 286] width 319 height 333
click at [612, 159] on textarea "It is very important to have personal value in the life and have self respect t…" at bounding box center [616, 286] width 319 height 333
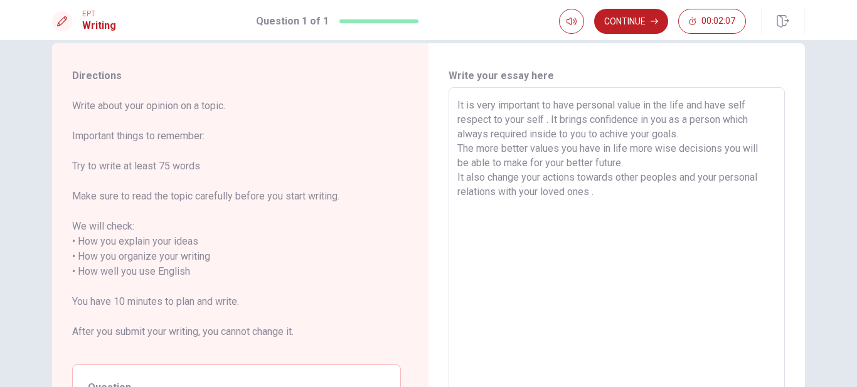
scroll to position [20, 0]
drag, startPoint x: 540, startPoint y: 120, endPoint x: 491, endPoint y: 120, distance: 48.9
click at [491, 120] on textarea "It is very important to have personal value in the life and have self respect t…" at bounding box center [616, 266] width 319 height 333
click at [650, 134] on textarea "It is very important to have personal value in the life and have self respect w…" at bounding box center [616, 266] width 319 height 333
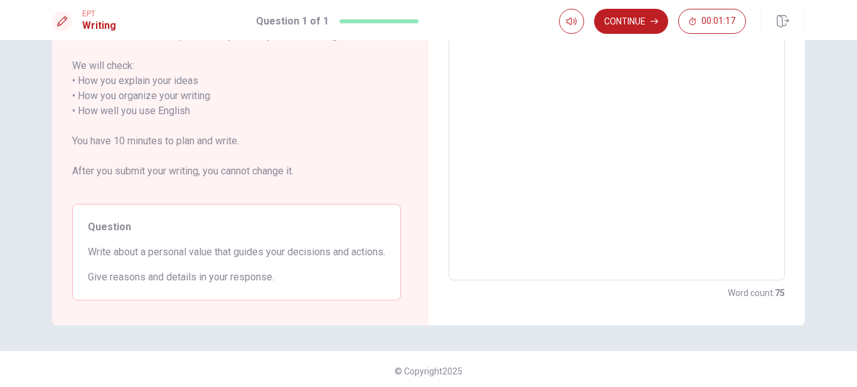
scroll to position [0, 0]
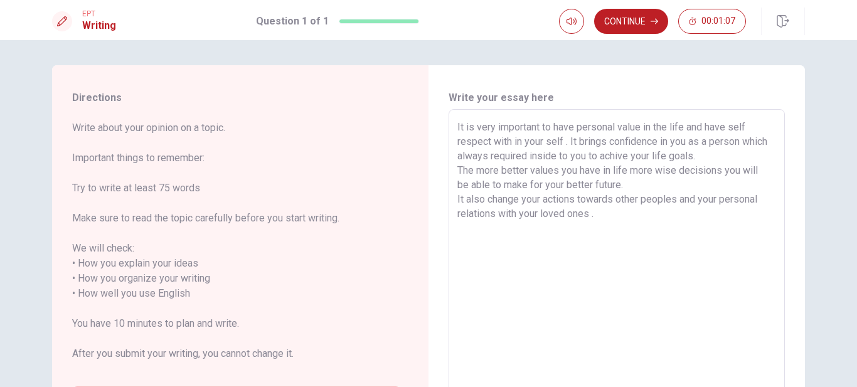
drag, startPoint x: 599, startPoint y: 168, endPoint x: 578, endPoint y: 169, distance: 20.7
click at [578, 169] on textarea "It is very important to have personal value in the life and have self respect w…" at bounding box center [616, 286] width 319 height 333
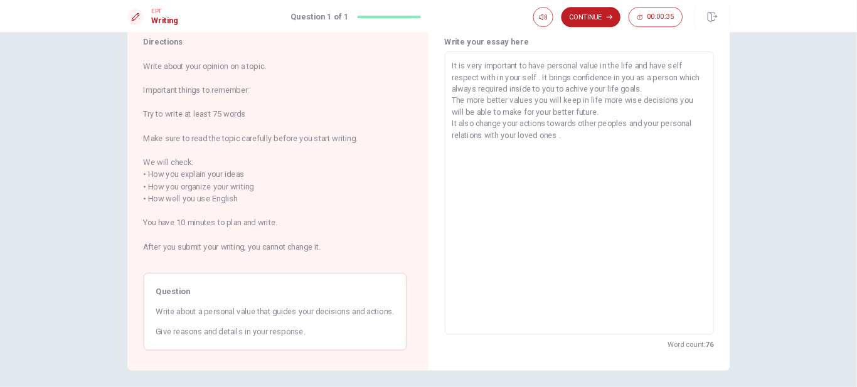
scroll to position [45, 0]
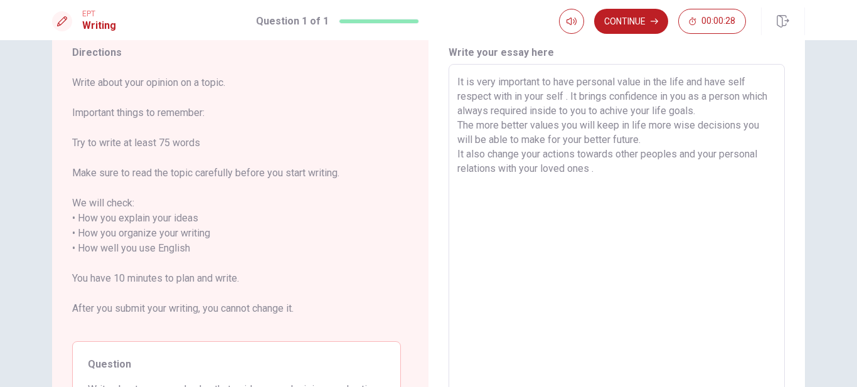
click at [629, 247] on textarea "It is very important to have personal value in the life and have self respect w…" at bounding box center [616, 241] width 319 height 333
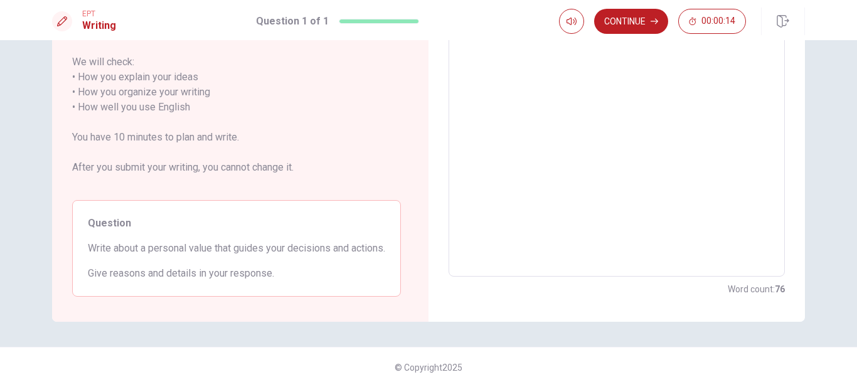
scroll to position [0, 0]
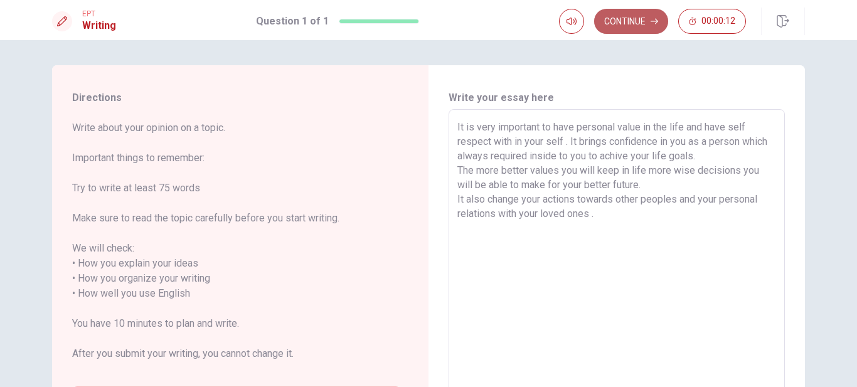
click at [629, 25] on button "Continue" at bounding box center [631, 21] width 74 height 25
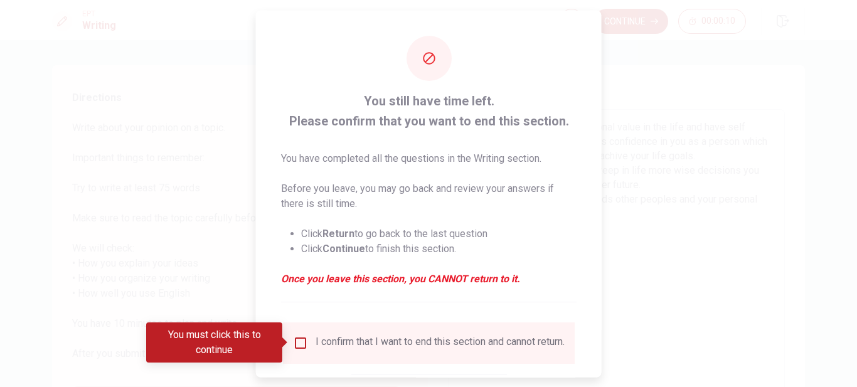
click at [304, 343] on input "You must click this to continue" at bounding box center [300, 342] width 15 height 15
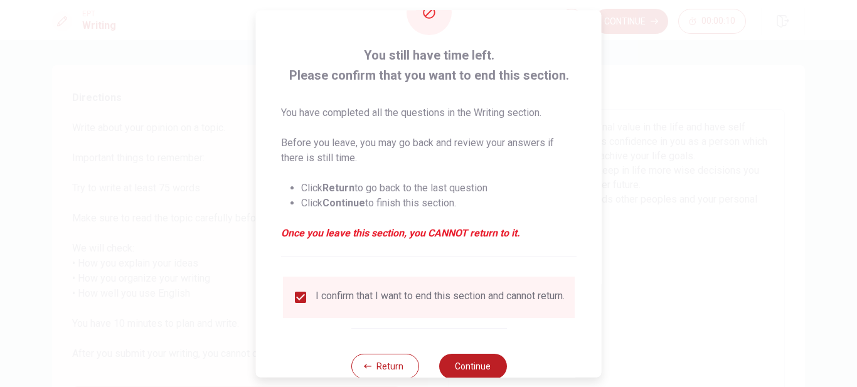
scroll to position [81, 0]
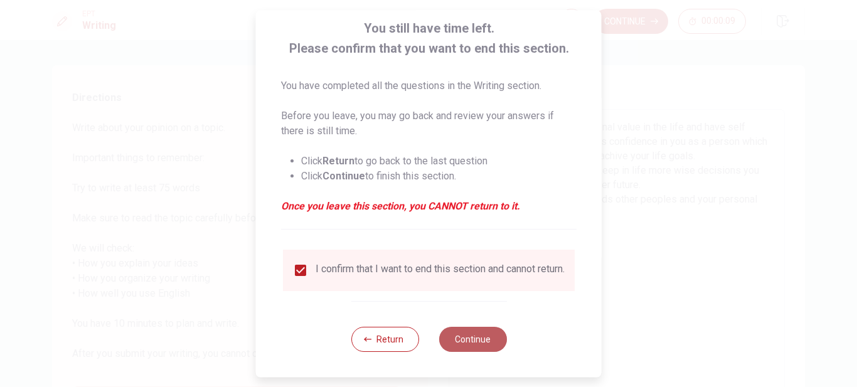
click at [484, 343] on button "Continue" at bounding box center [473, 339] width 68 height 25
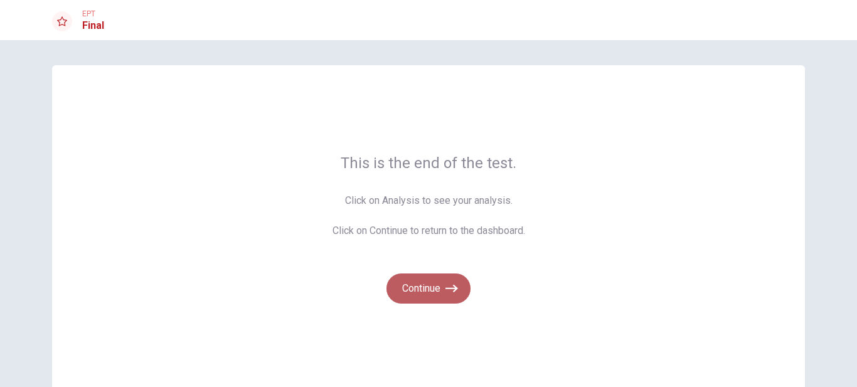
click at [450, 281] on button "Continue" at bounding box center [429, 289] width 84 height 30
